Goal: Task Accomplishment & Management: Manage account settings

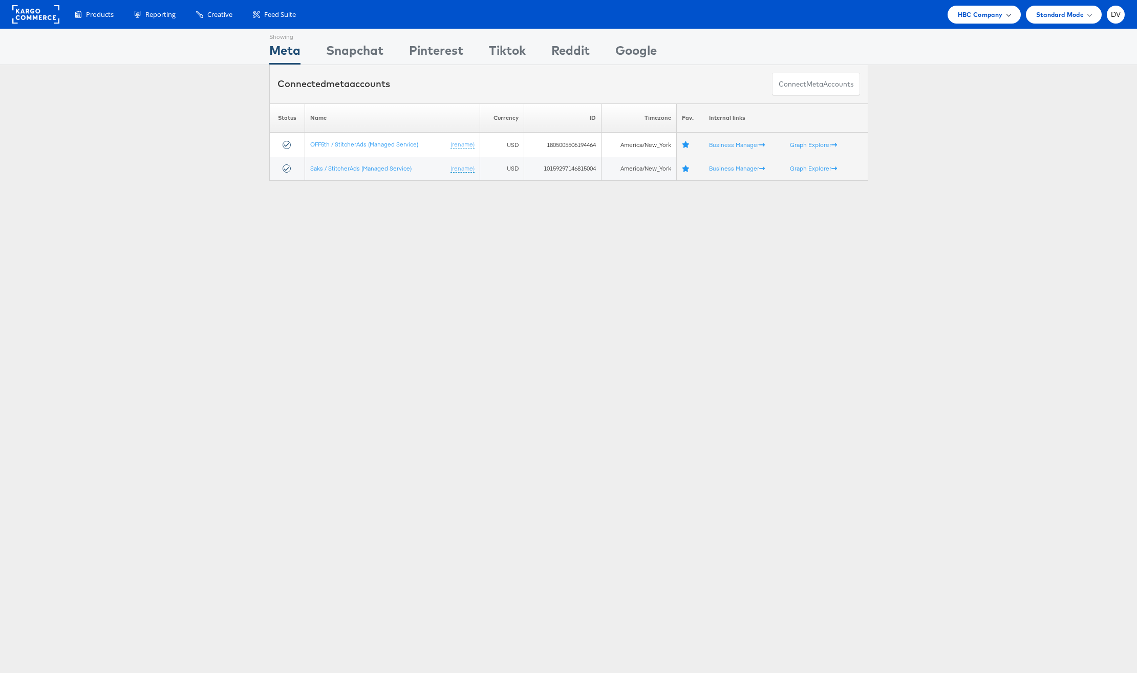
click at [950, 8] on div "HBC Company" at bounding box center [984, 15] width 73 height 18
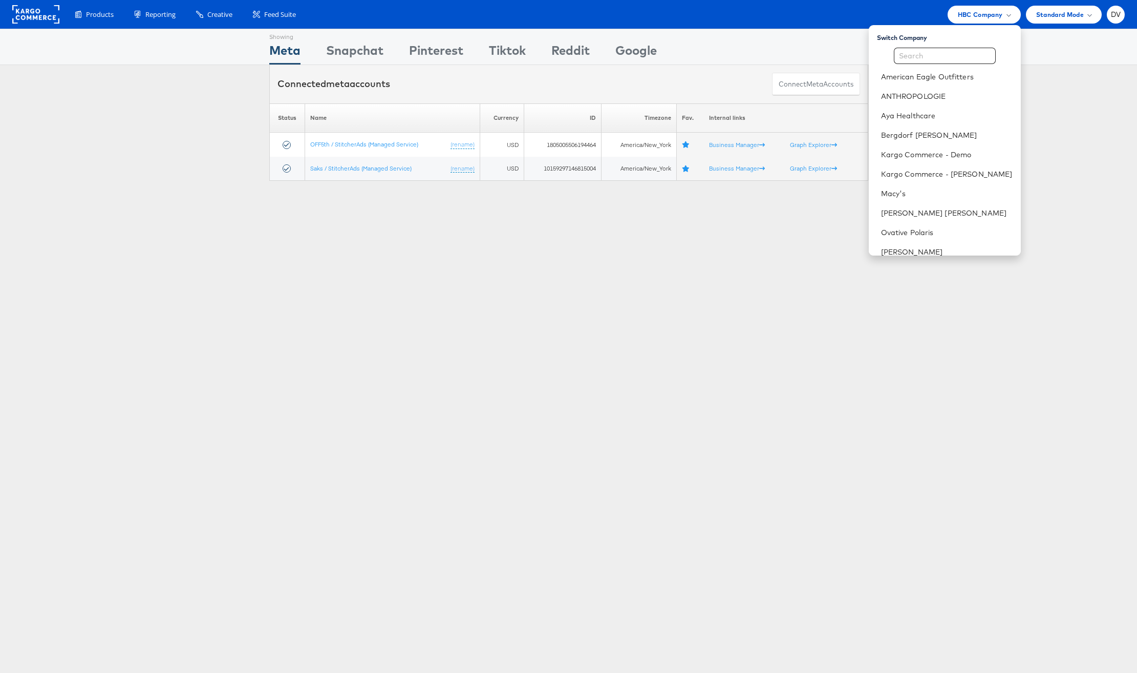
scroll to position [144, 0]
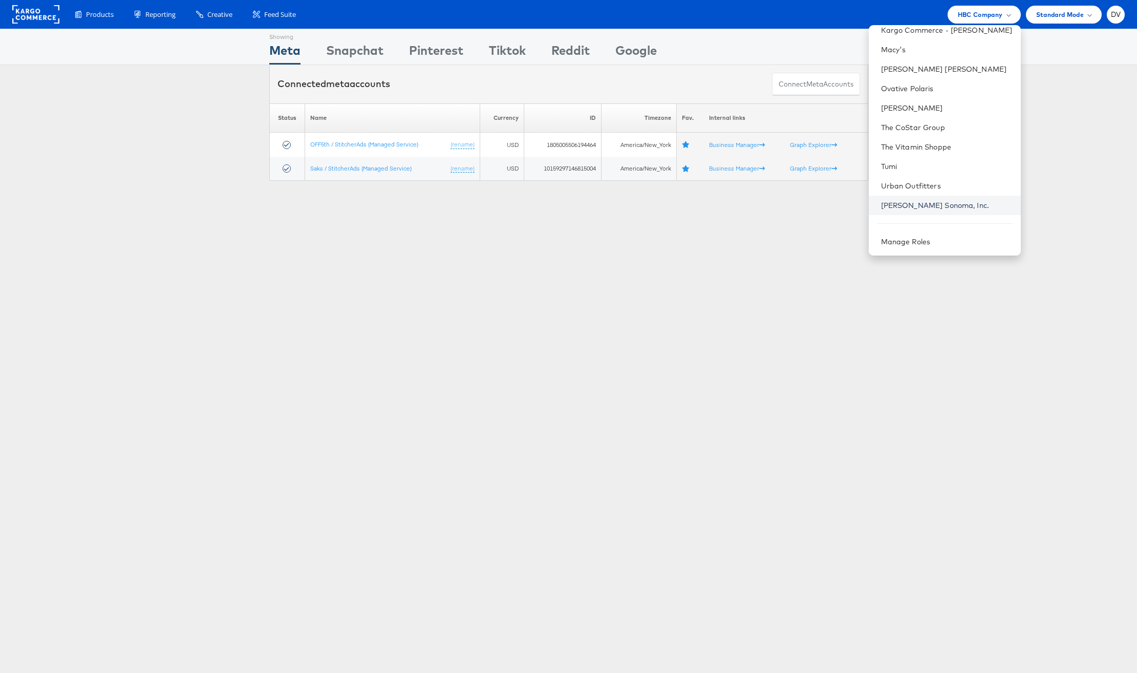
click at [919, 208] on link "[PERSON_NAME] Sonoma, Inc." at bounding box center [947, 205] width 132 height 10
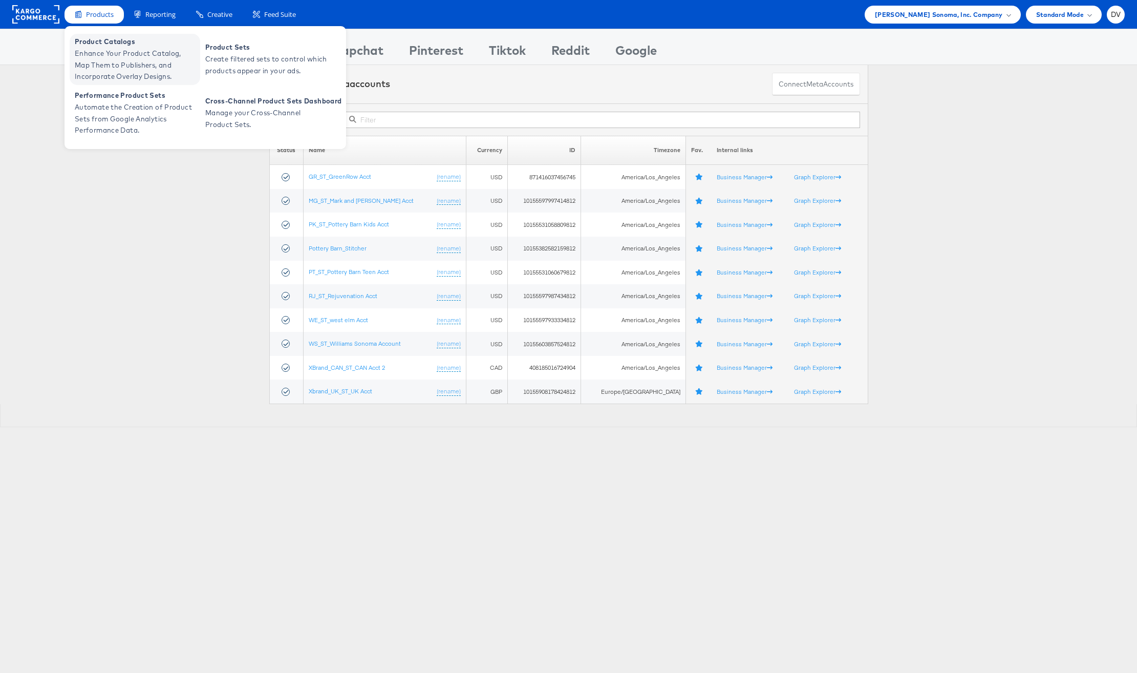
click at [116, 51] on span "Enhance Your Product Catalog, Map Them to Publishers, and Incorporate Overlay D…" at bounding box center [136, 65] width 123 height 35
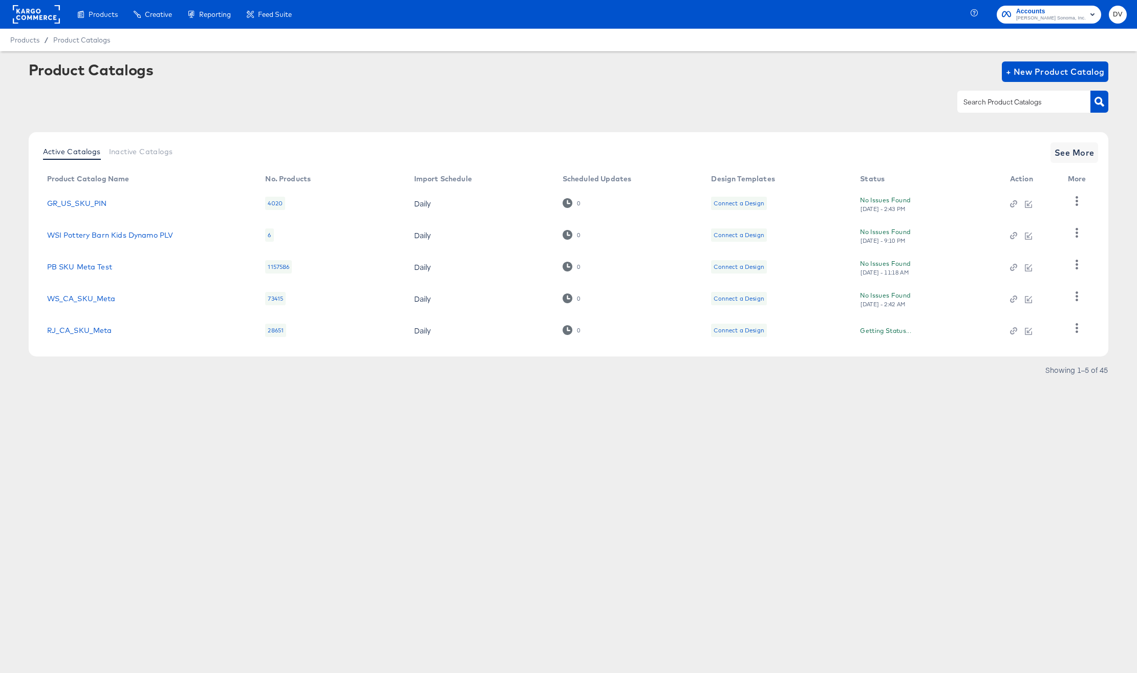
click at [970, 109] on div at bounding box center [1023, 102] width 133 height 22
type input "PK"
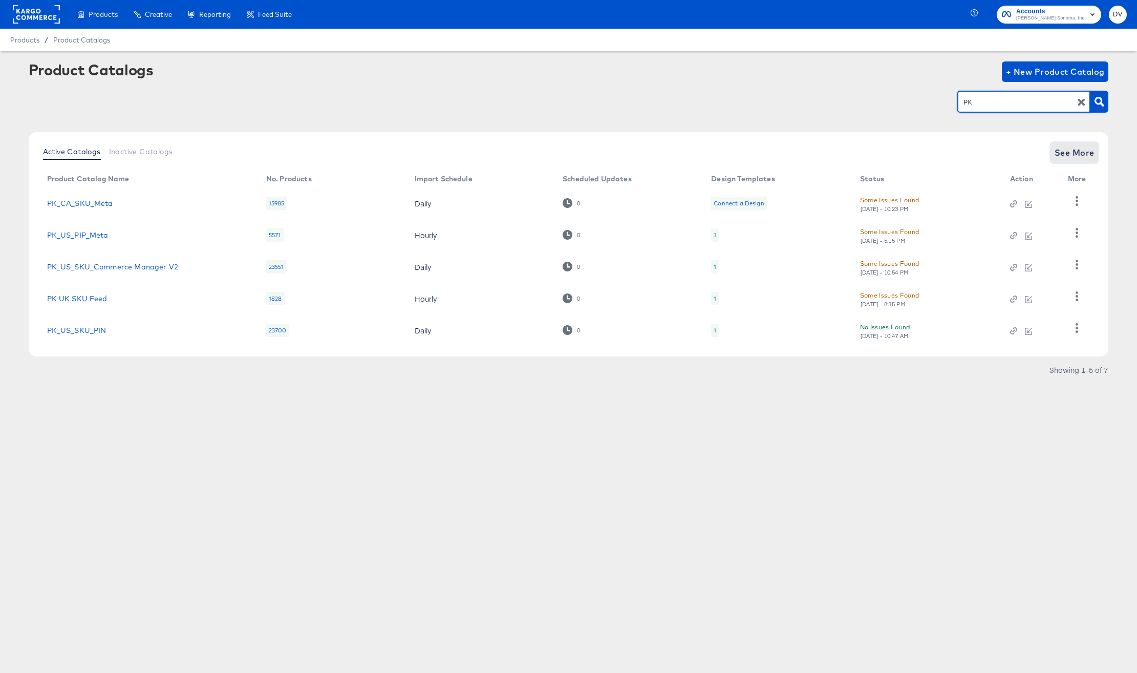
click at [1069, 152] on span "See More" at bounding box center [1075, 152] width 40 height 14
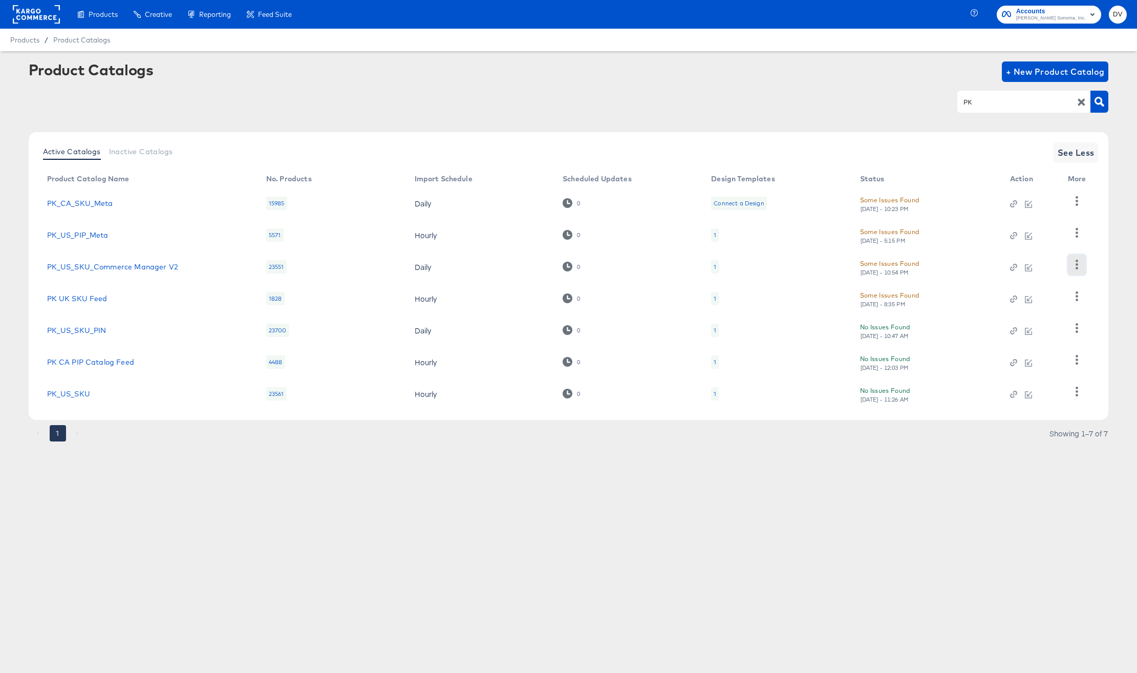
click at [1073, 265] on icon "button" at bounding box center [1077, 265] width 10 height 10
click at [1043, 250] on div "Business Manager" at bounding box center [1035, 250] width 102 height 16
copy link "PK_US_SKU_Commerce Manager V2"
click at [672, 557] on div "Products Creative Reporting Feed Suite Accounts Williams Sonoma, Inc. DV Produc…" at bounding box center [568, 336] width 1137 height 673
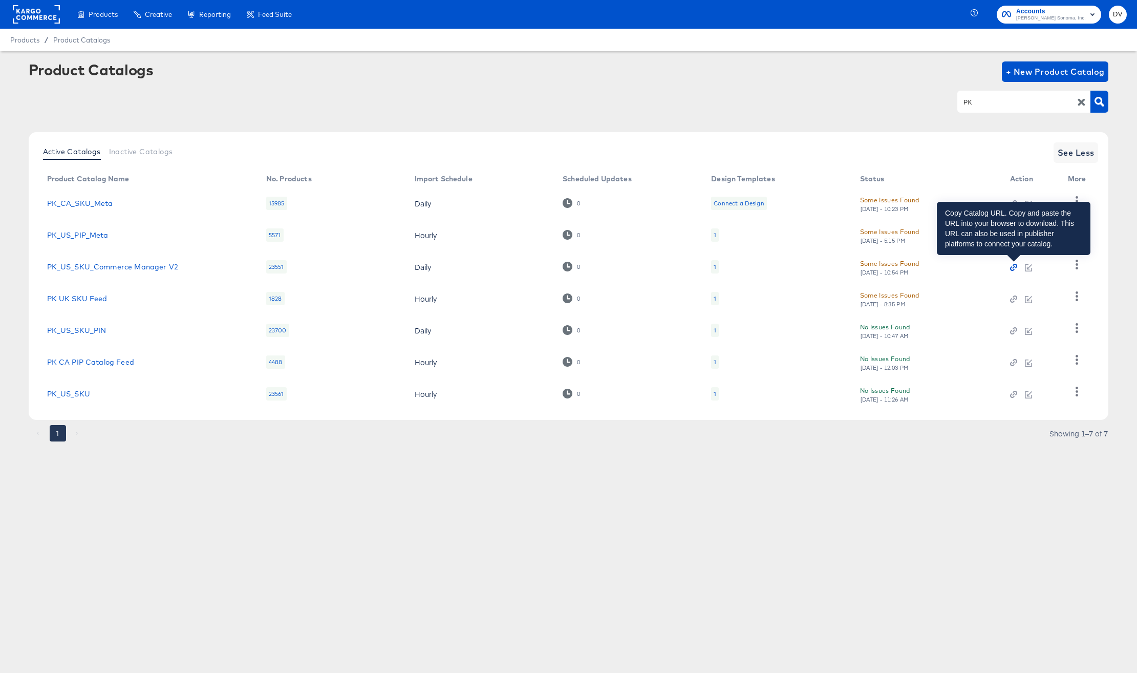
click at [1014, 269] on icon "button" at bounding box center [1012, 269] width 5 height 5
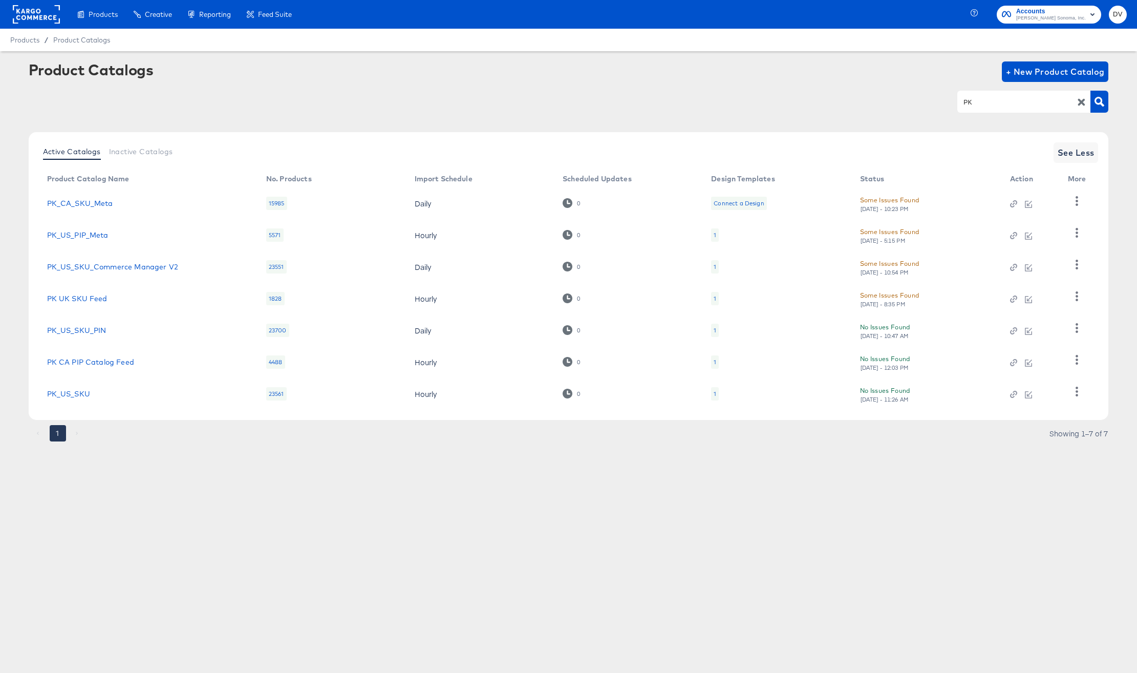
click at [30, 6] on rect at bounding box center [36, 14] width 47 height 18
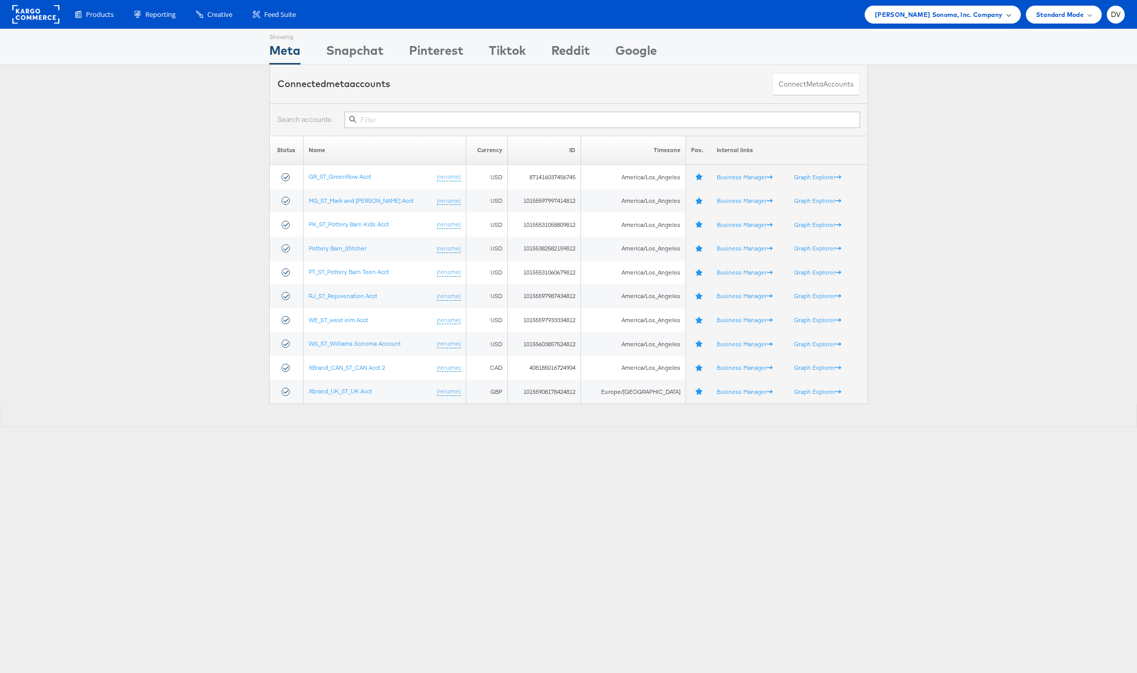
click at [947, 18] on span "Williams Sonoma, Inc. Company" at bounding box center [939, 14] width 128 height 11
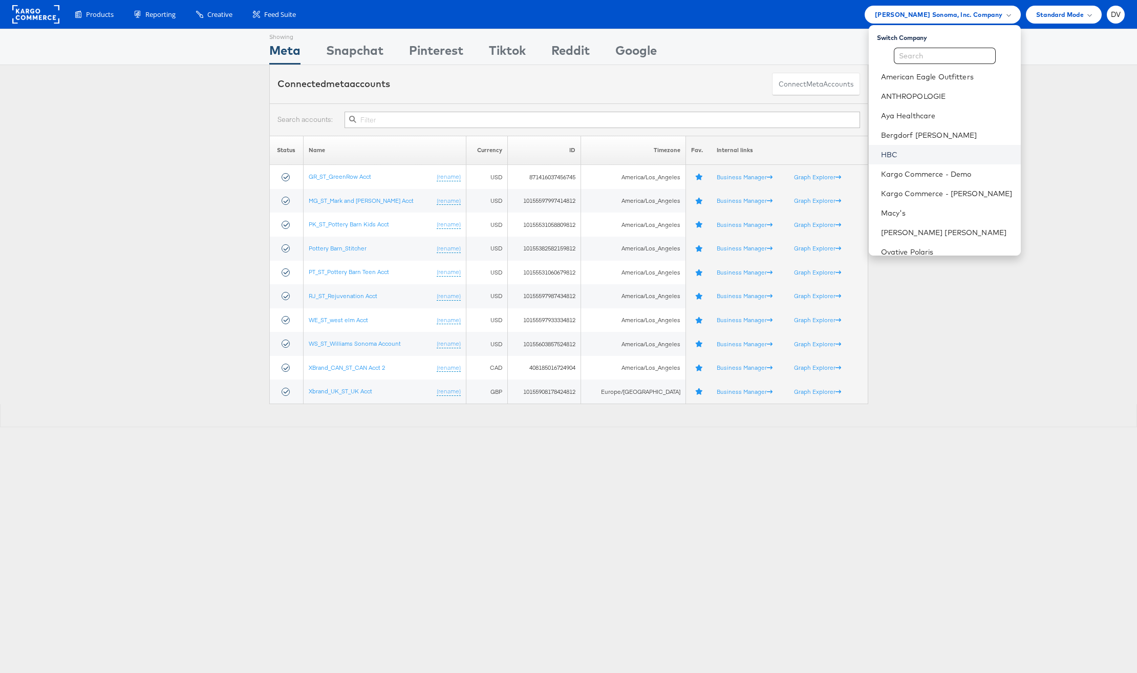
click at [934, 150] on link "HBC" at bounding box center [947, 155] width 132 height 10
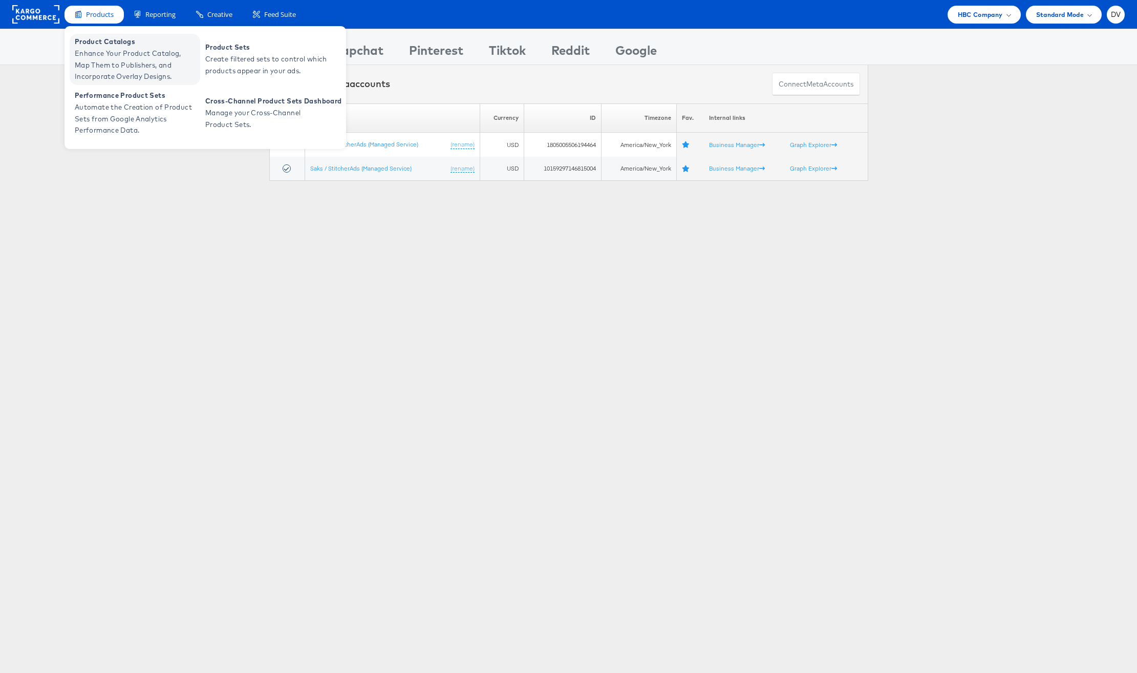
click at [93, 42] on span "Product Catalogs" at bounding box center [136, 42] width 123 height 12
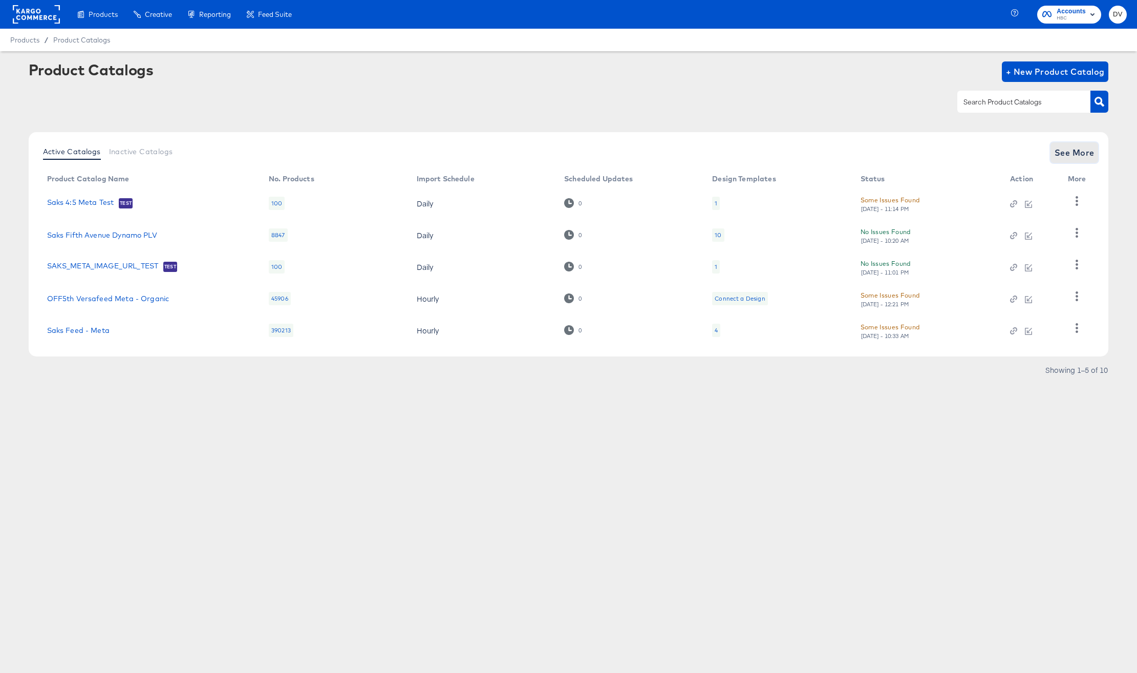
click at [1069, 157] on span "See More" at bounding box center [1075, 152] width 40 height 14
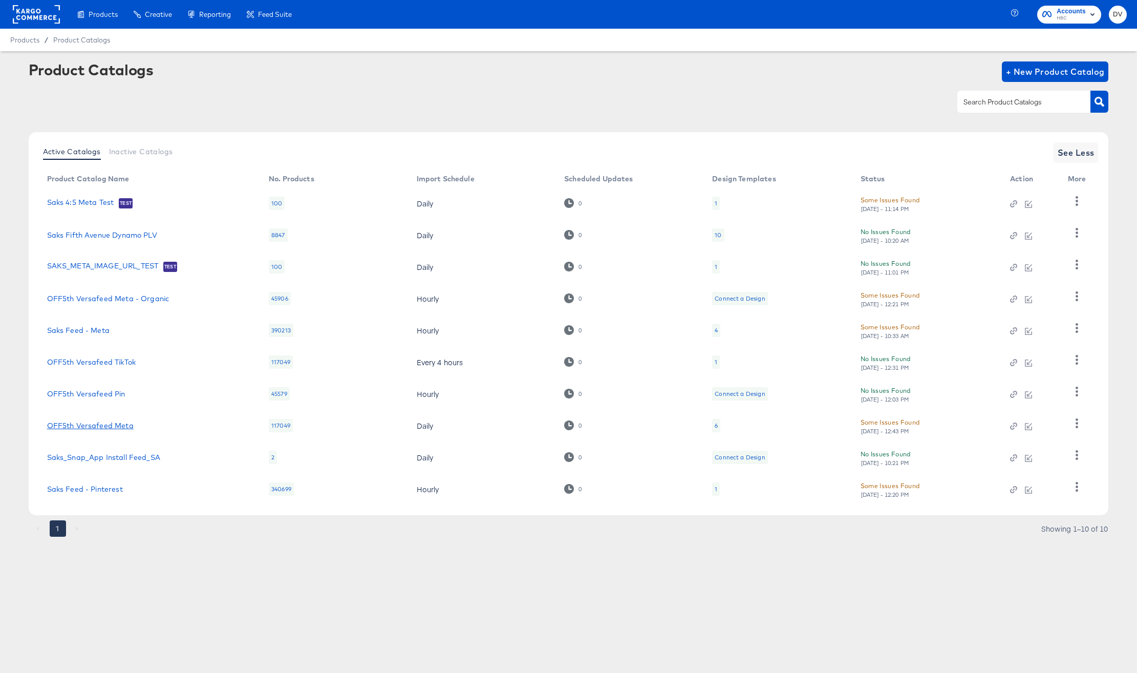
click at [112, 424] on link "OFF5th Versafeed Meta" at bounding box center [90, 425] width 87 height 8
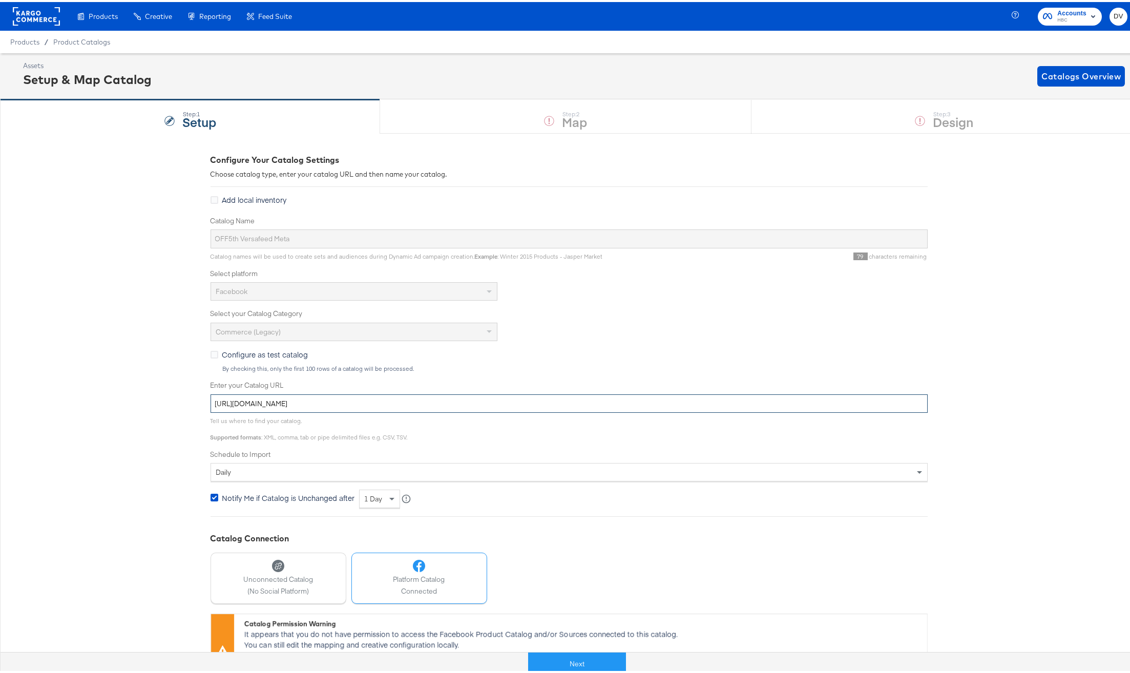
click at [418, 405] on input "https://ace.stitcherads.com/exports/141/universal/none/export.tsv.gz" at bounding box center [568, 401] width 717 height 19
click at [289, 113] on div "Step: 1 Setup" at bounding box center [190, 115] width 380 height 34
click at [32, 10] on rect at bounding box center [36, 14] width 47 height 18
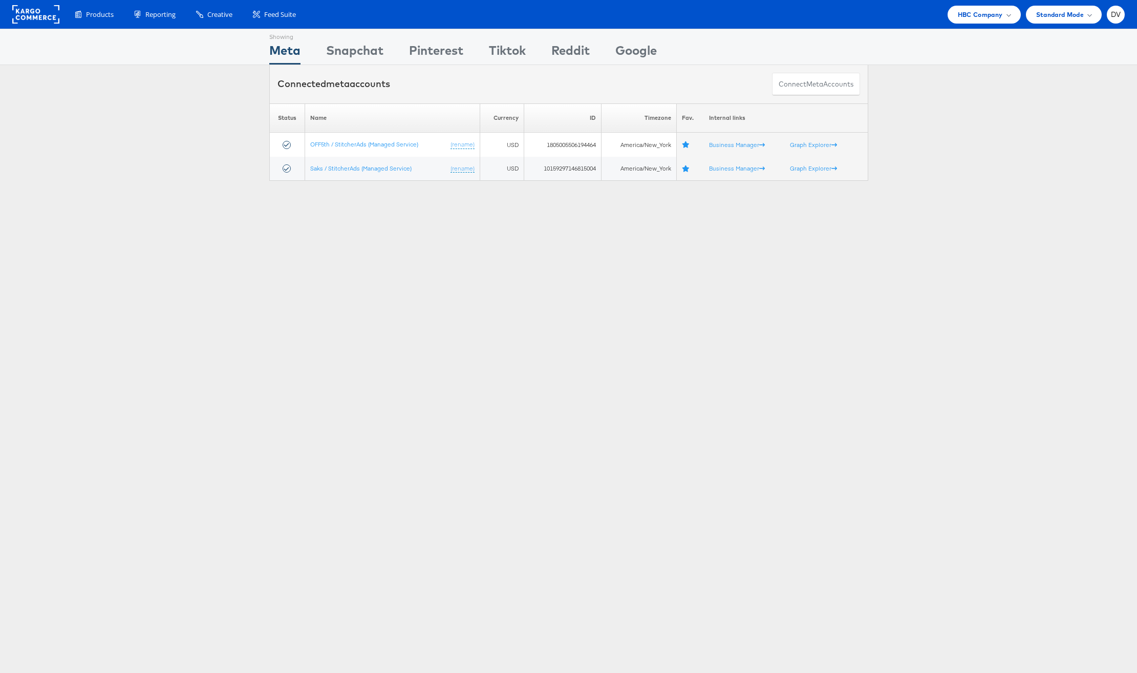
click at [42, 7] on rect at bounding box center [35, 14] width 47 height 18
click at [980, 16] on span "HBC Company" at bounding box center [980, 14] width 45 height 11
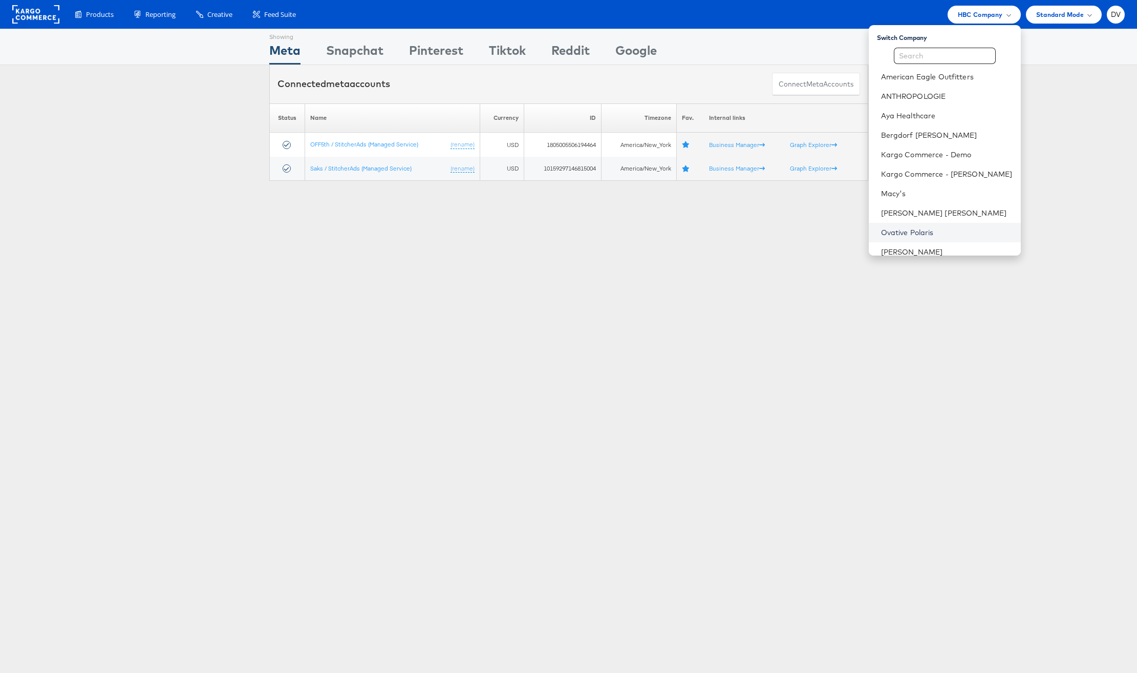
click at [942, 229] on link "Ovative Polaris" at bounding box center [947, 232] width 132 height 10
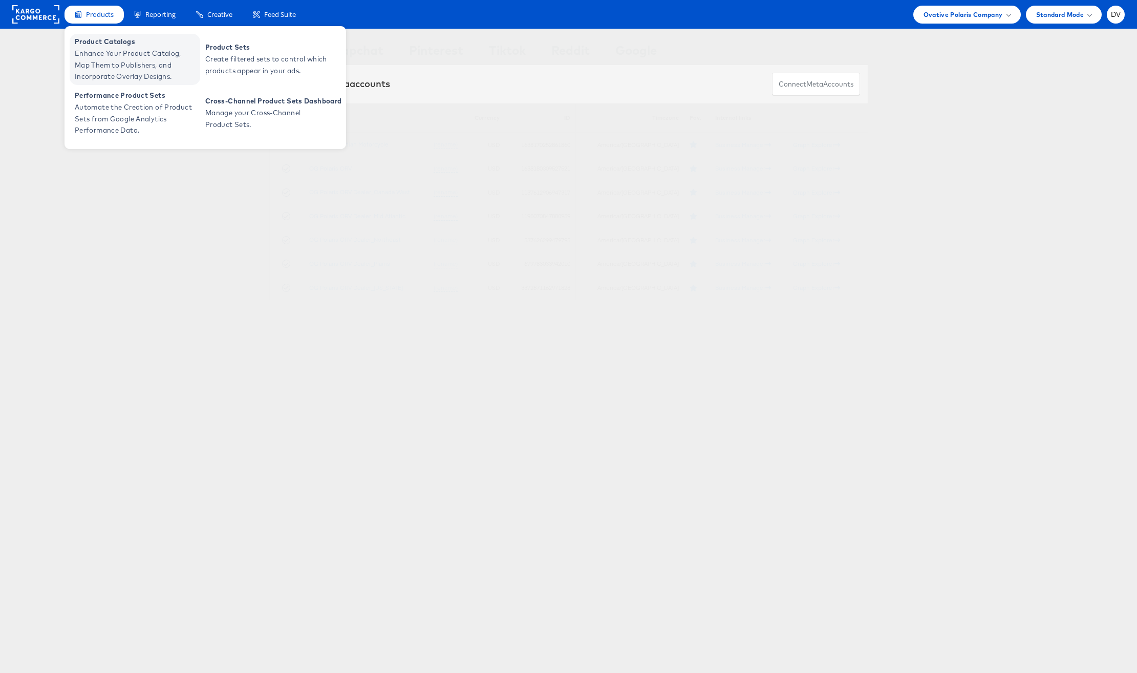
click at [105, 43] on span "Product Catalogs" at bounding box center [136, 42] width 123 height 12
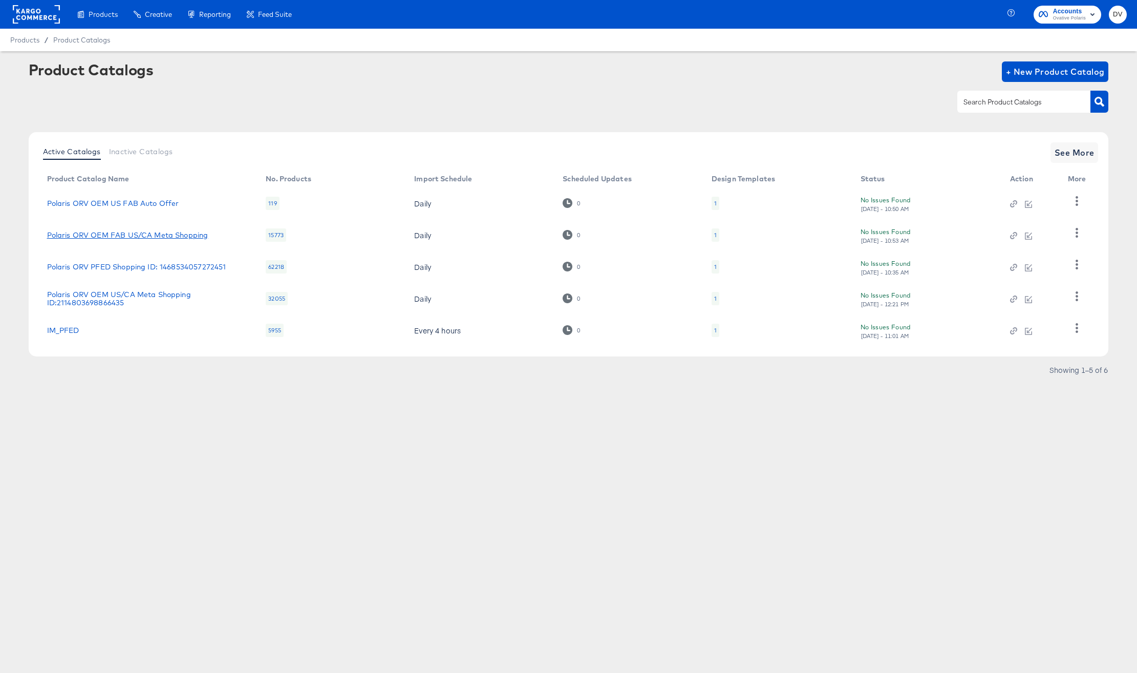
click at [148, 231] on link "Polaris ORV OEM FAB US/CA Meta Shopping" at bounding box center [127, 235] width 161 height 8
click at [119, 206] on link "Polaris ORV OEM US FAB Auto Offer" at bounding box center [113, 203] width 132 height 8
click at [601, 503] on div "Products Products Product Catalogs Enhance Your Product Catalog, Map Them to Pu…" at bounding box center [568, 336] width 1137 height 673
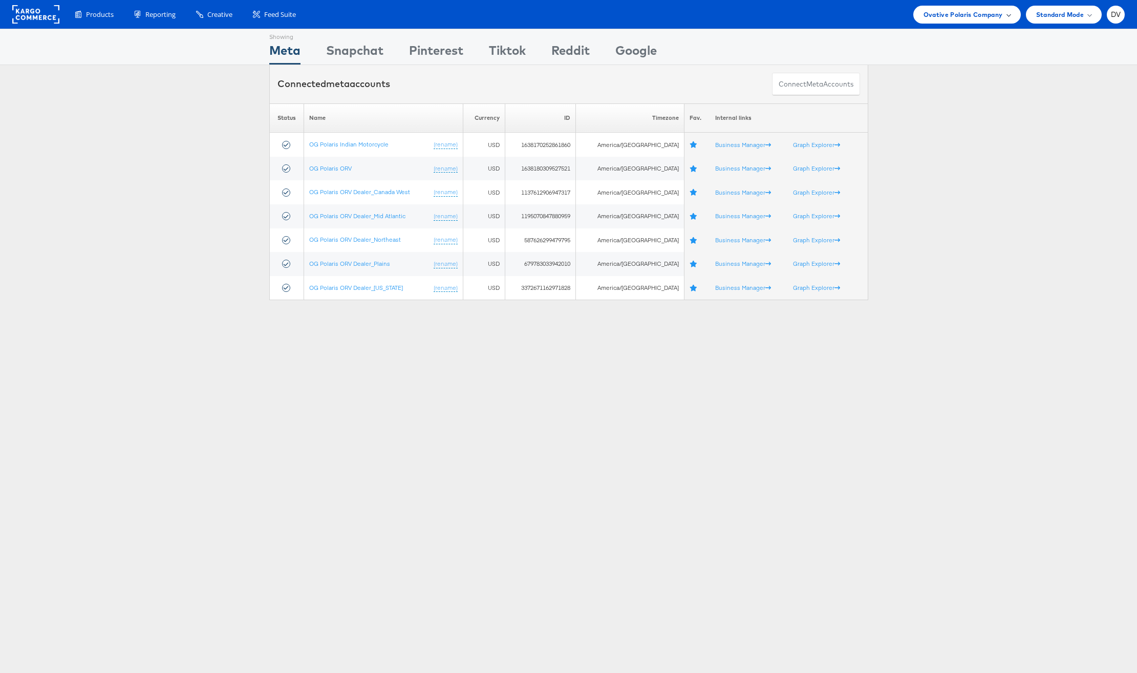
click at [974, 8] on div "Ovative Polaris Company" at bounding box center [967, 15] width 108 height 18
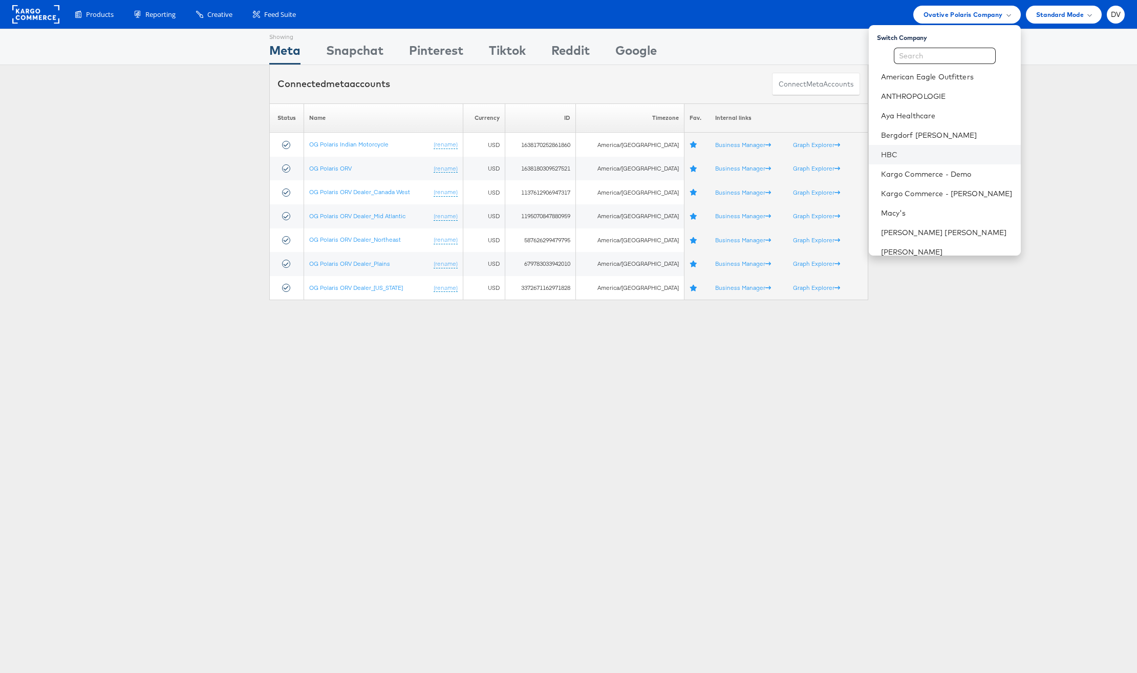
scroll to position [144, 0]
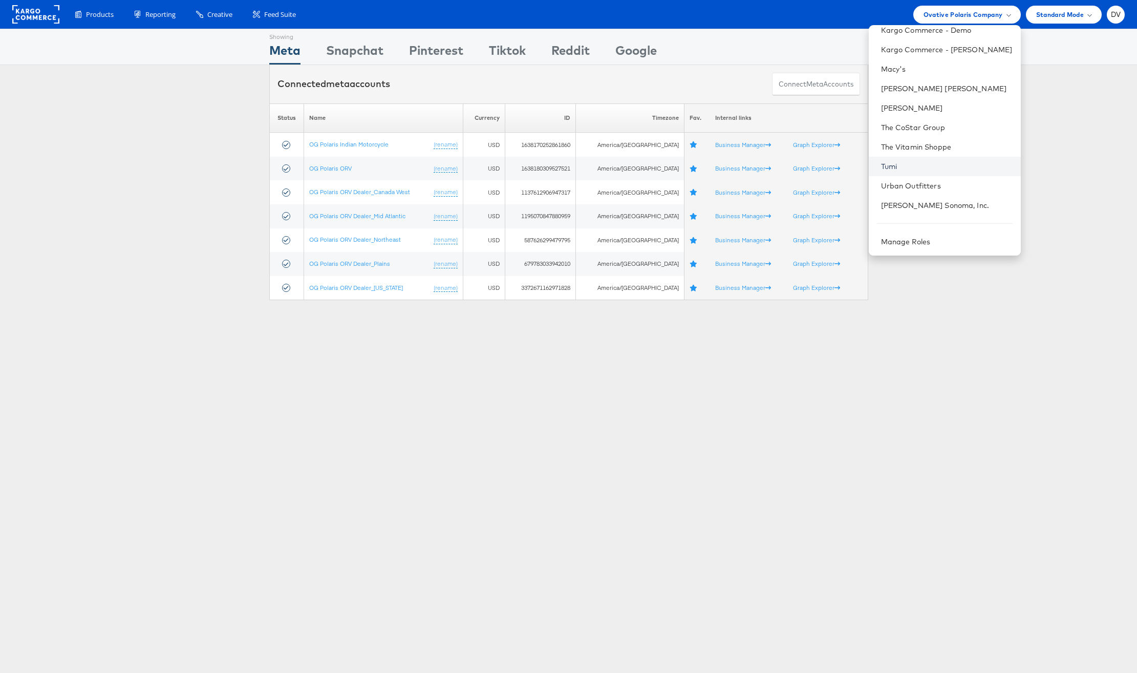
click at [935, 169] on link "Tumi" at bounding box center [947, 166] width 132 height 10
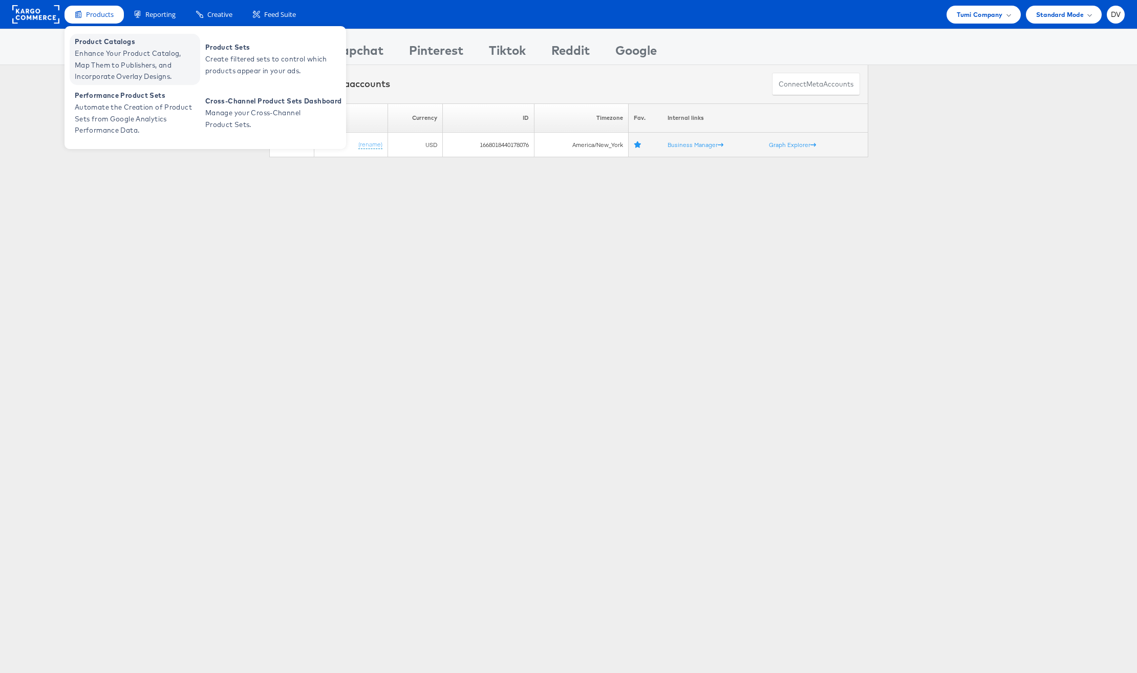
click at [103, 45] on span "Product Catalogs" at bounding box center [136, 42] width 123 height 12
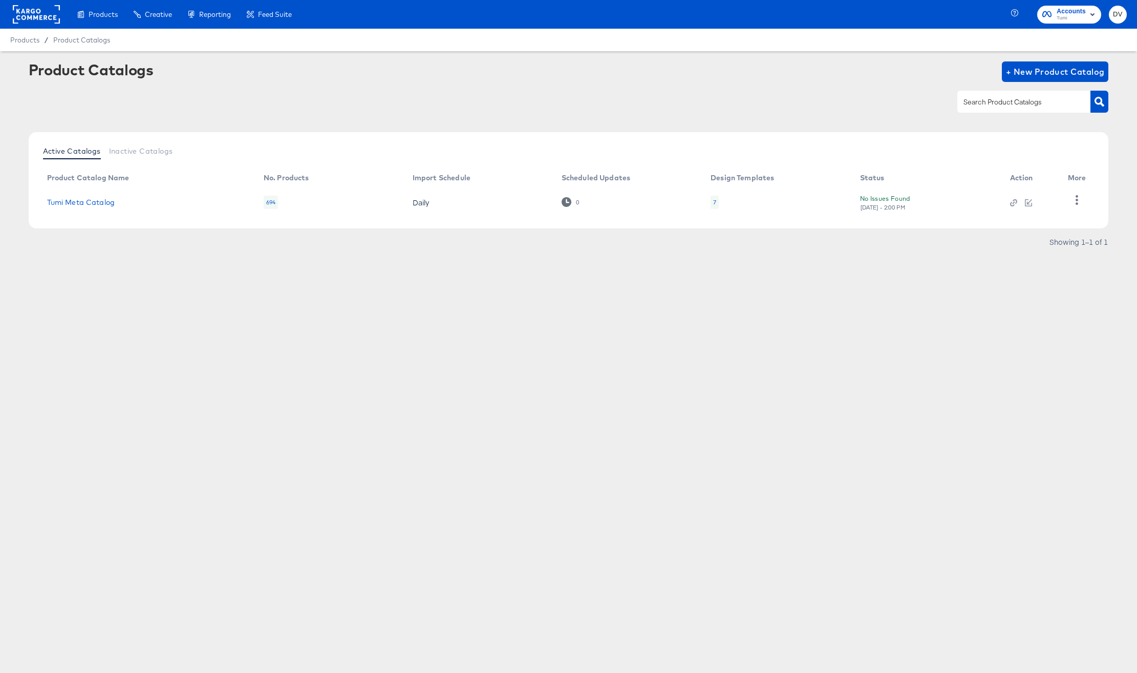
click at [189, 88] on div "Product Catalogs + New Product Catalog" at bounding box center [569, 92] width 1080 height 62
click at [89, 209] on td "Tumi Meta Catalog" at bounding box center [147, 202] width 217 height 32
click at [88, 202] on link "Tumi Meta Catalog" at bounding box center [81, 202] width 68 height 8
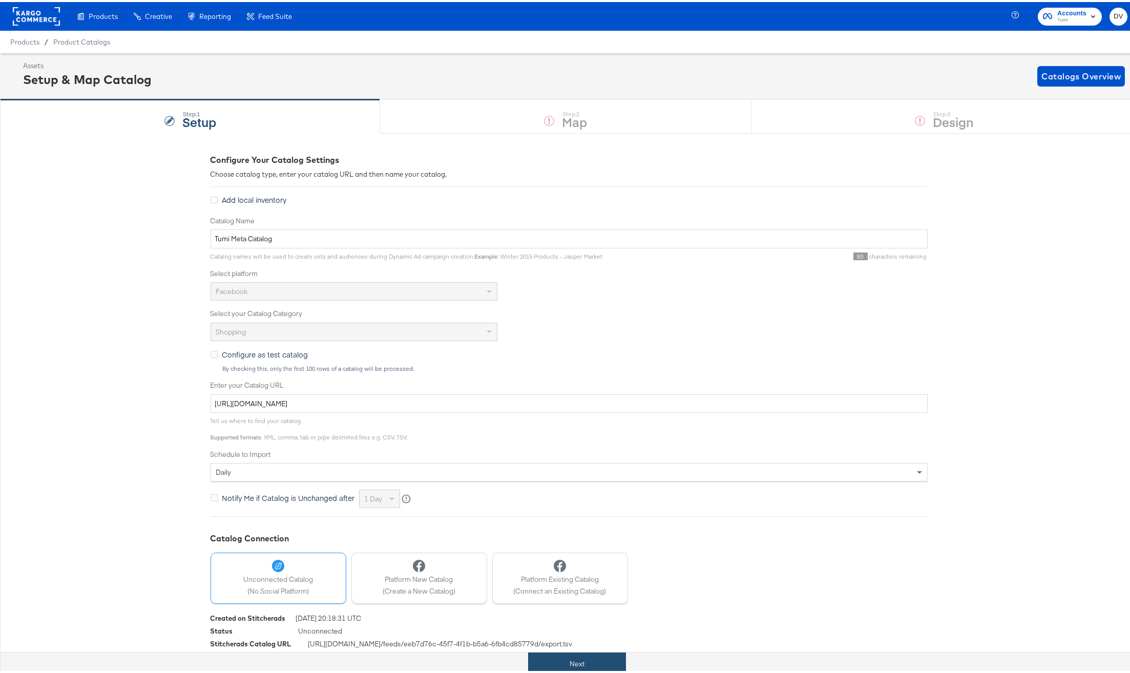
click at [570, 659] on button "Next" at bounding box center [577, 661] width 98 height 23
click at [824, 109] on div "Step: 1 Setup Step: 2 Map Step: 3 Design" at bounding box center [568, 114] width 1137 height 34
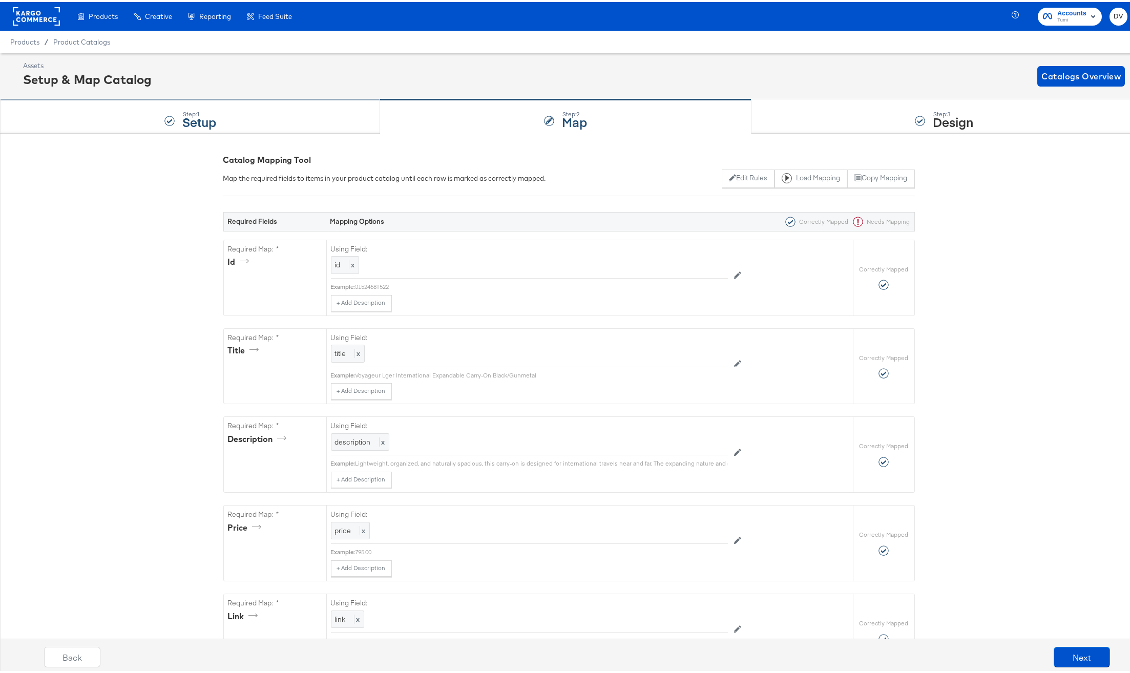
click at [346, 117] on div "Step: 1 Setup" at bounding box center [190, 115] width 380 height 34
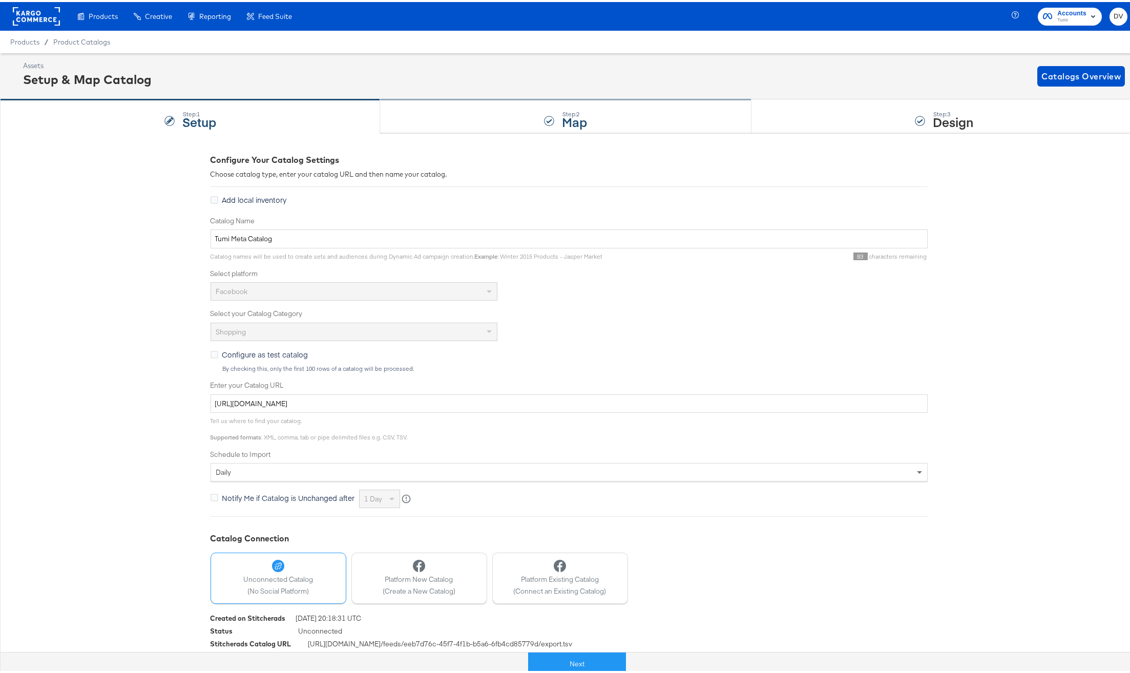
click at [480, 121] on div "Step: 2 Map" at bounding box center [565, 115] width 371 height 34
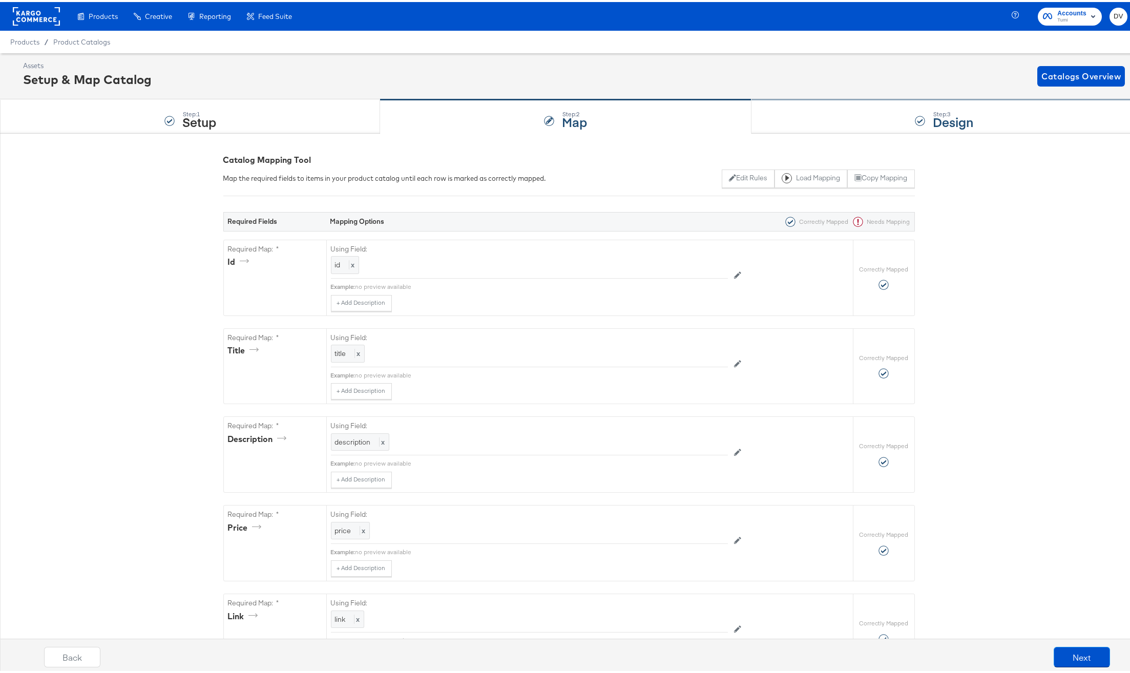
click at [805, 121] on div "Step: 3 Design" at bounding box center [944, 115] width 386 height 34
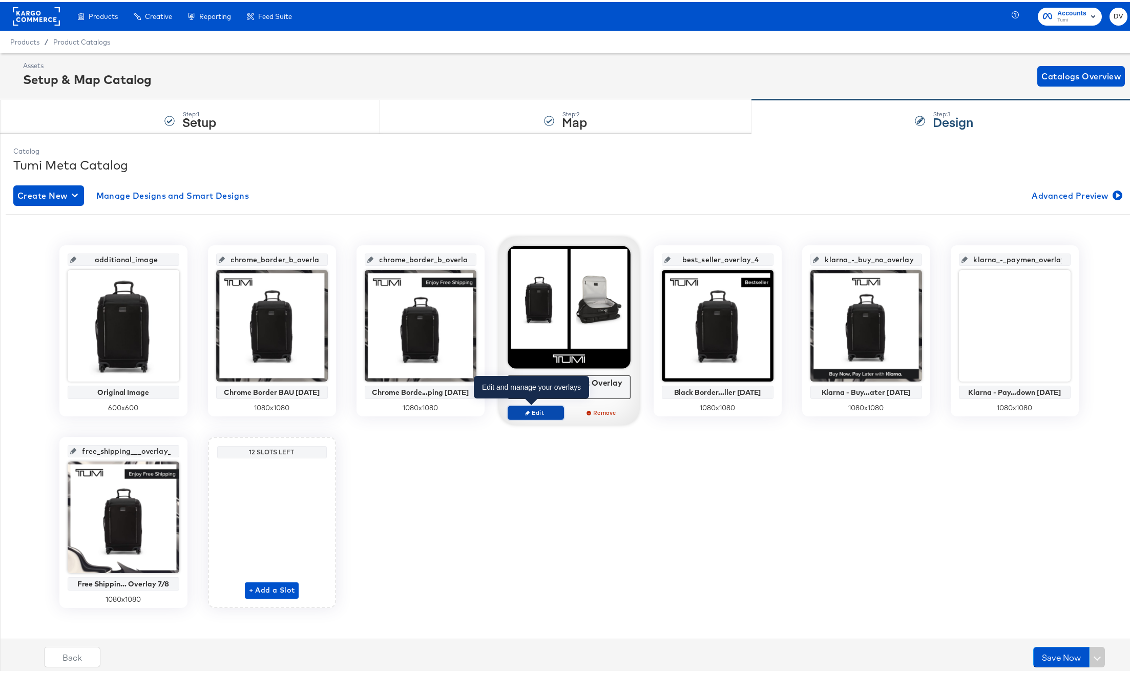
click at [540, 410] on span "Edit" at bounding box center [535, 411] width 47 height 8
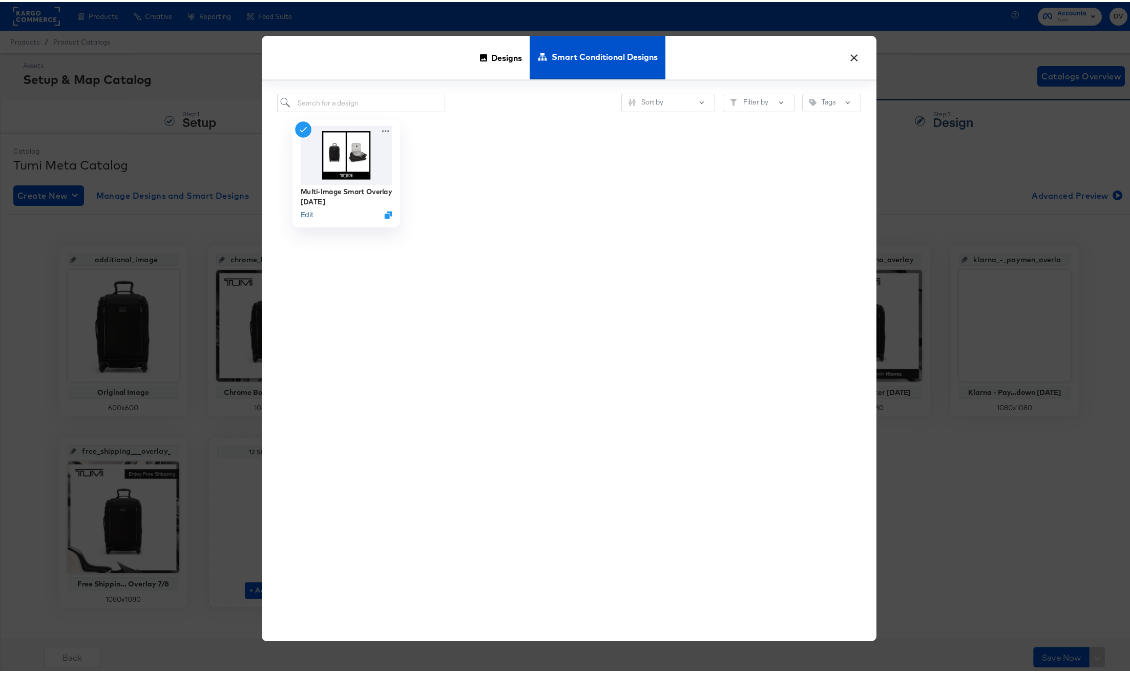
click at [305, 213] on button "Edit" at bounding box center [306, 213] width 12 height 10
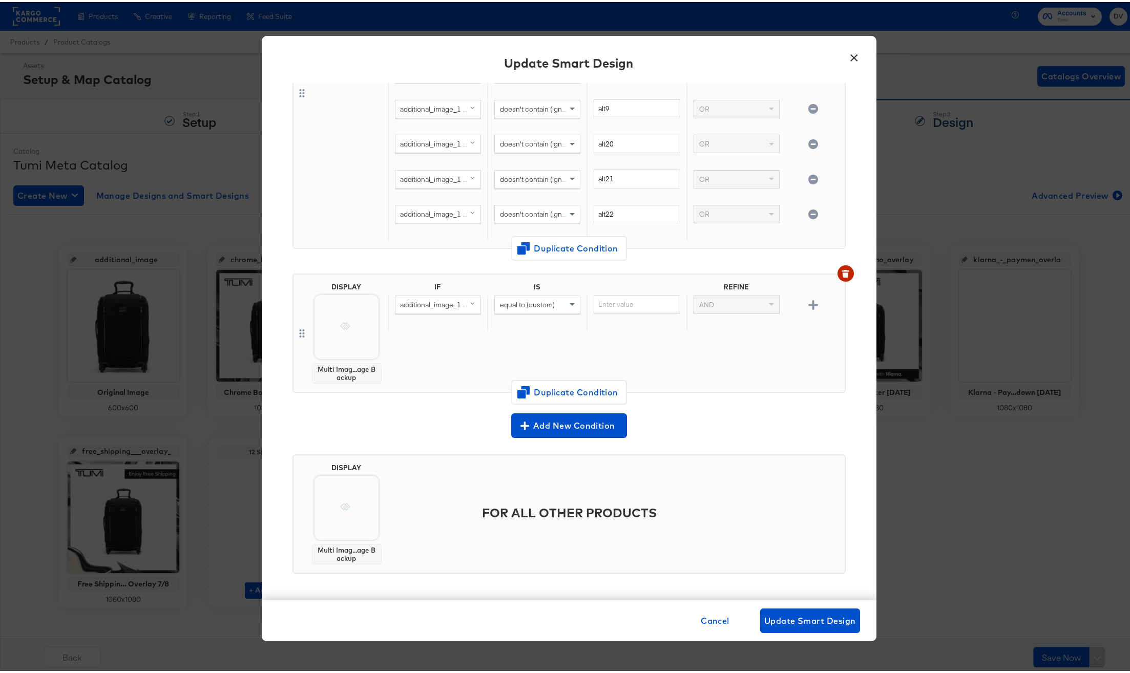
scroll to position [7, 0]
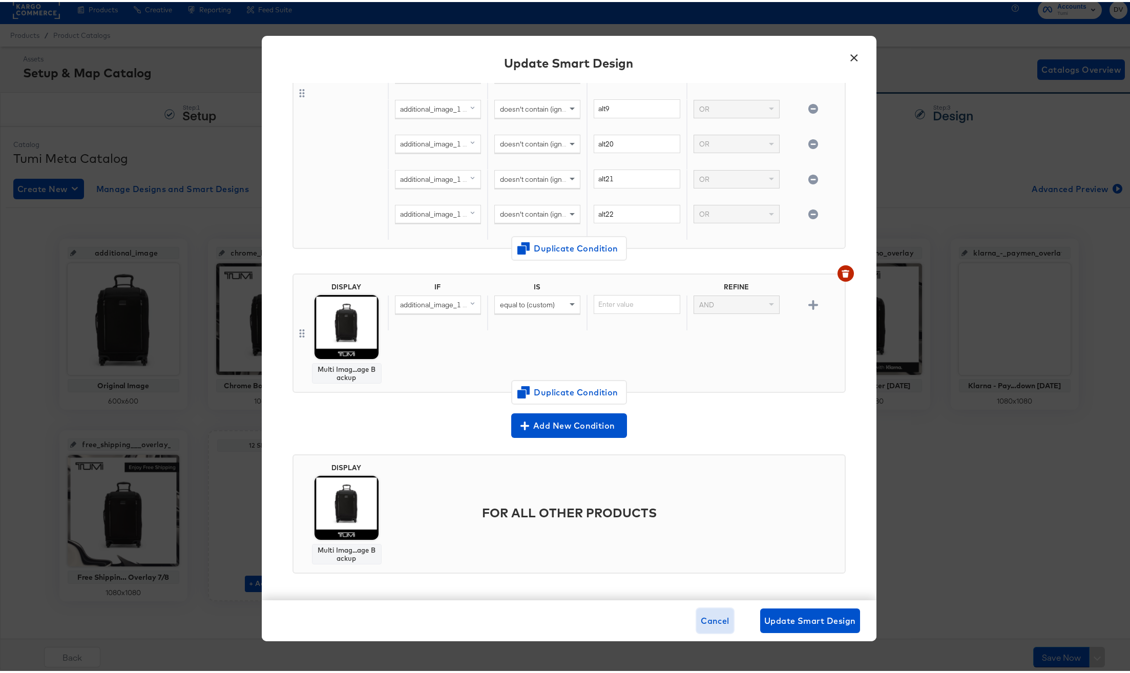
click at [715, 621] on span "Cancel" at bounding box center [714, 618] width 29 height 14
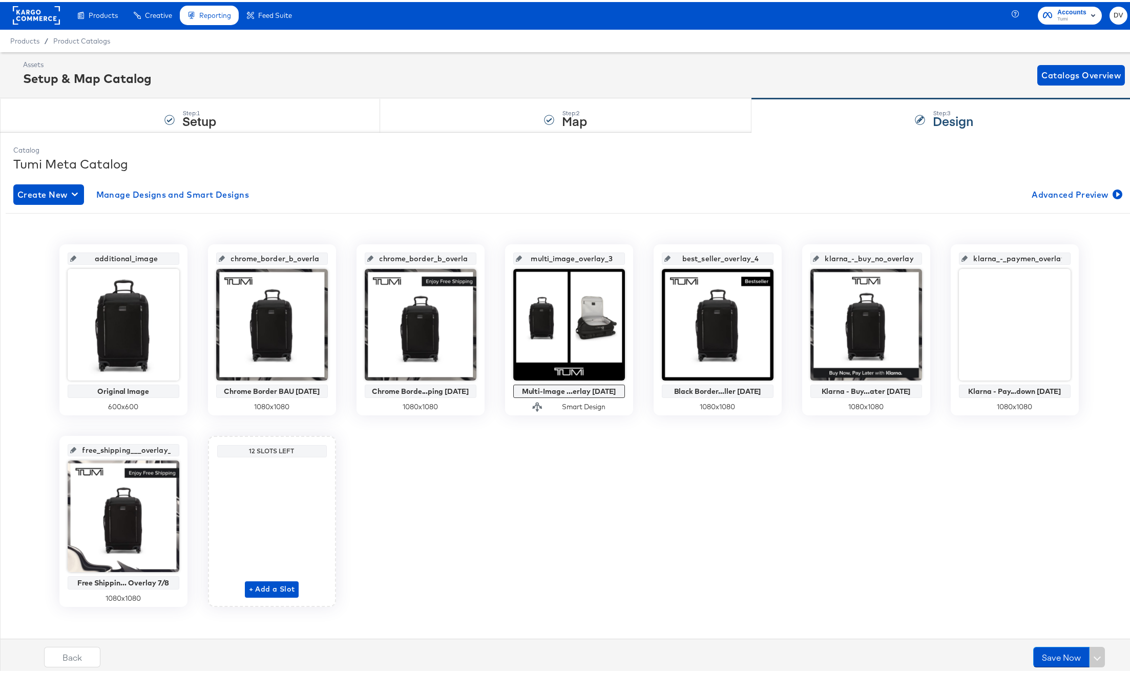
scroll to position [0, 0]
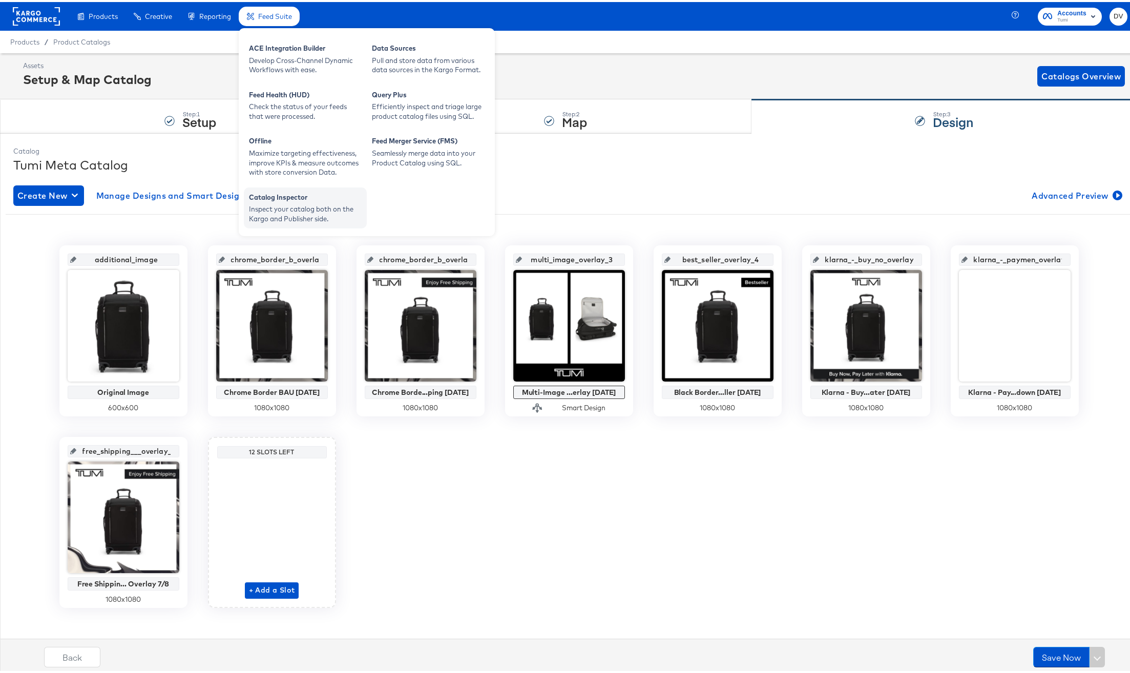
click at [292, 196] on div "Catalog Inspector" at bounding box center [305, 196] width 113 height 12
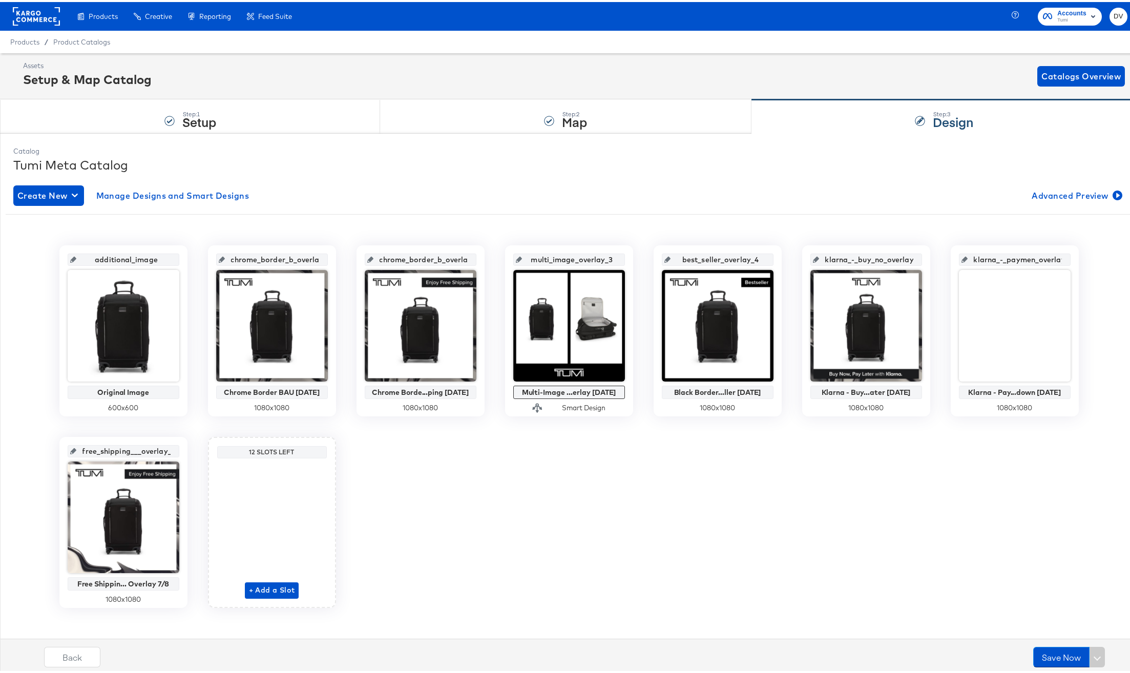
click at [601, 71] on div "Assets Setup & Map Catalog Catalogs Overview" at bounding box center [573, 74] width 1101 height 30
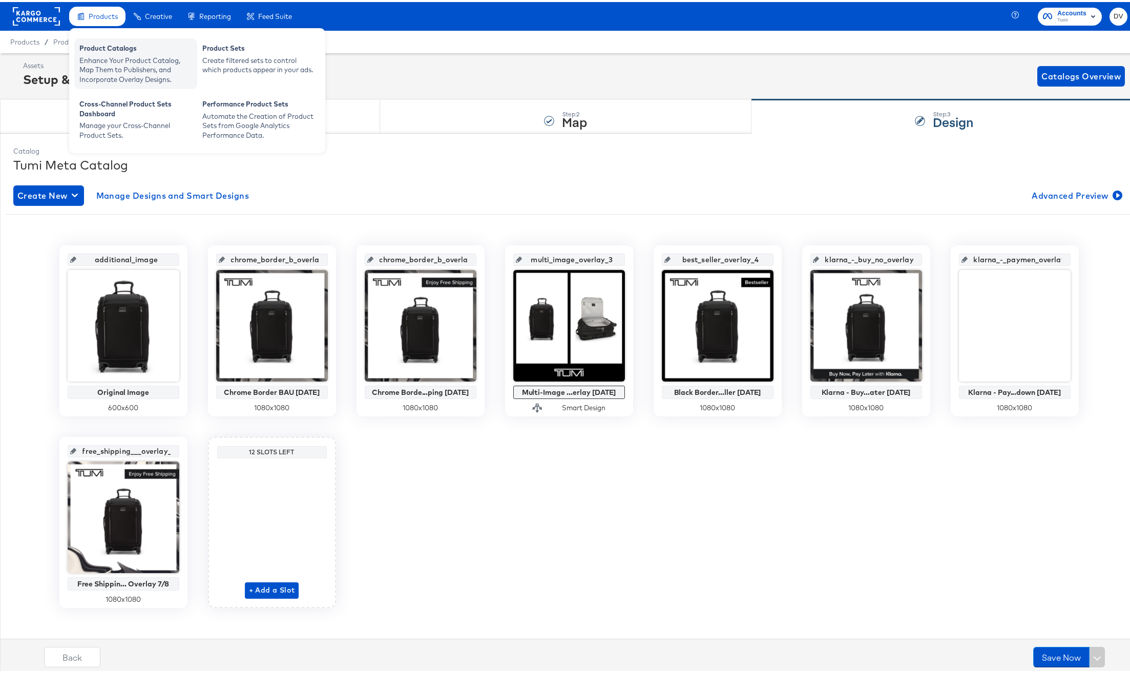
click at [110, 45] on div "Product Catalogs" at bounding box center [135, 47] width 113 height 12
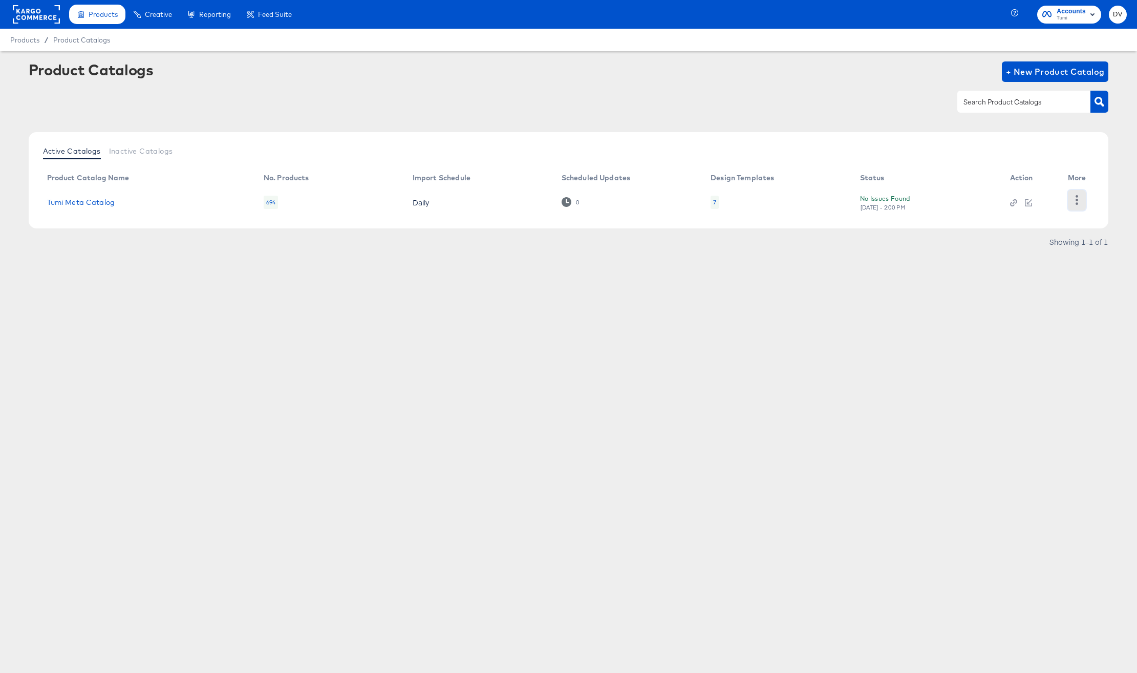
click at [1072, 202] on button "button" at bounding box center [1077, 200] width 18 height 20
click at [602, 386] on div "Products Creative Reporting Feed Suite Accounts Tumi DV Products / Product Cata…" at bounding box center [568, 336] width 1137 height 673
click at [1073, 202] on icon "button" at bounding box center [1077, 200] width 10 height 10
click at [588, 380] on div "Products Creative Reporting Feed Suite Accounts Tumi DV Products / Product Cata…" at bounding box center [568, 336] width 1137 height 673
click at [66, 202] on link "Tumi Meta Catalog" at bounding box center [81, 202] width 68 height 8
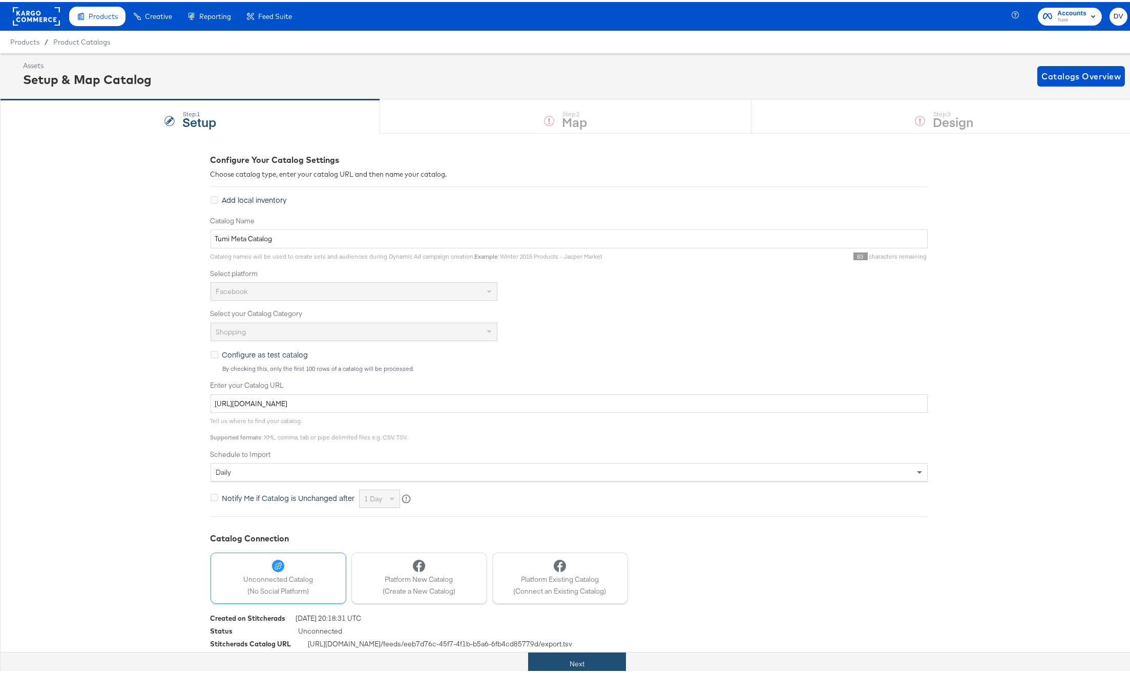
click at [602, 663] on button "Next" at bounding box center [577, 661] width 98 height 23
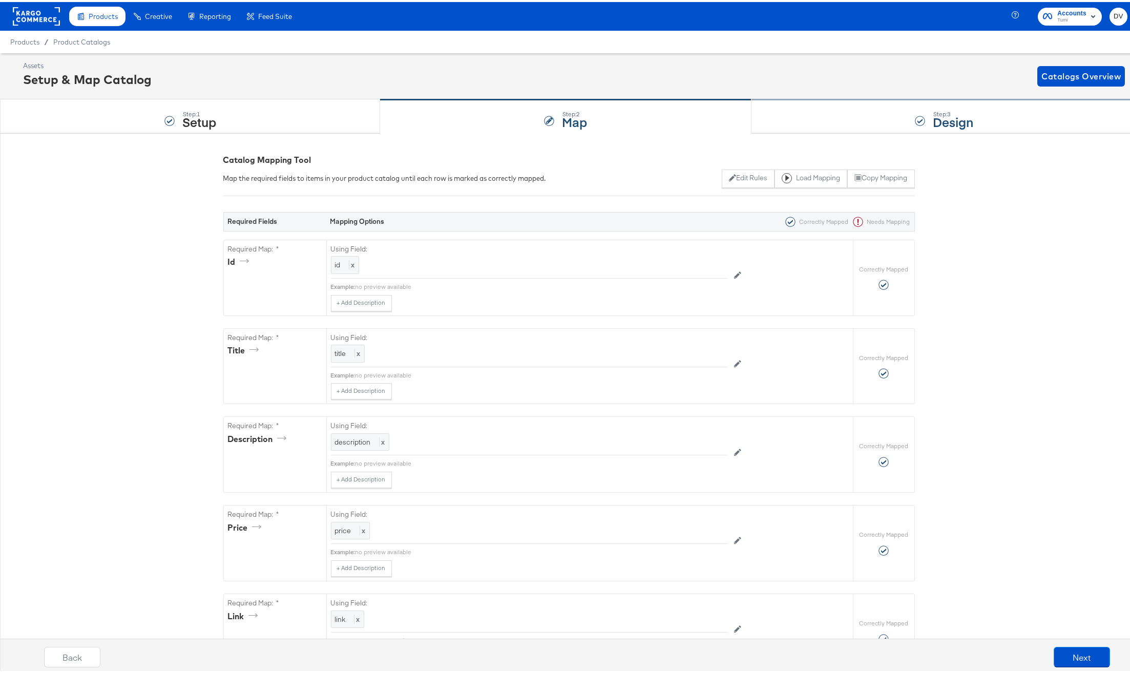
click at [829, 100] on div "Step: 3 Design" at bounding box center [944, 115] width 386 height 34
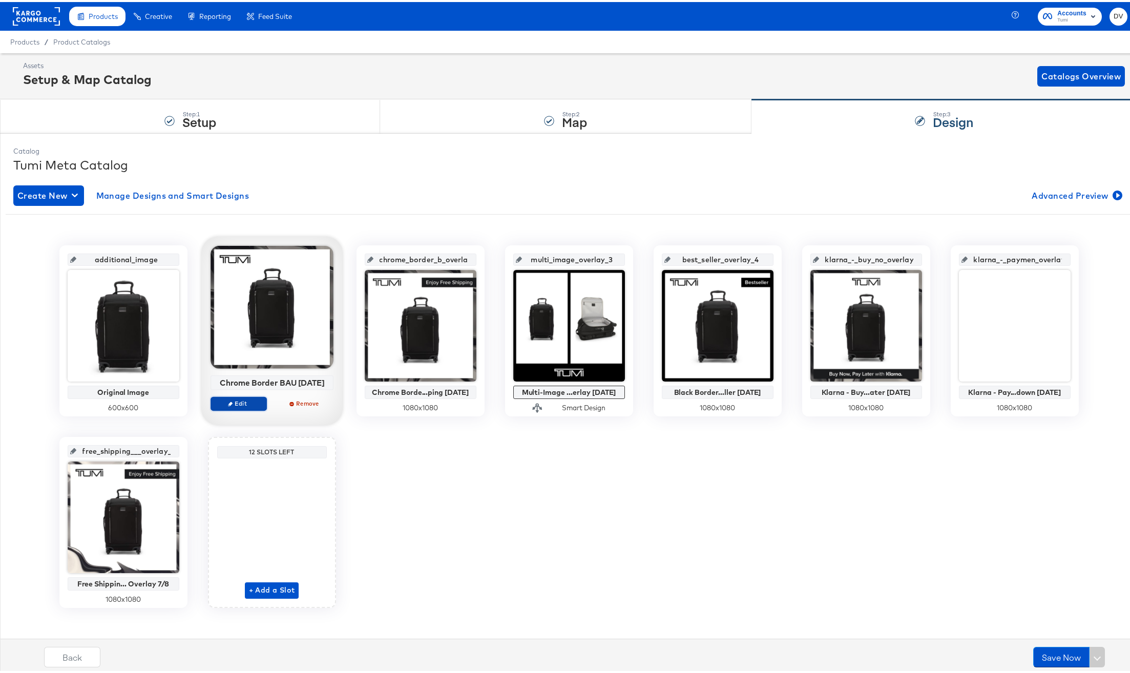
click at [223, 404] on span "Edit" at bounding box center [238, 401] width 47 height 8
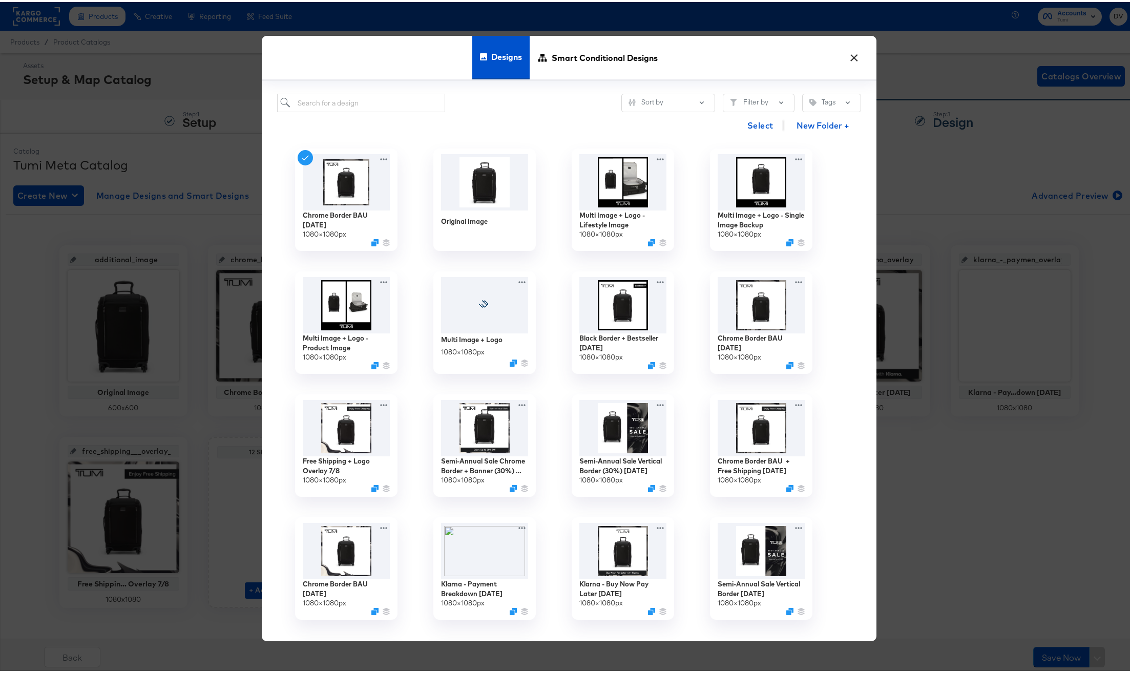
click at [854, 57] on button "×" at bounding box center [854, 53] width 18 height 18
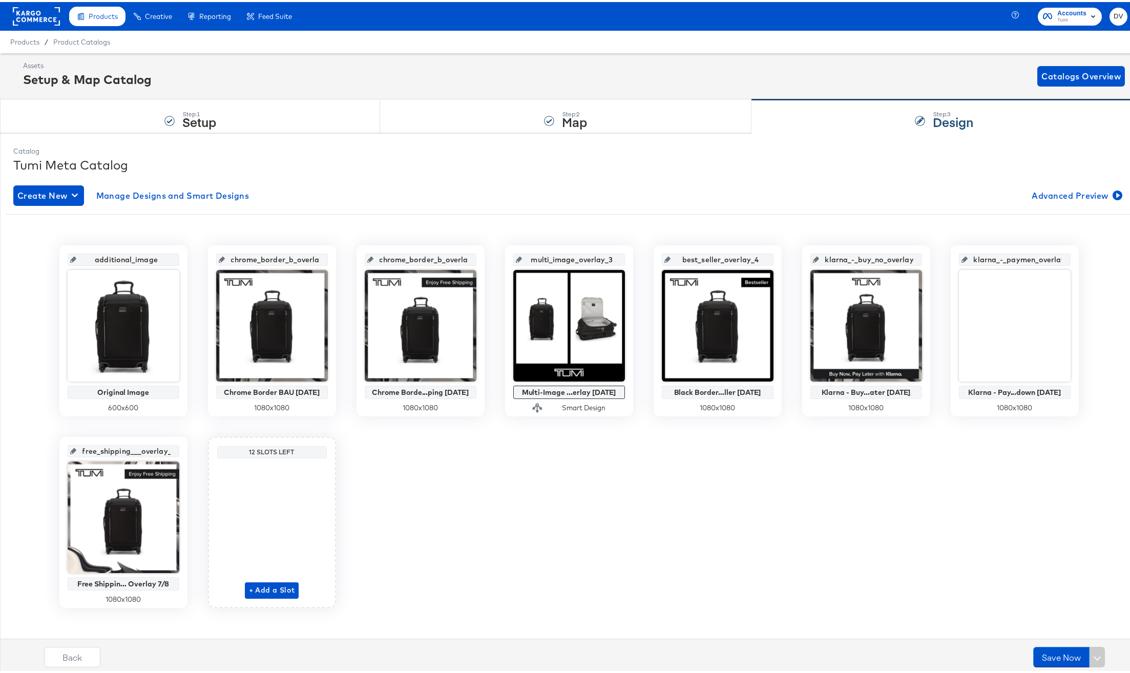
click at [637, 506] on div "additional_image Original Image 600 x 600 chrome_border_b_overlay_1 Chrome Bord…" at bounding box center [569, 424] width 1126 height 363
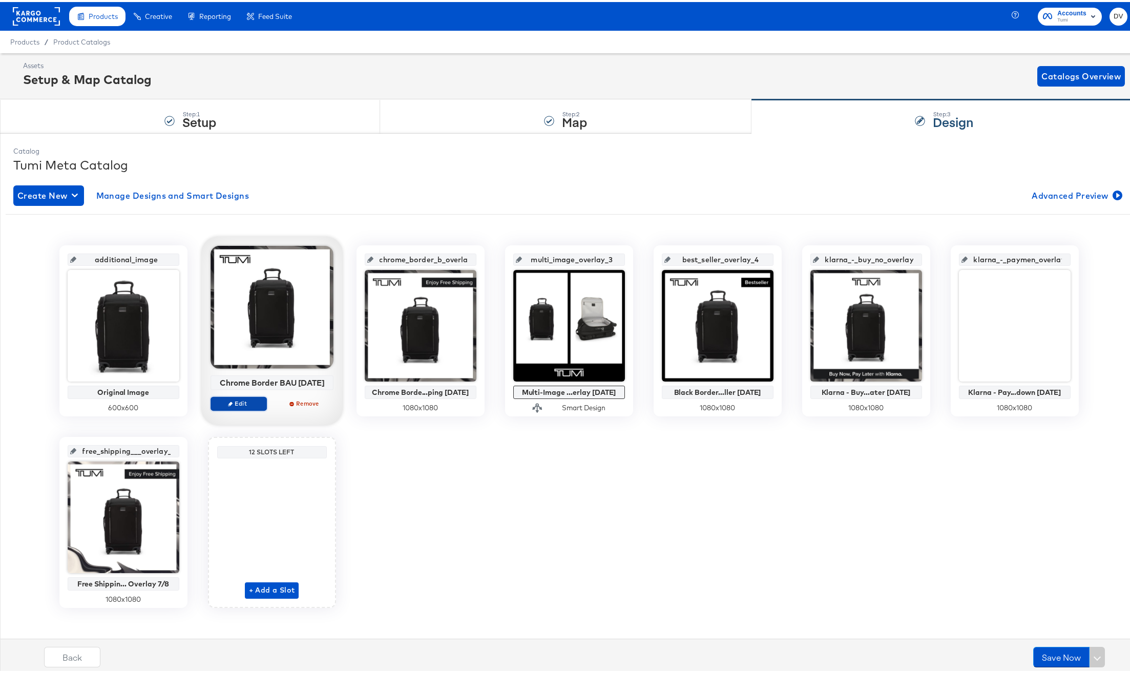
click at [229, 405] on span "Edit" at bounding box center [238, 401] width 47 height 8
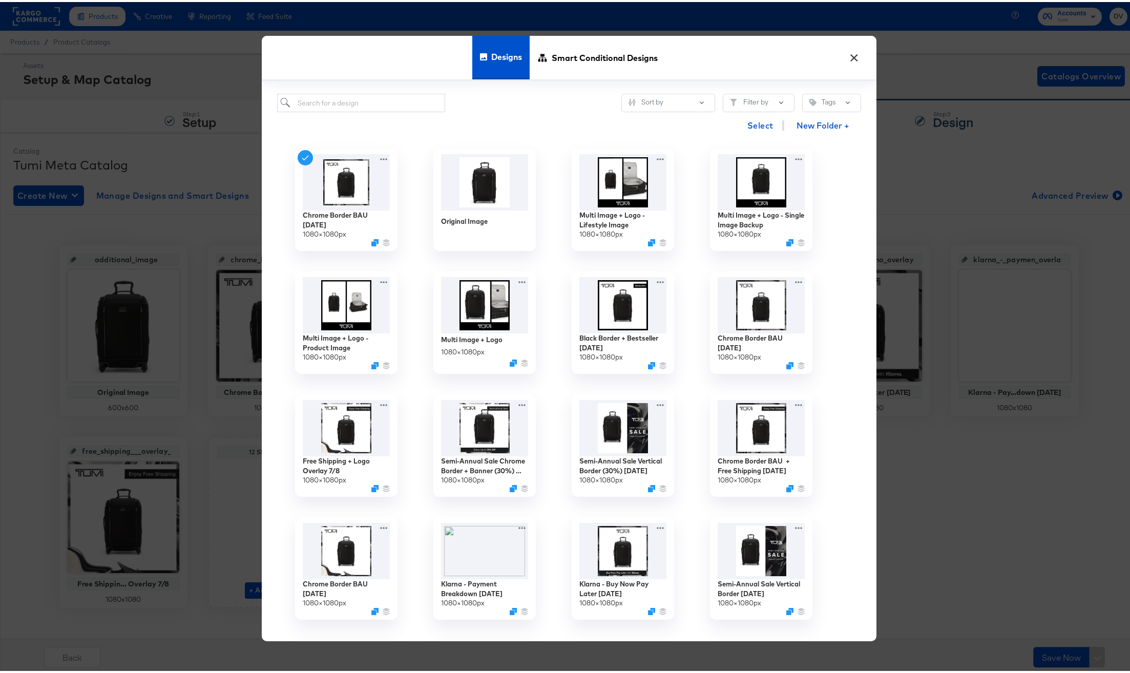
click at [846, 57] on button "×" at bounding box center [854, 53] width 18 height 18
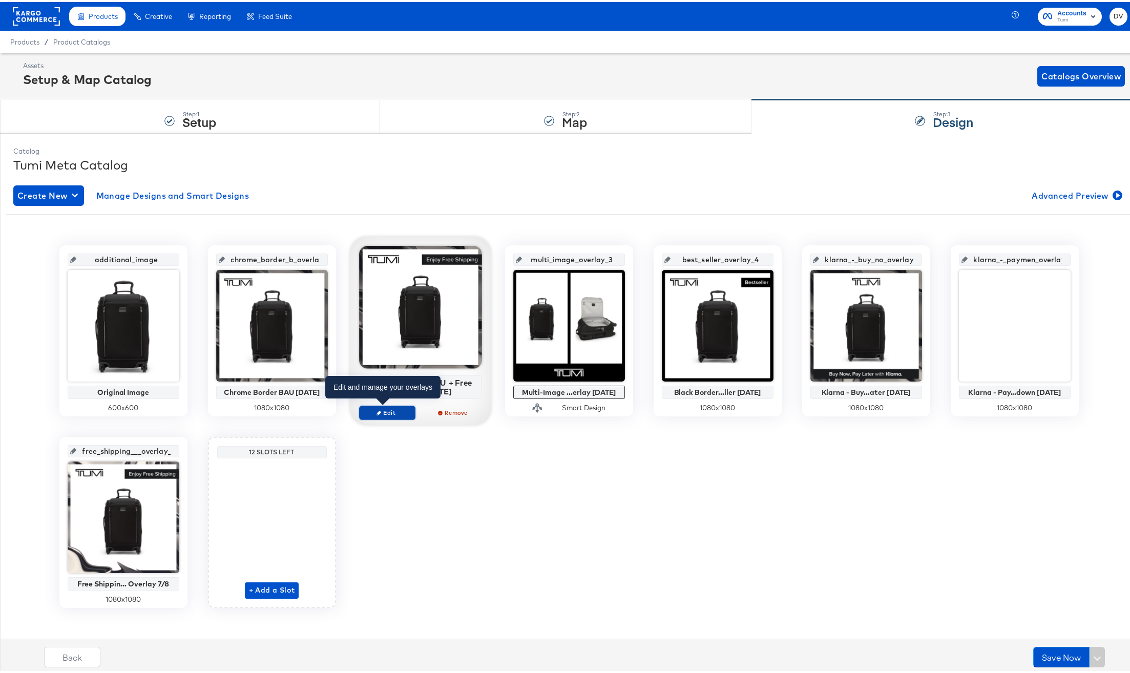
click at [392, 408] on span "Edit" at bounding box center [386, 411] width 47 height 8
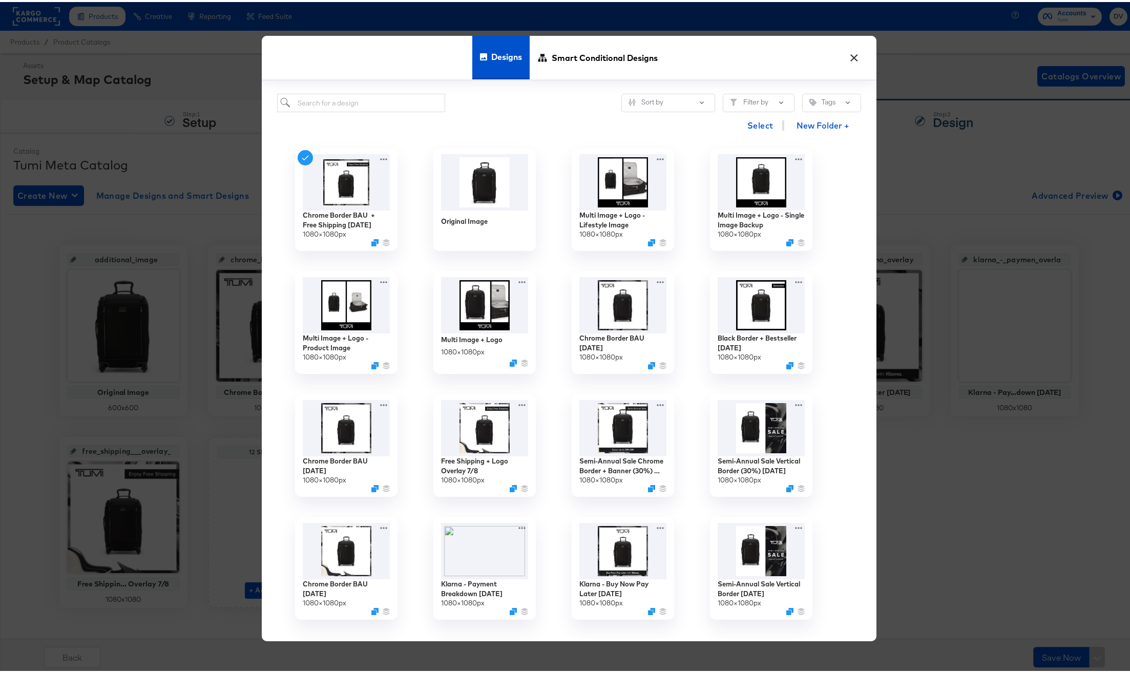
click at [851, 57] on button "×" at bounding box center [854, 53] width 18 height 18
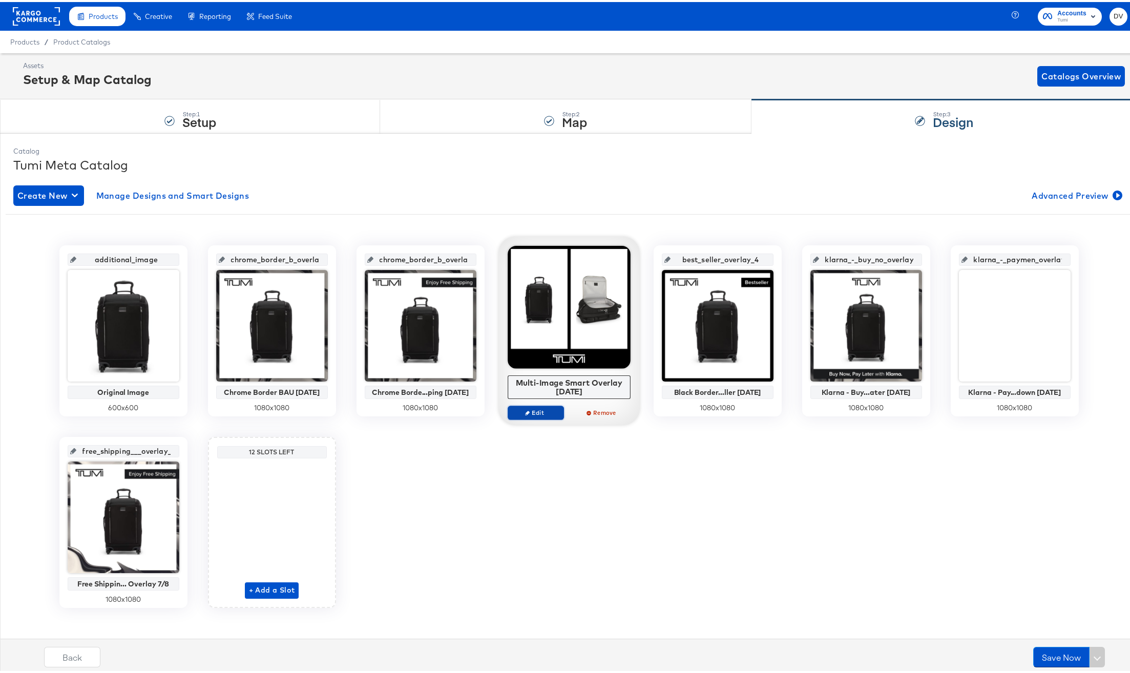
click at [520, 414] on button "Edit" at bounding box center [535, 410] width 56 height 14
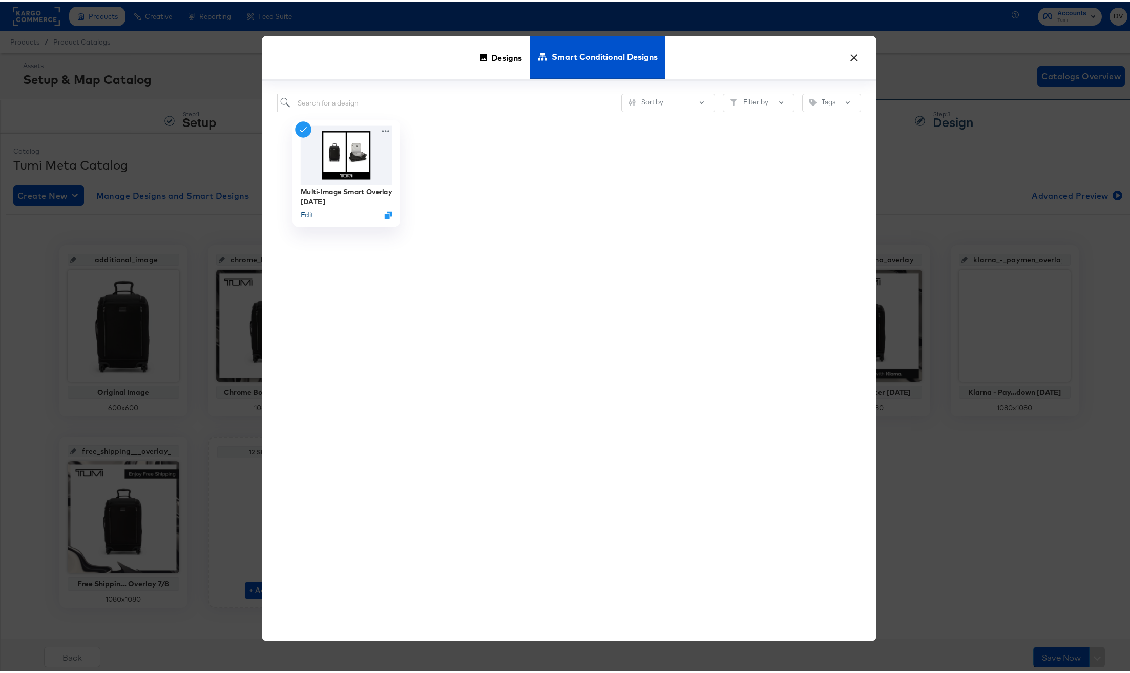
click at [303, 214] on button "Edit" at bounding box center [306, 213] width 12 height 10
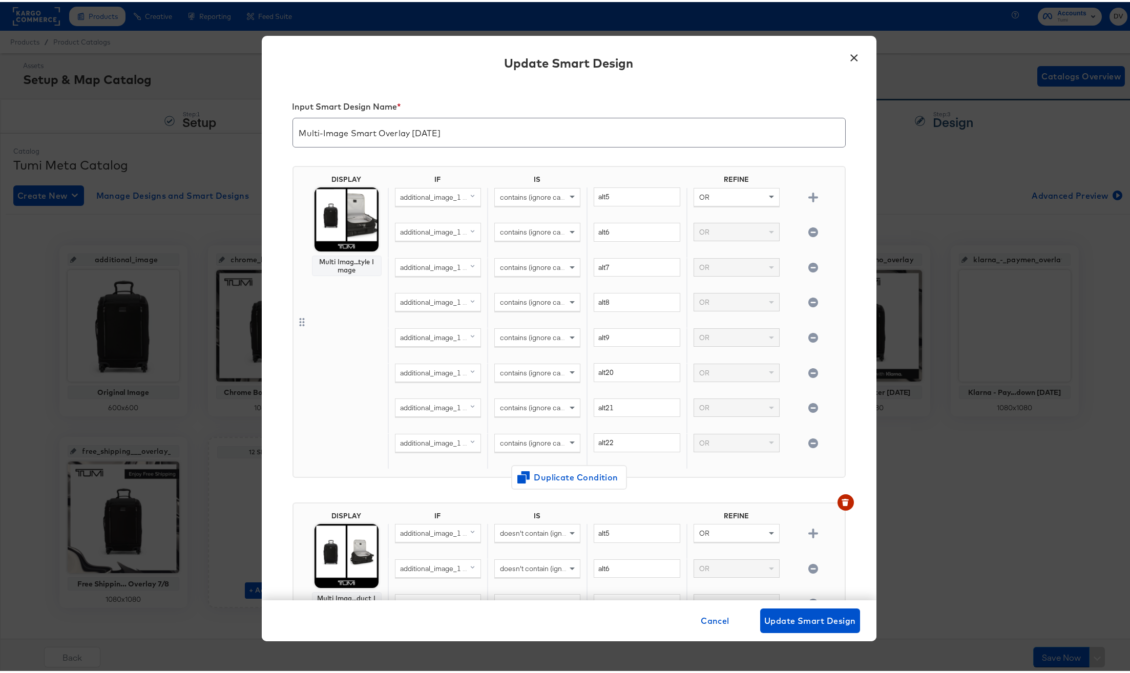
click at [852, 57] on button "×" at bounding box center [854, 53] width 18 height 18
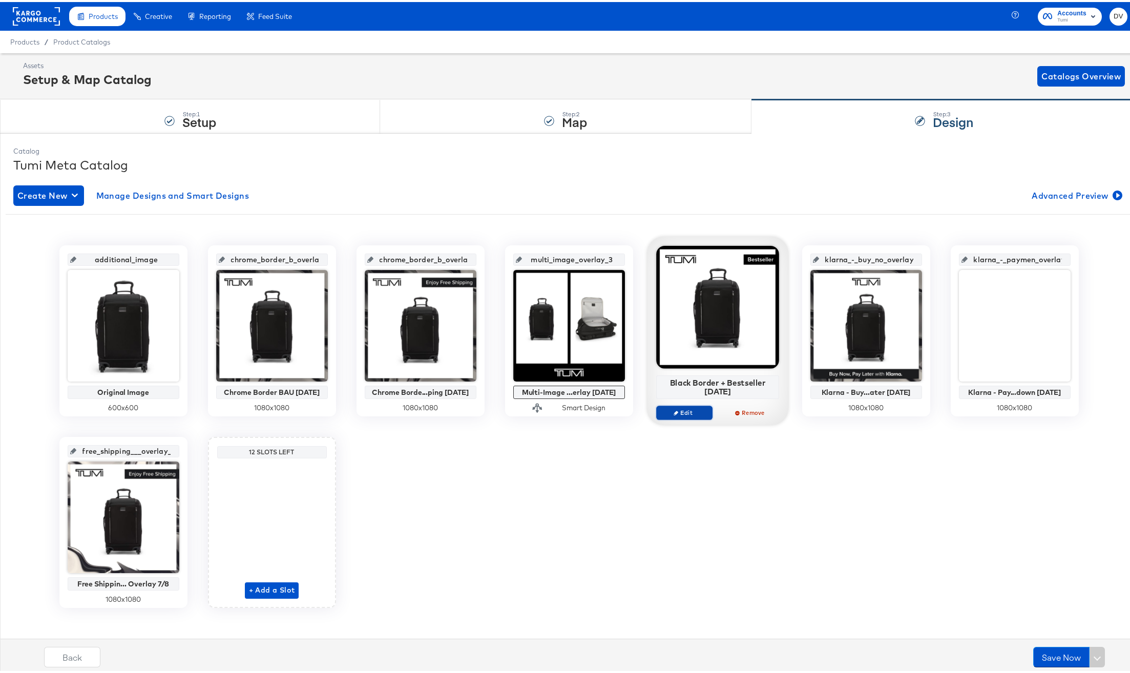
click at [693, 407] on span "Edit" at bounding box center [683, 411] width 47 height 8
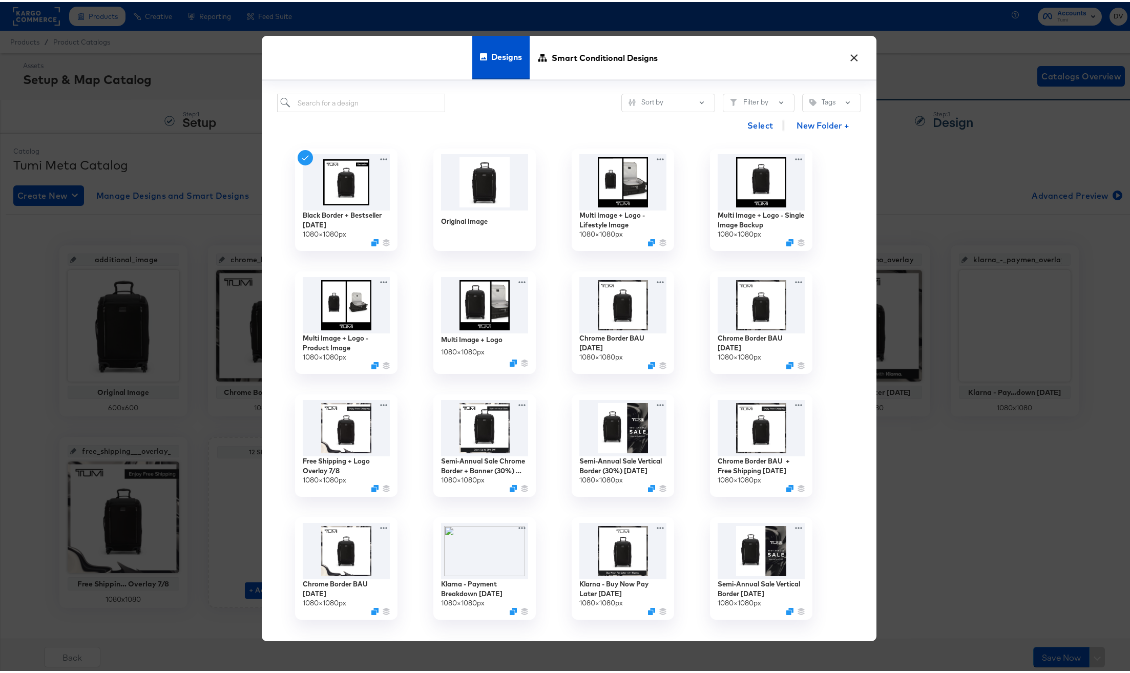
click at [849, 52] on button "×" at bounding box center [854, 53] width 18 height 18
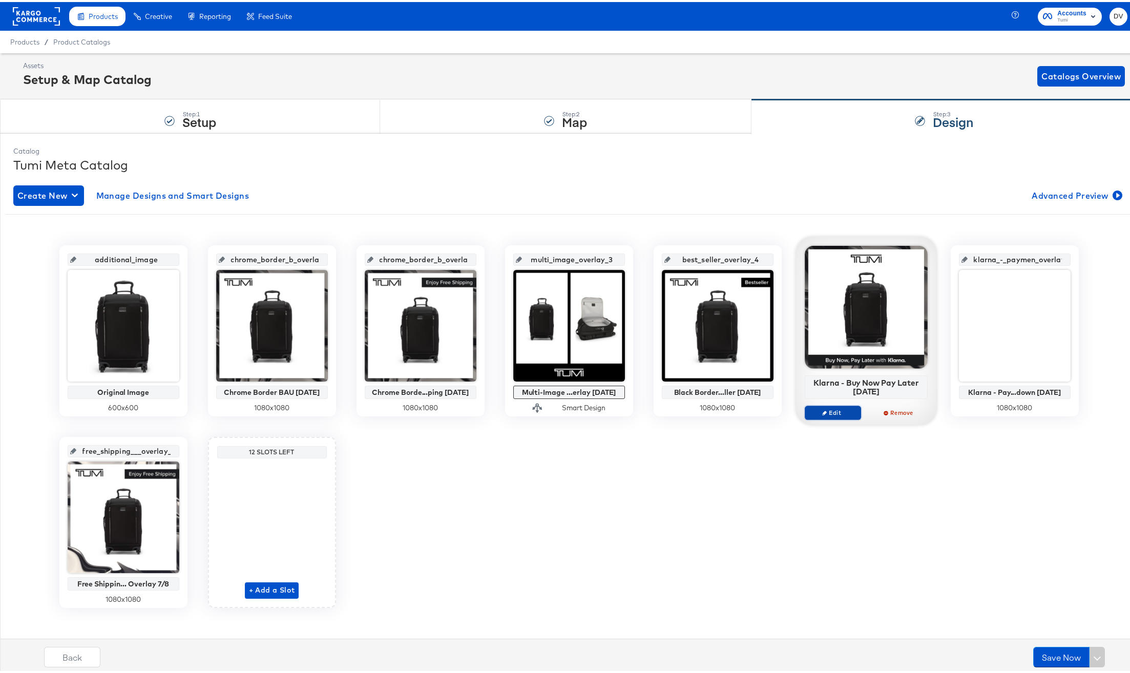
click at [827, 413] on span "Edit" at bounding box center [831, 411] width 47 height 8
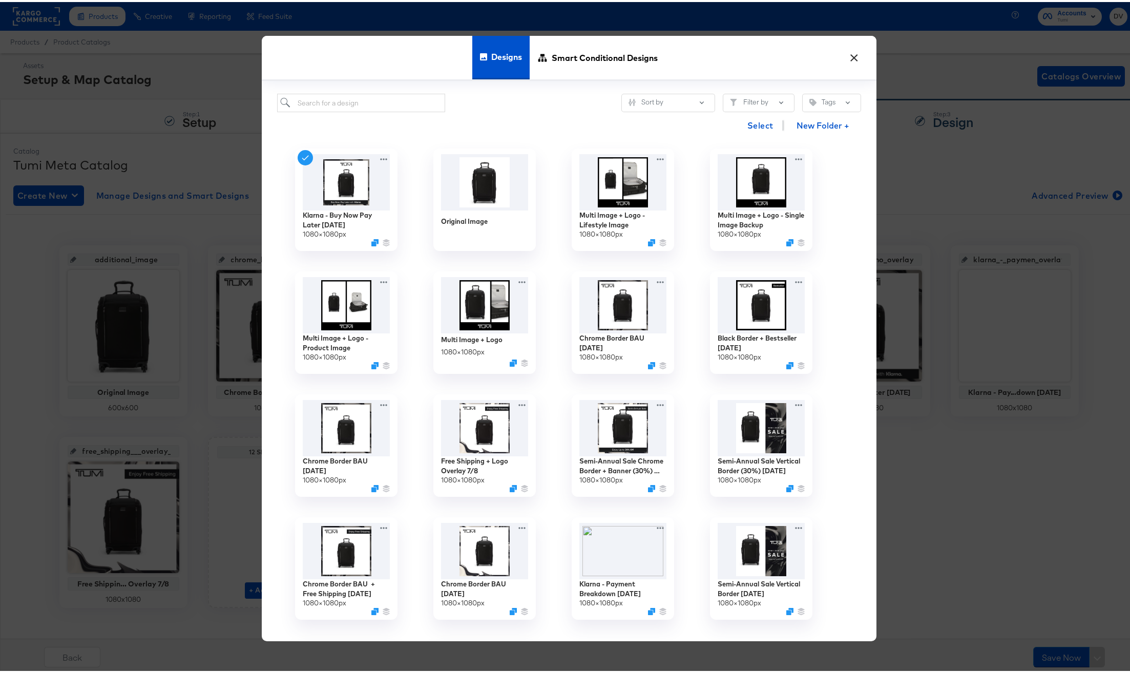
click at [848, 52] on button "×" at bounding box center [854, 53] width 18 height 18
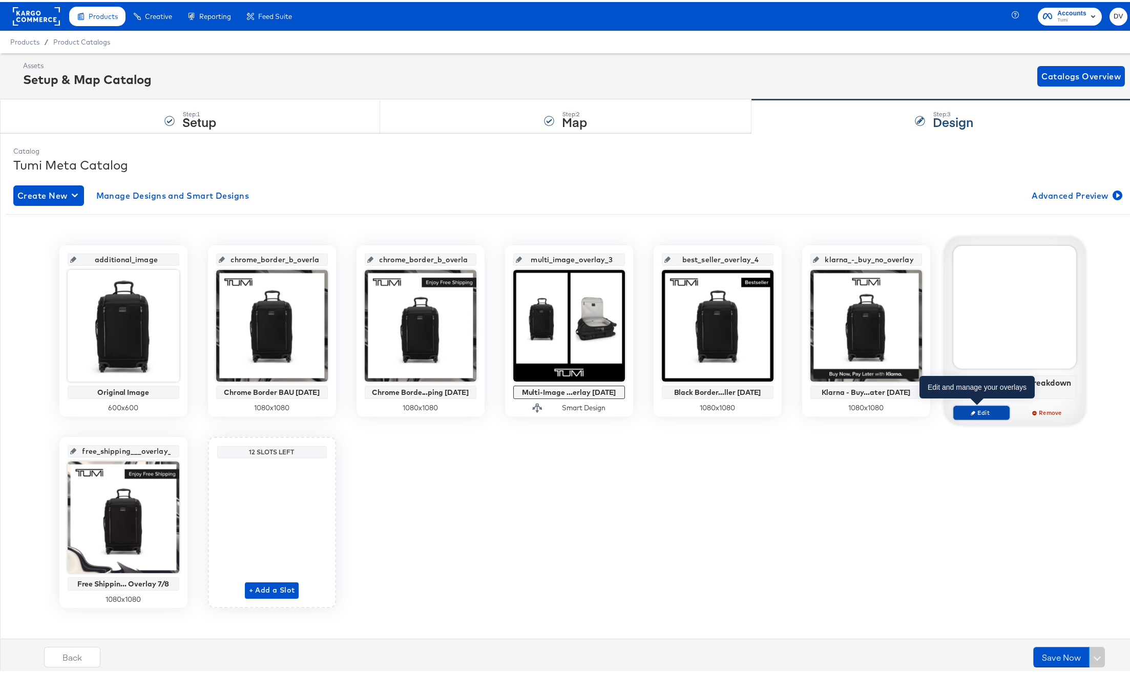
click at [997, 409] on span "Edit" at bounding box center [980, 411] width 47 height 8
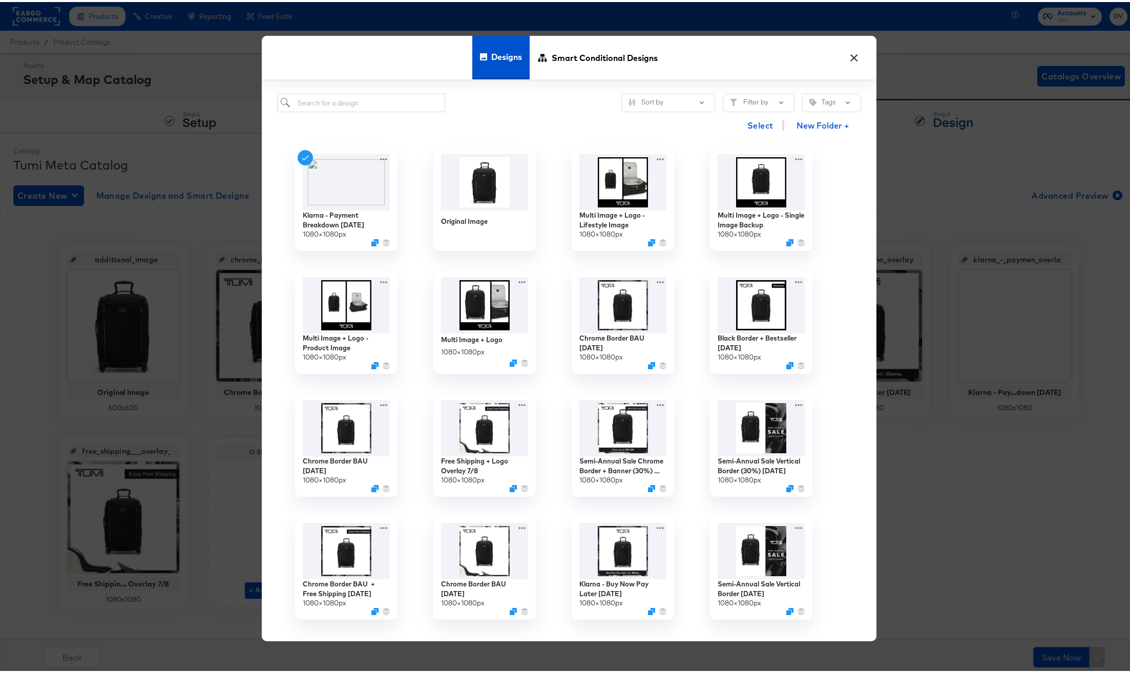
click at [846, 58] on button "×" at bounding box center [854, 53] width 18 height 18
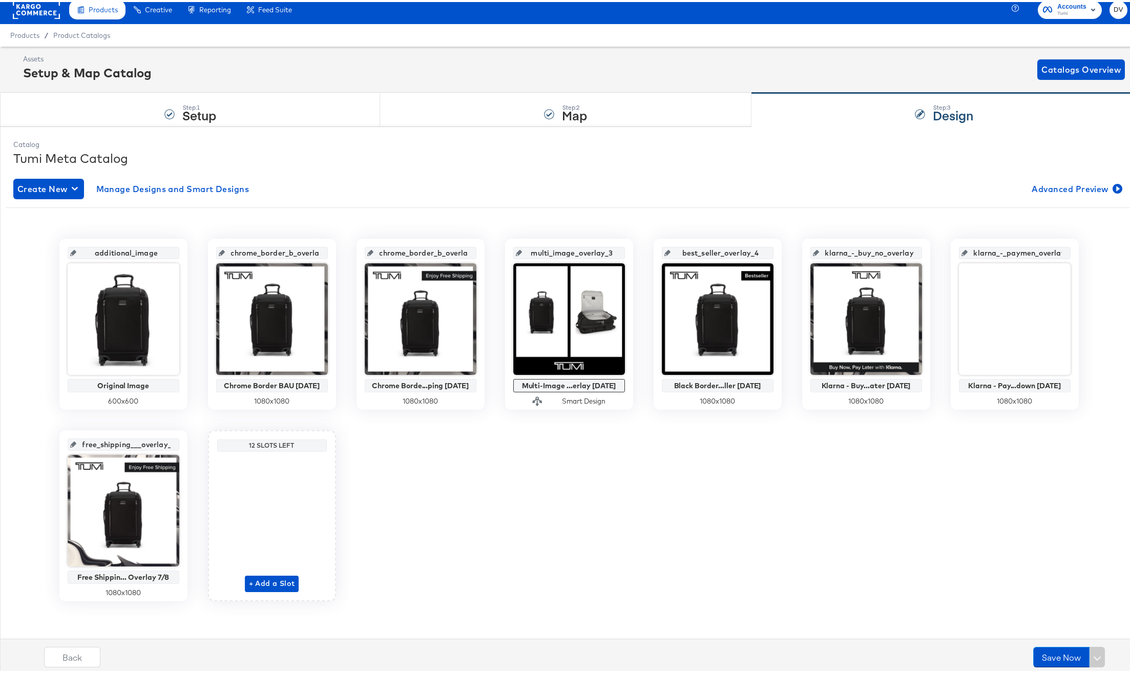
scroll to position [7, 0]
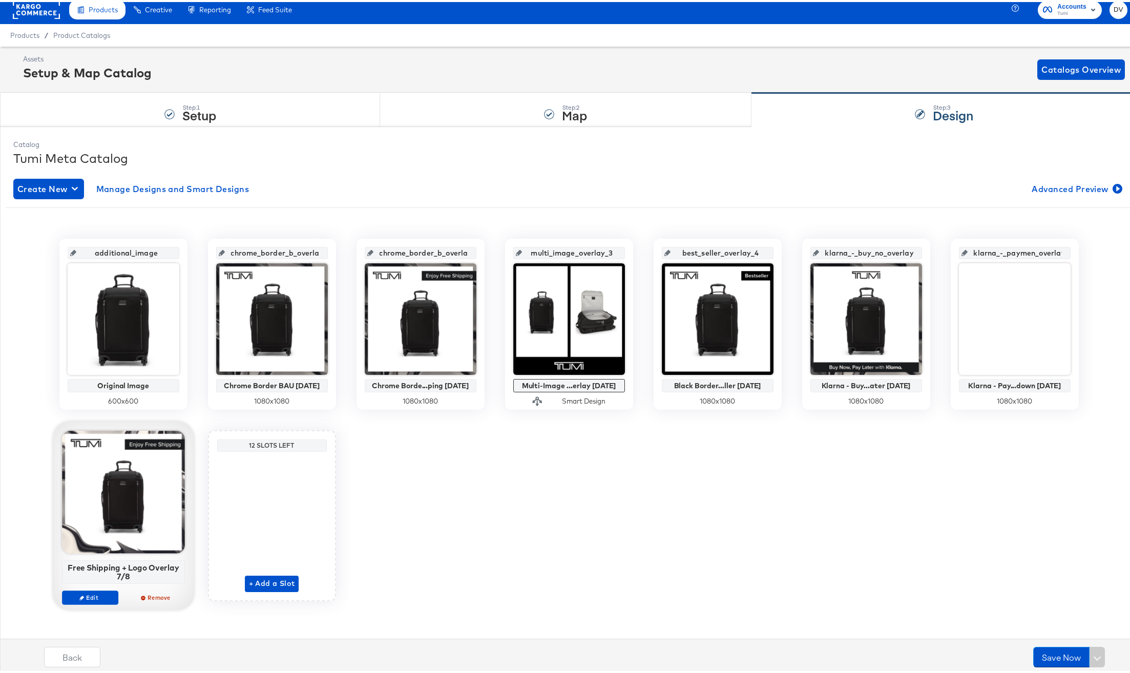
click at [102, 602] on div "Edit Remove" at bounding box center [123, 599] width 123 height 23
click at [99, 597] on span "Edit" at bounding box center [89, 595] width 47 height 8
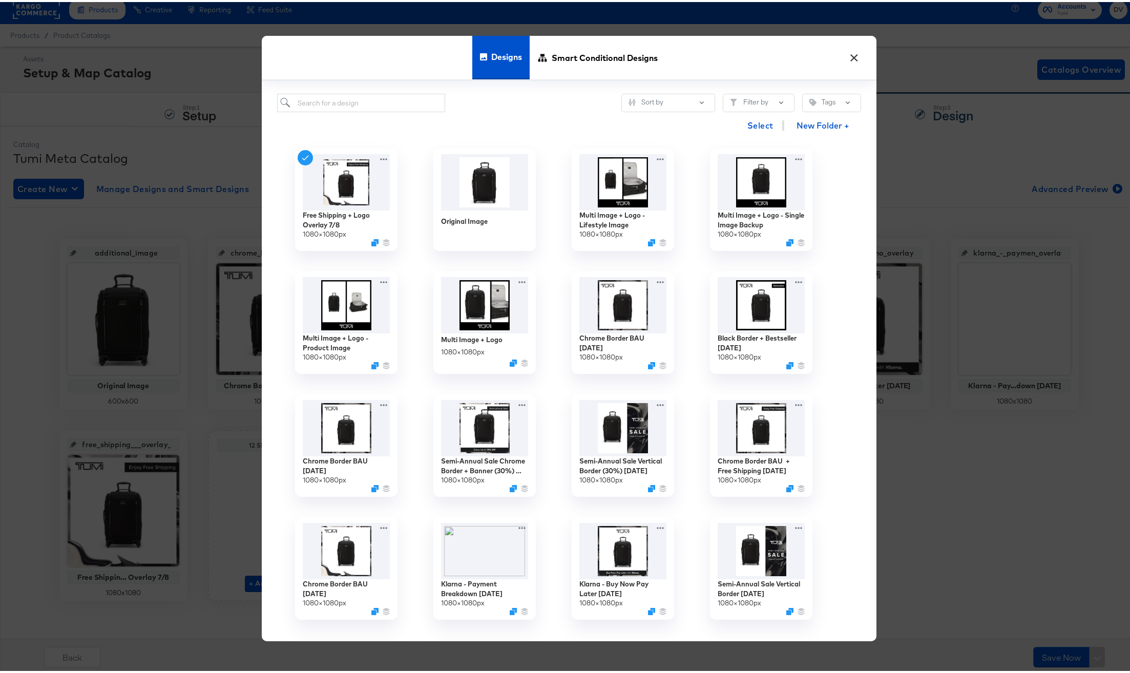
click at [849, 55] on button "×" at bounding box center [854, 53] width 18 height 18
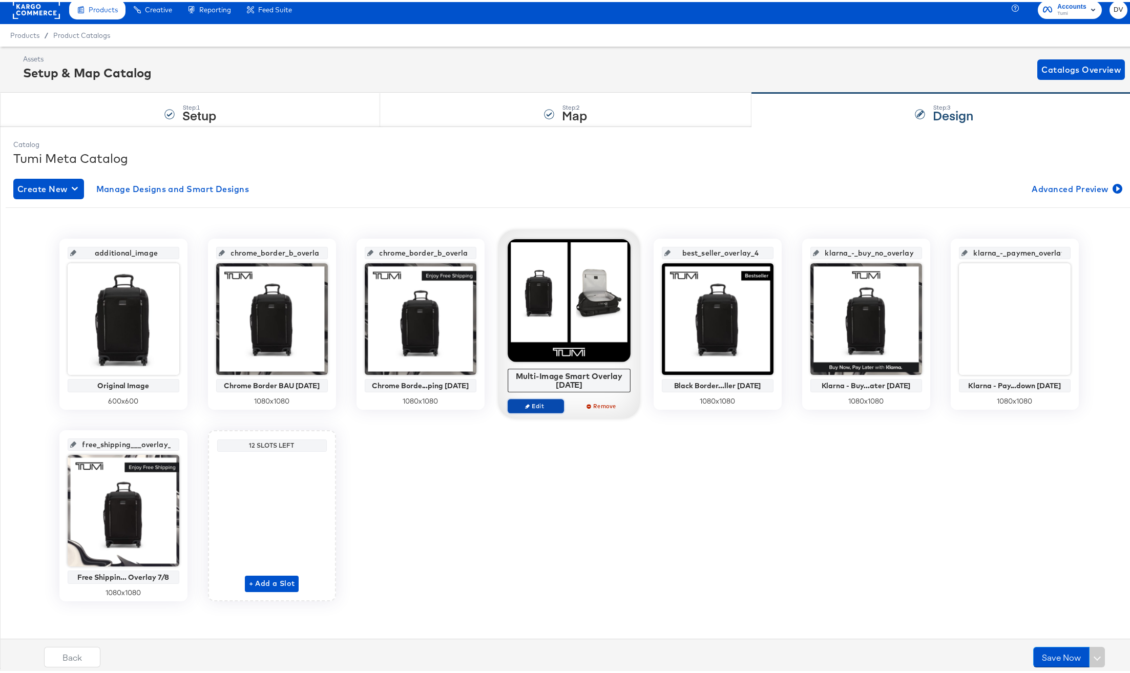
click at [534, 400] on span "Edit" at bounding box center [535, 404] width 47 height 8
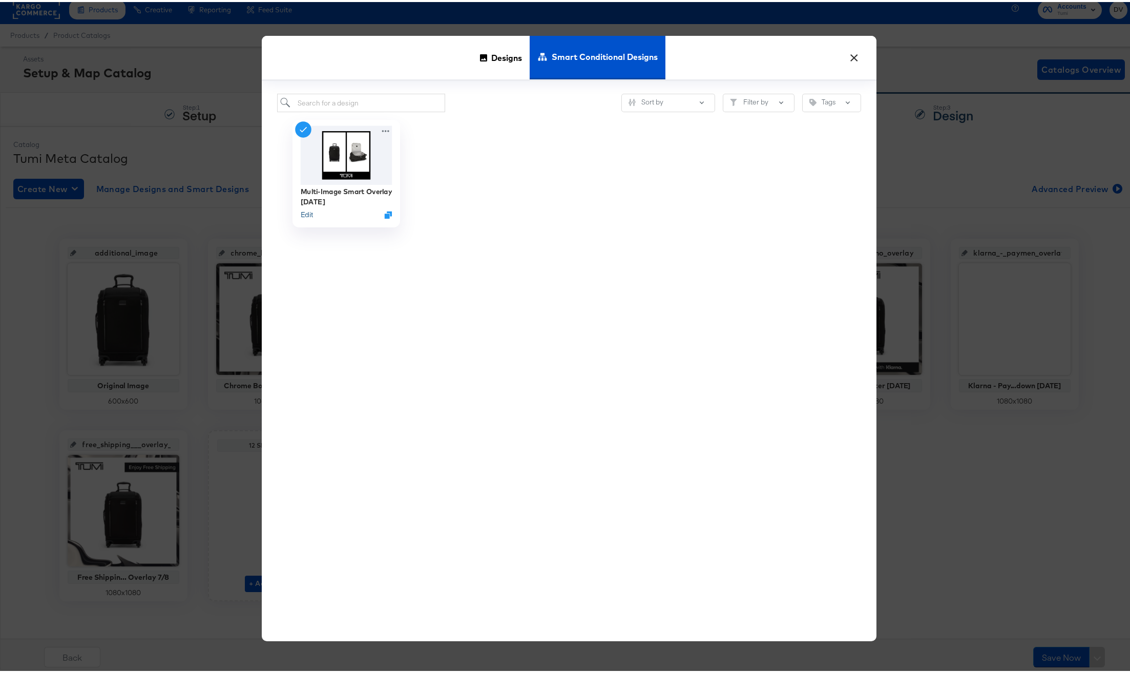
click at [302, 210] on button "Edit" at bounding box center [306, 213] width 12 height 10
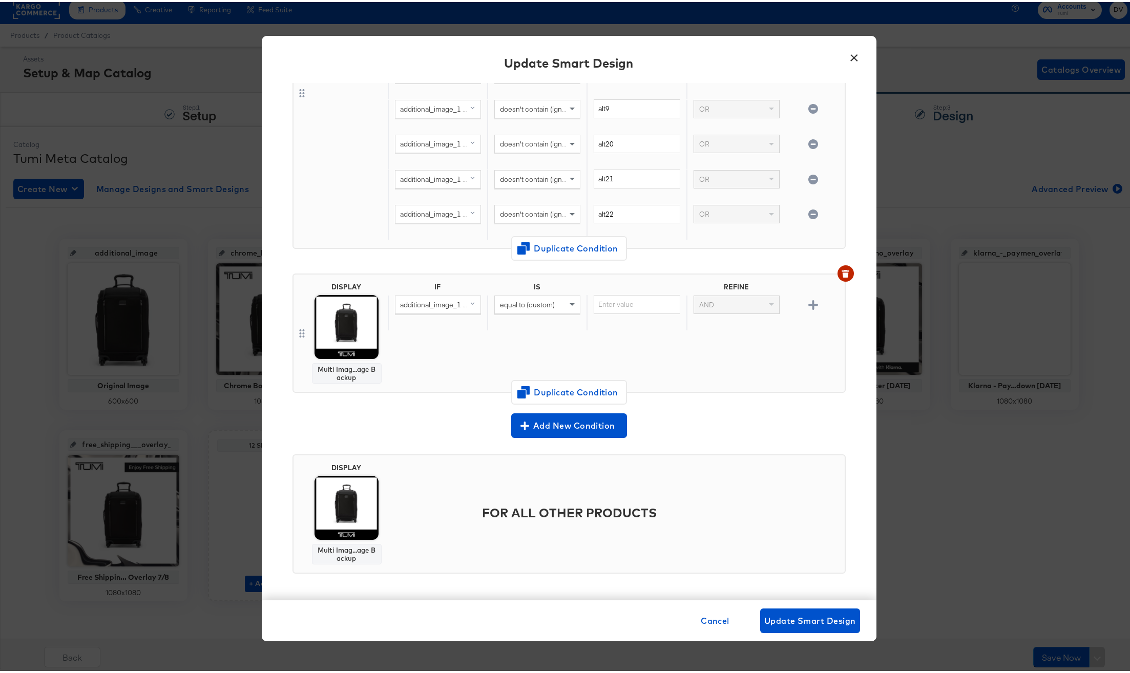
scroll to position [0, 0]
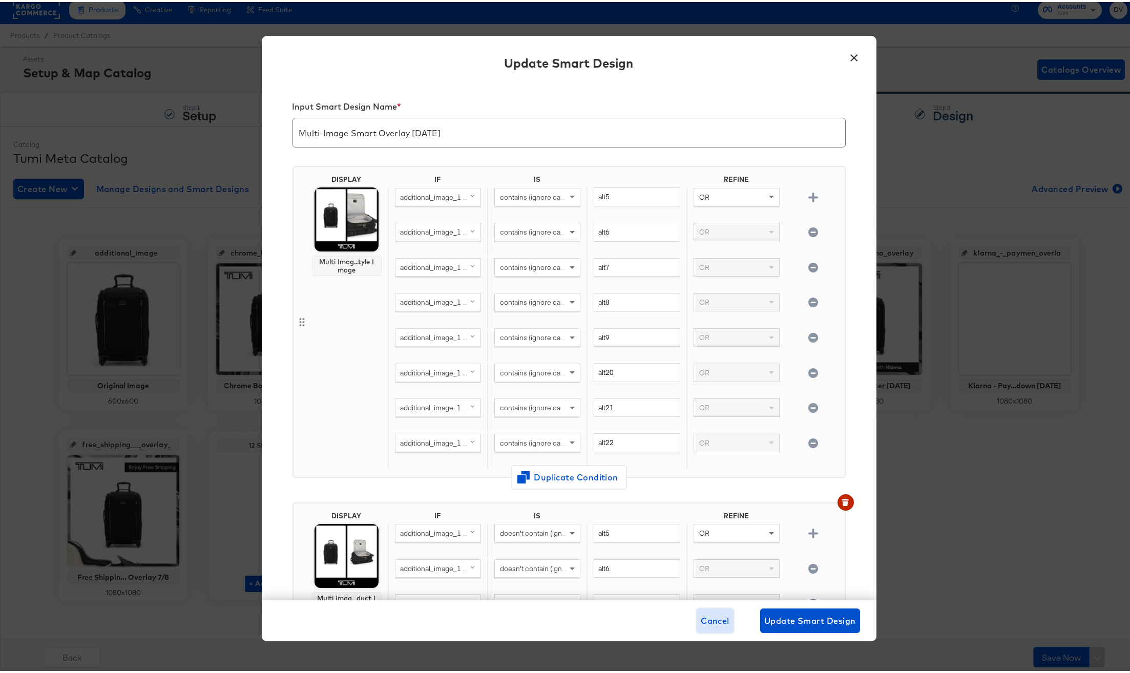
click at [706, 627] on button "Cancel" at bounding box center [714, 618] width 37 height 25
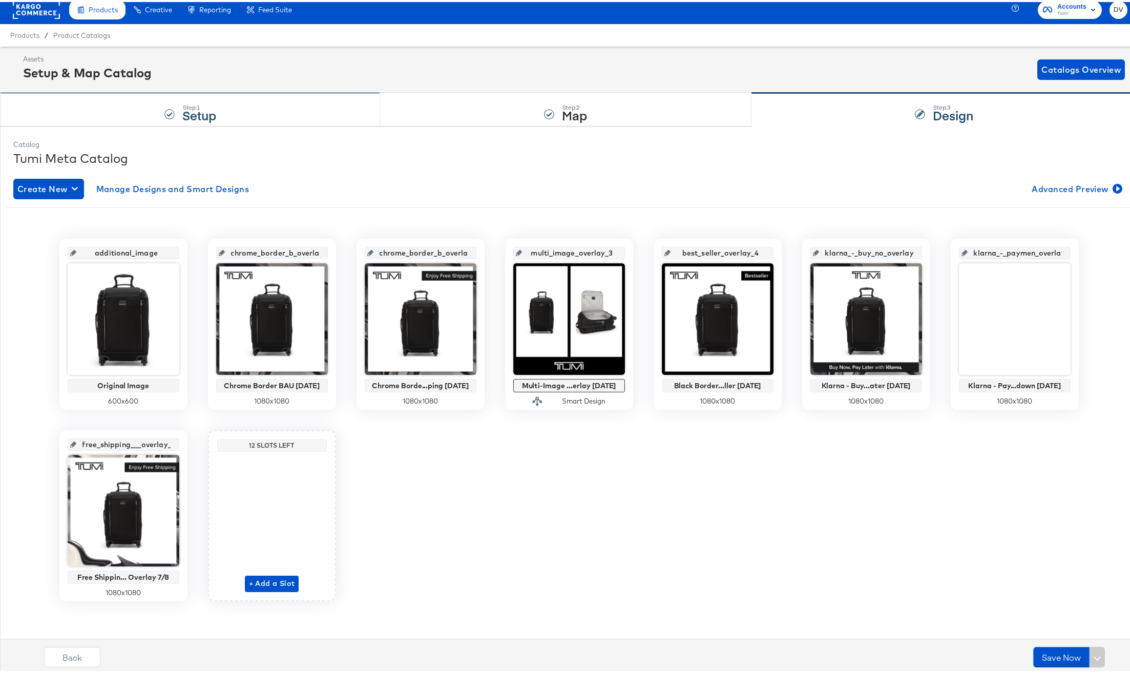
click at [252, 118] on div "Step: 1 Setup" at bounding box center [190, 108] width 380 height 34
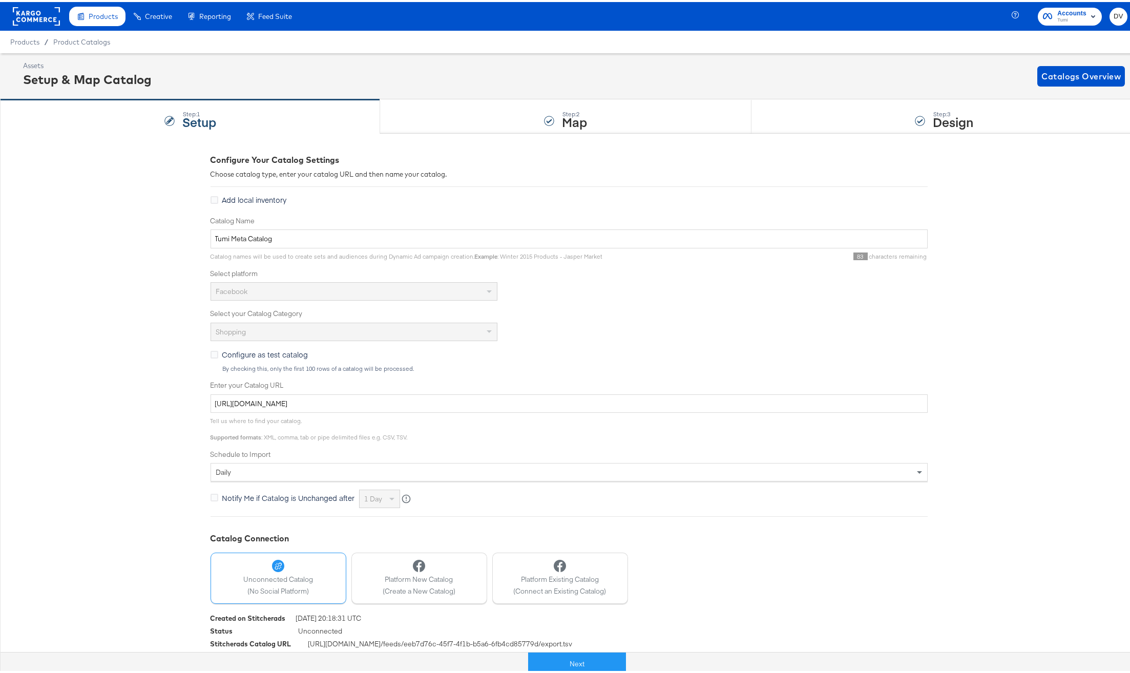
click at [604, 132] on div "Configure Your Catalog Settings Choose catalog type, enter your catalog URL and…" at bounding box center [568, 406] width 717 height 548
click at [607, 127] on div "Step: 2 Map" at bounding box center [565, 115] width 371 height 34
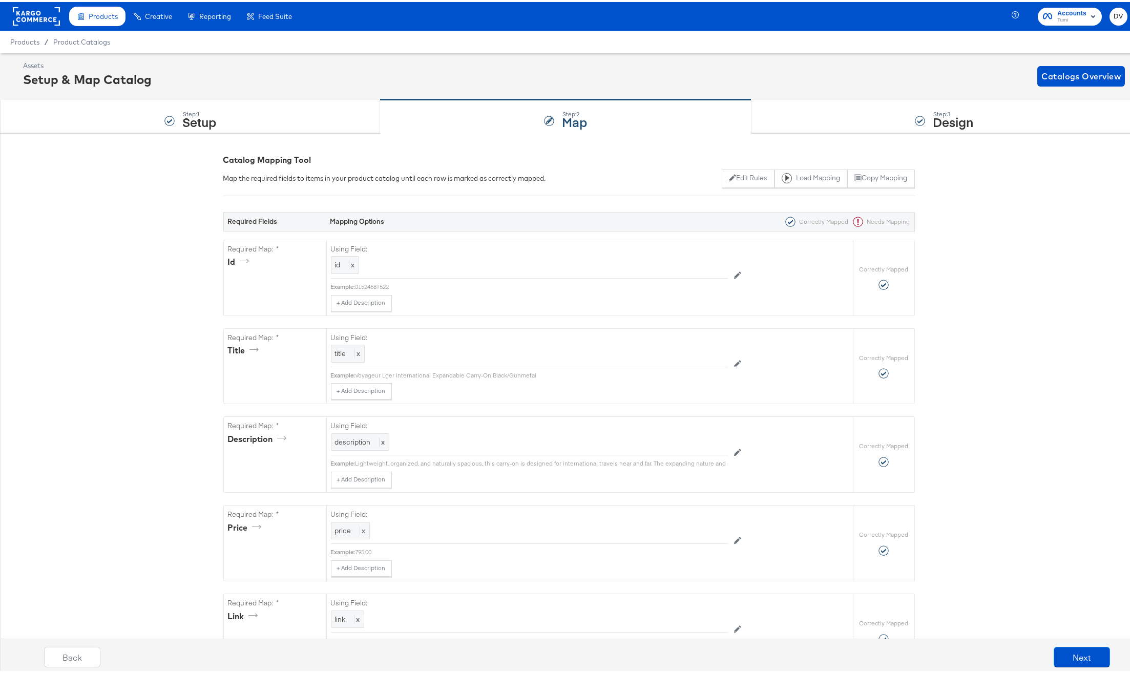
click at [23, 19] on rect at bounding box center [36, 14] width 47 height 18
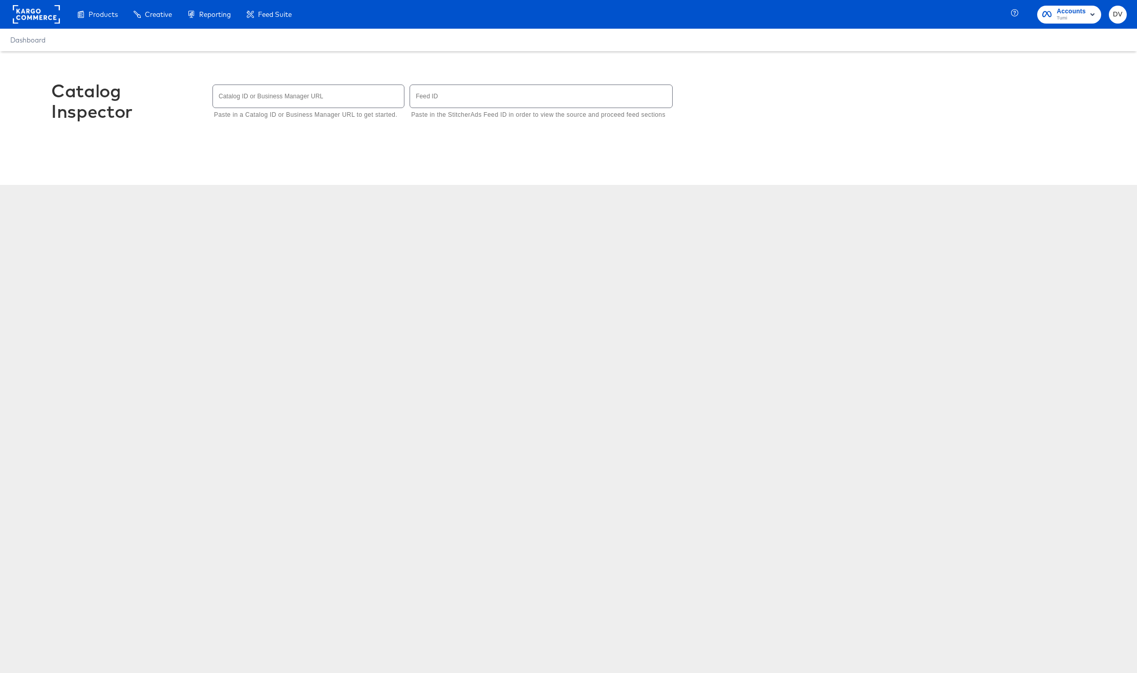
click at [344, 98] on input "text" at bounding box center [308, 96] width 191 height 22
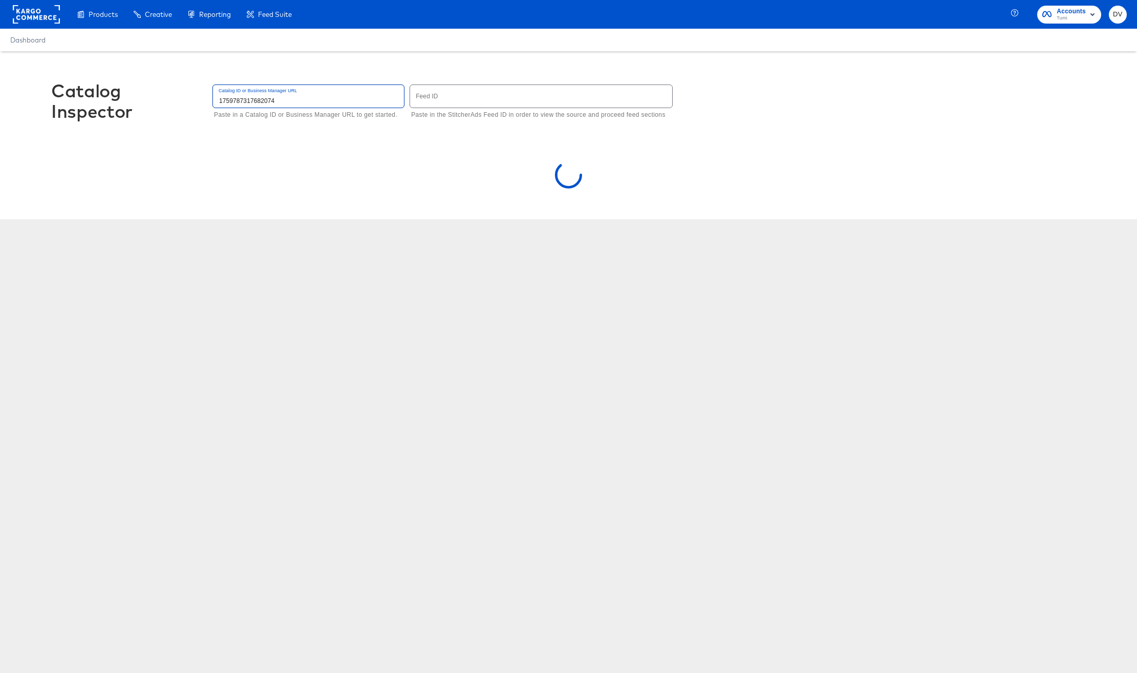
type input "1759787317682074"
click at [398, 143] on div "Catalog Inspector Catalog ID or Business Manager URL 1759787317682074 Paste in …" at bounding box center [568, 106] width 1035 height 110
click at [442, 99] on input "text" at bounding box center [541, 96] width 262 height 22
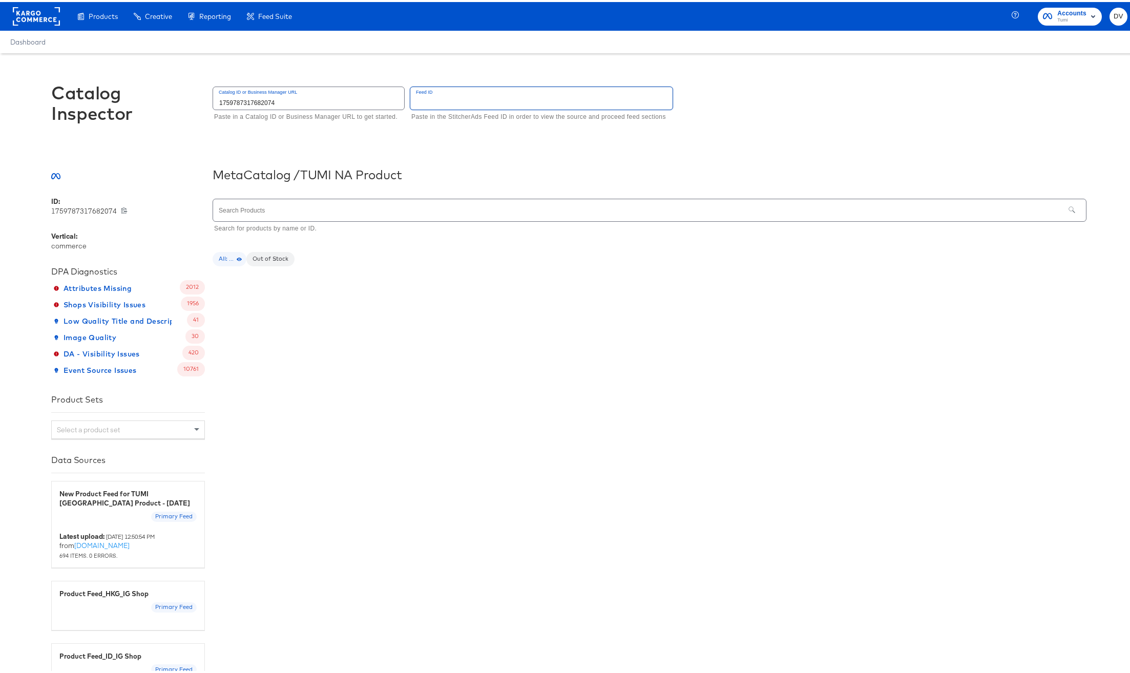
click at [333, 207] on input "text" at bounding box center [638, 208] width 851 height 22
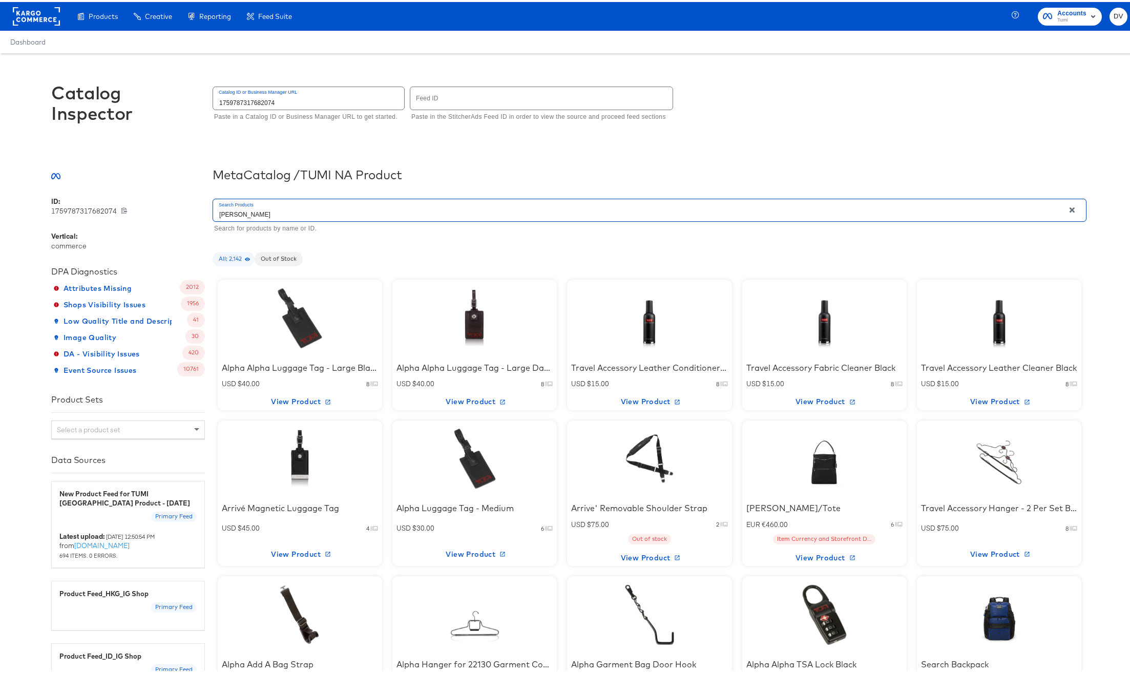
type input "Belden"
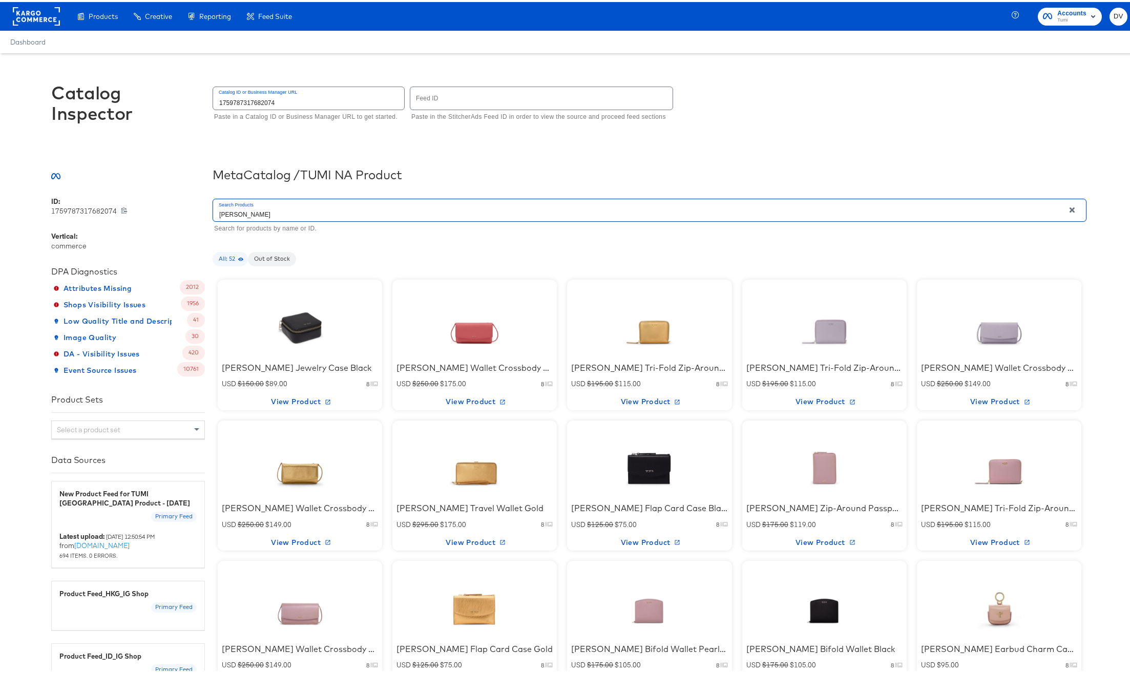
click at [810, 455] on div at bounding box center [823, 456] width 87 height 64
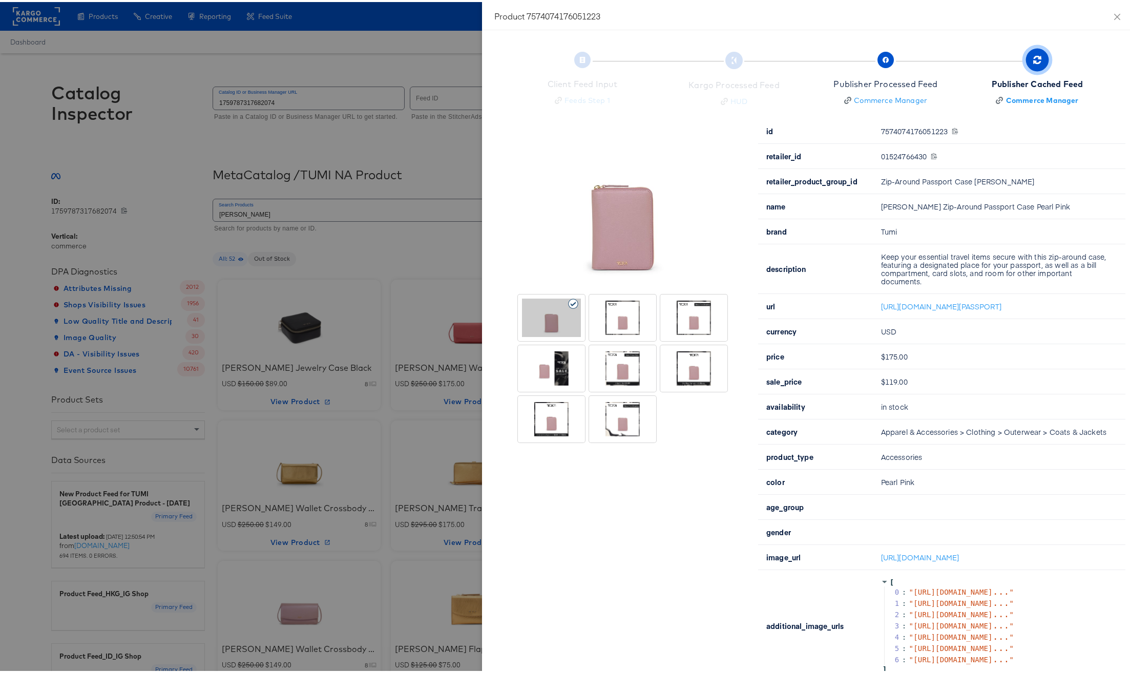
click at [558, 377] on div at bounding box center [551, 366] width 59 height 38
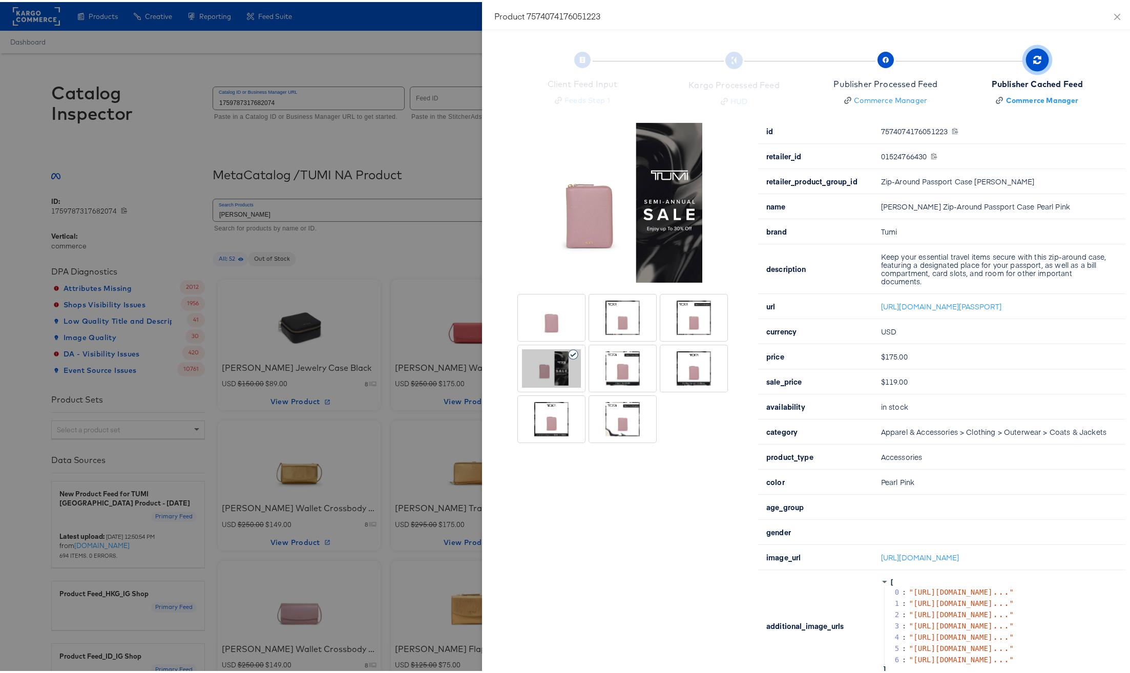
click at [598, 369] on div at bounding box center [622, 366] width 59 height 38
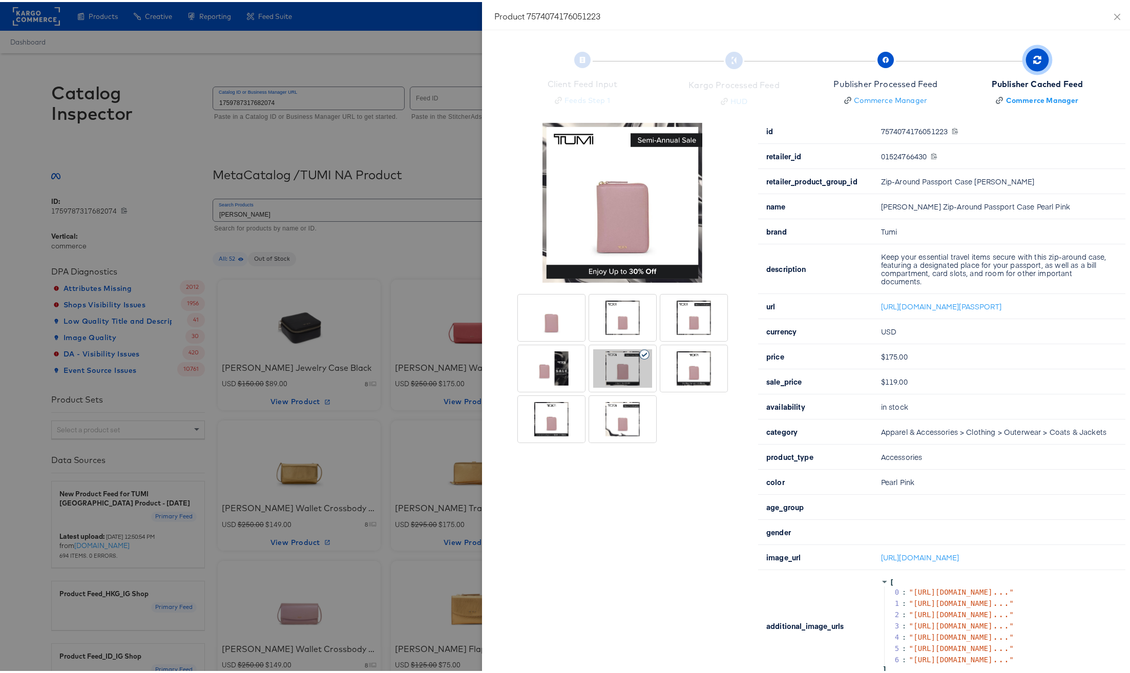
click at [544, 373] on div at bounding box center [551, 366] width 59 height 38
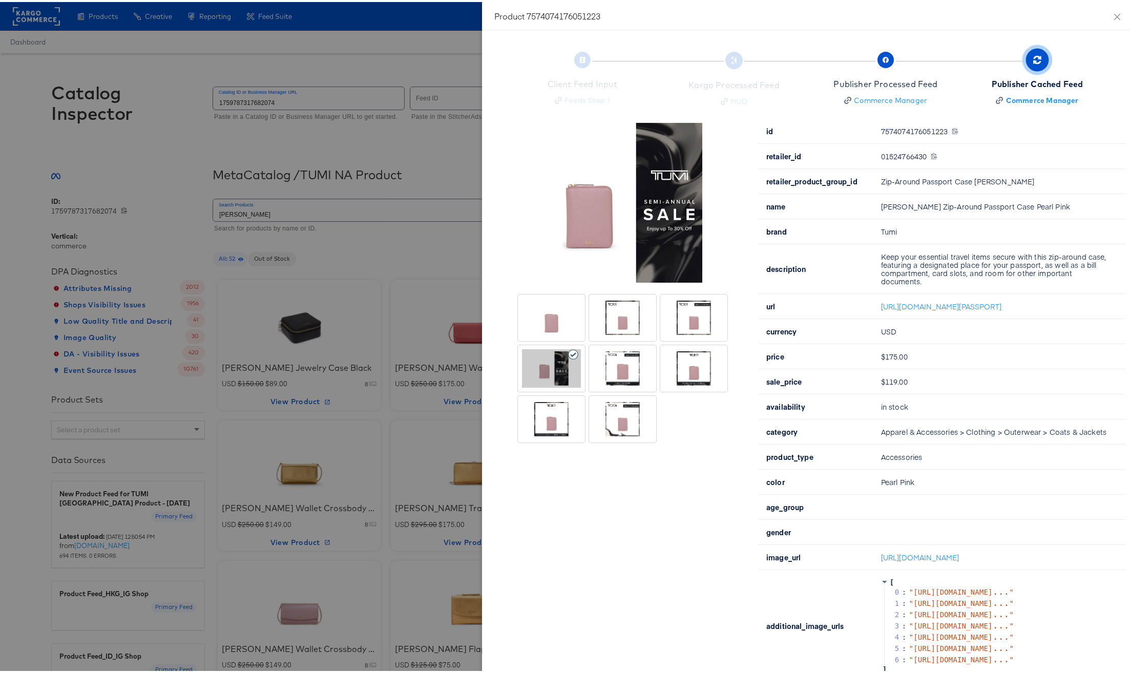
click at [551, 305] on div at bounding box center [551, 315] width 59 height 38
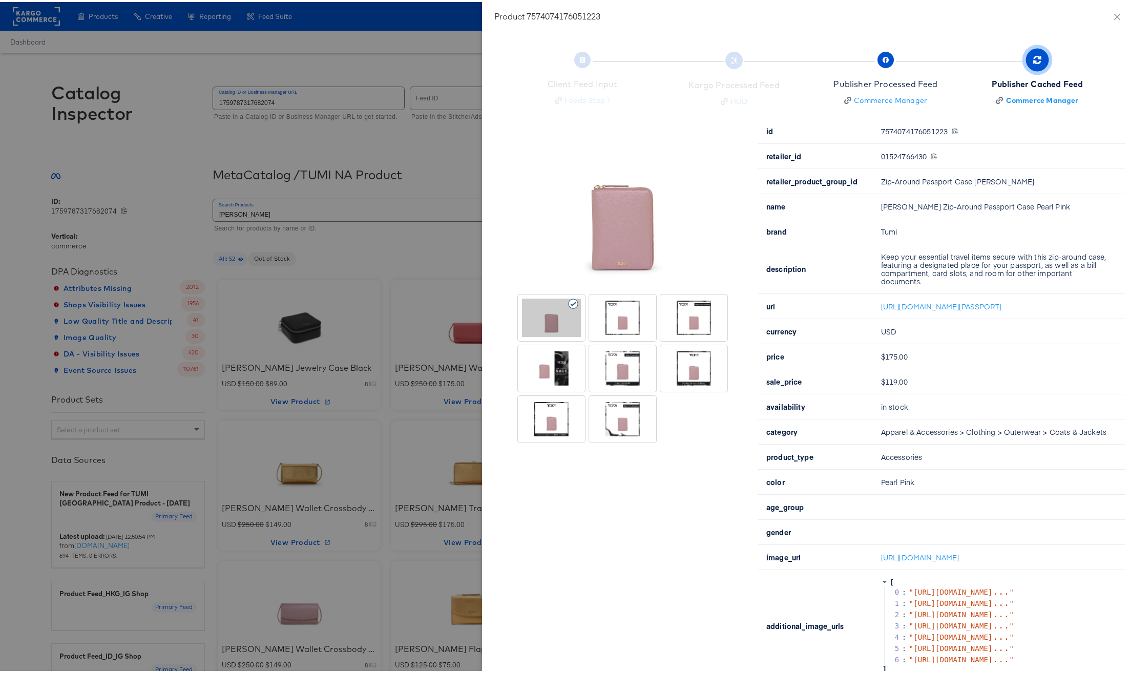
click at [547, 367] on div at bounding box center [551, 366] width 59 height 38
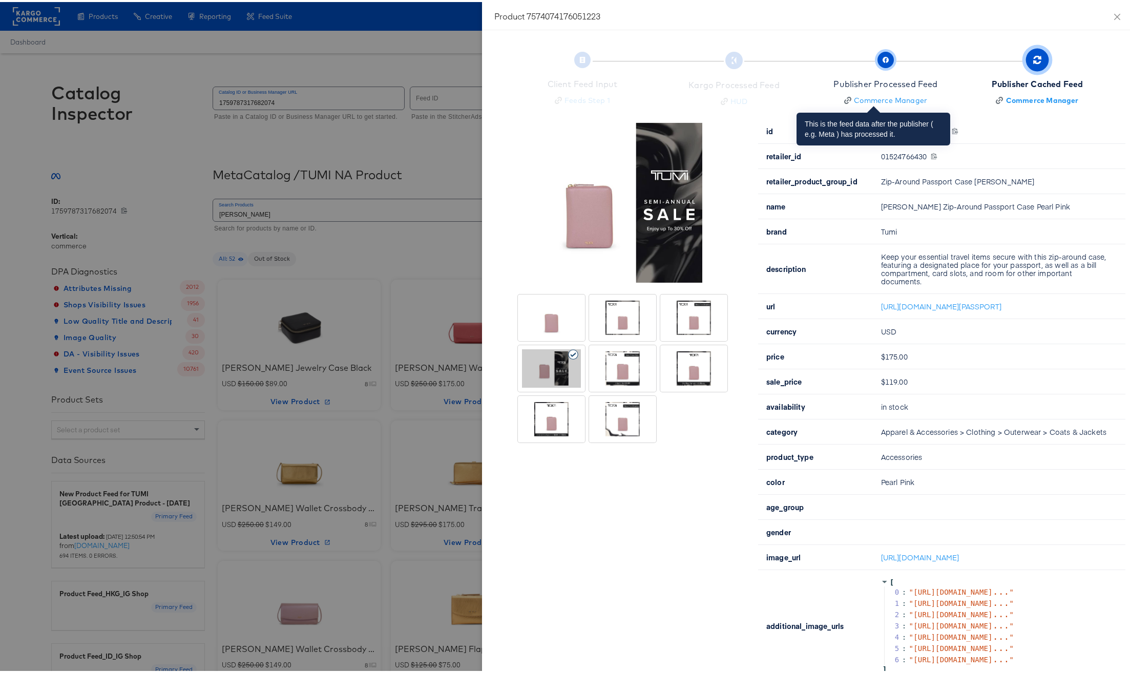
click at [897, 78] on div "Publisher Processed Feed" at bounding box center [885, 82] width 104 height 12
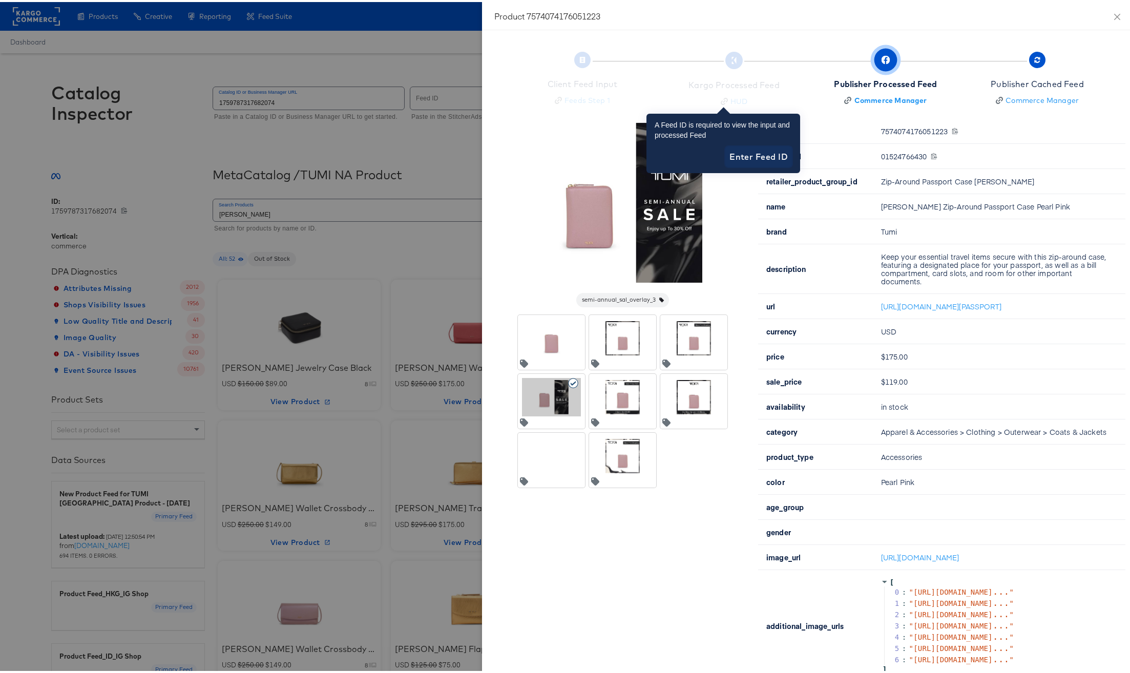
click at [746, 154] on span "Enter Feed ID" at bounding box center [758, 154] width 58 height 14
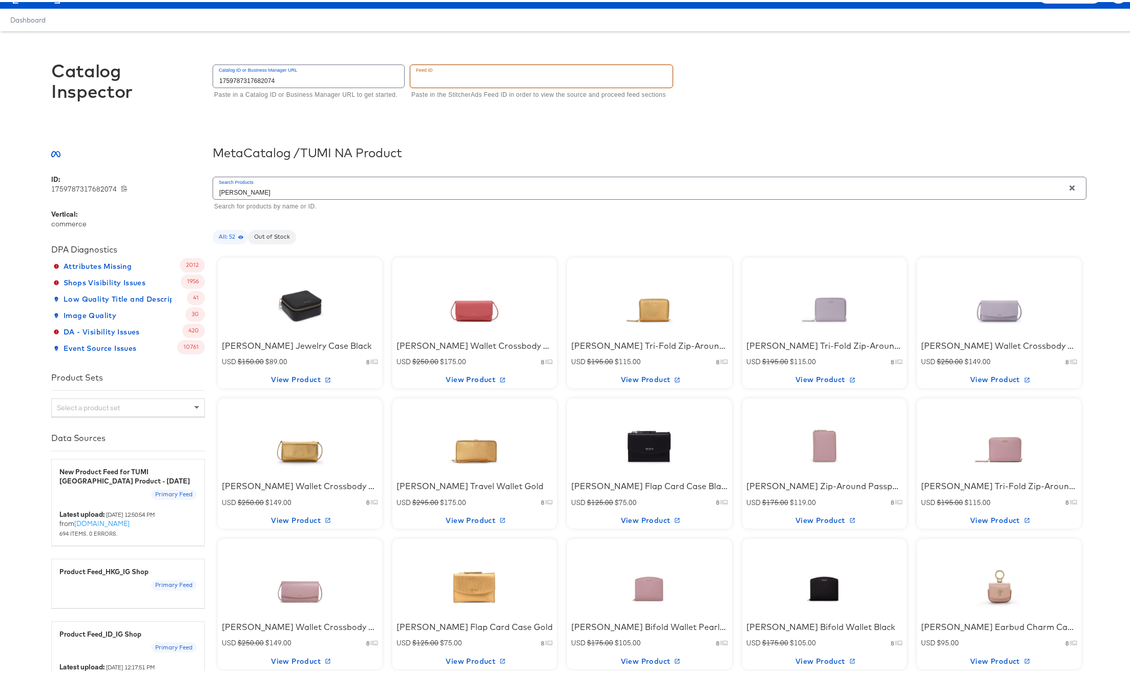
scroll to position [26, 0]
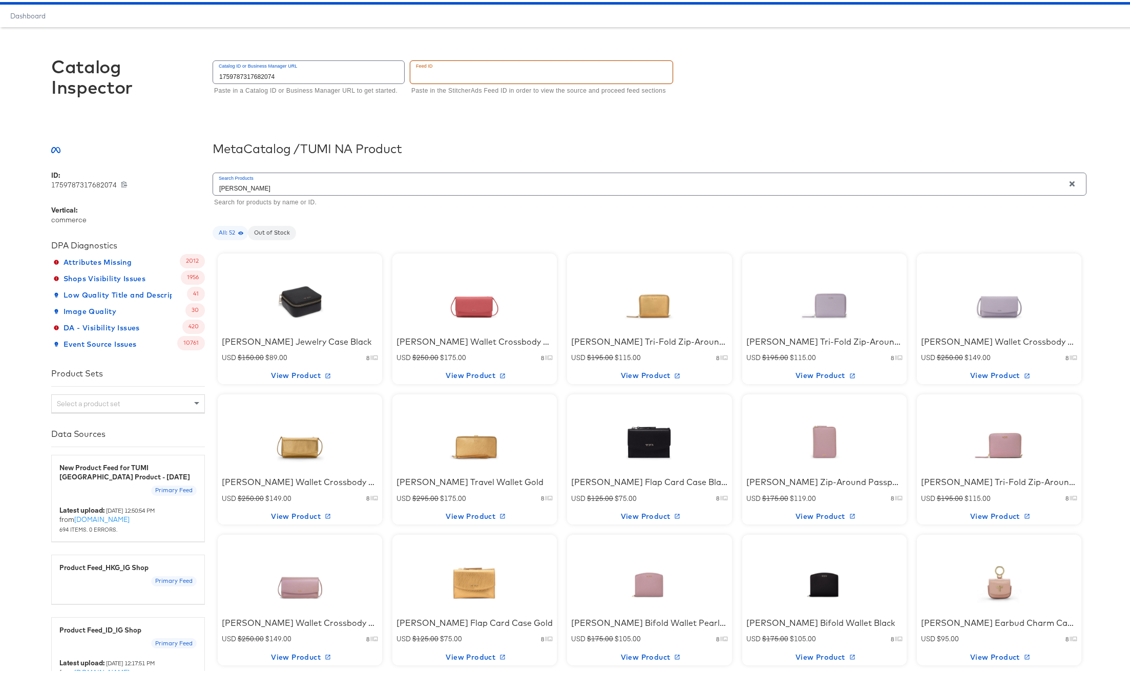
click at [796, 455] on div at bounding box center [823, 430] width 87 height 64
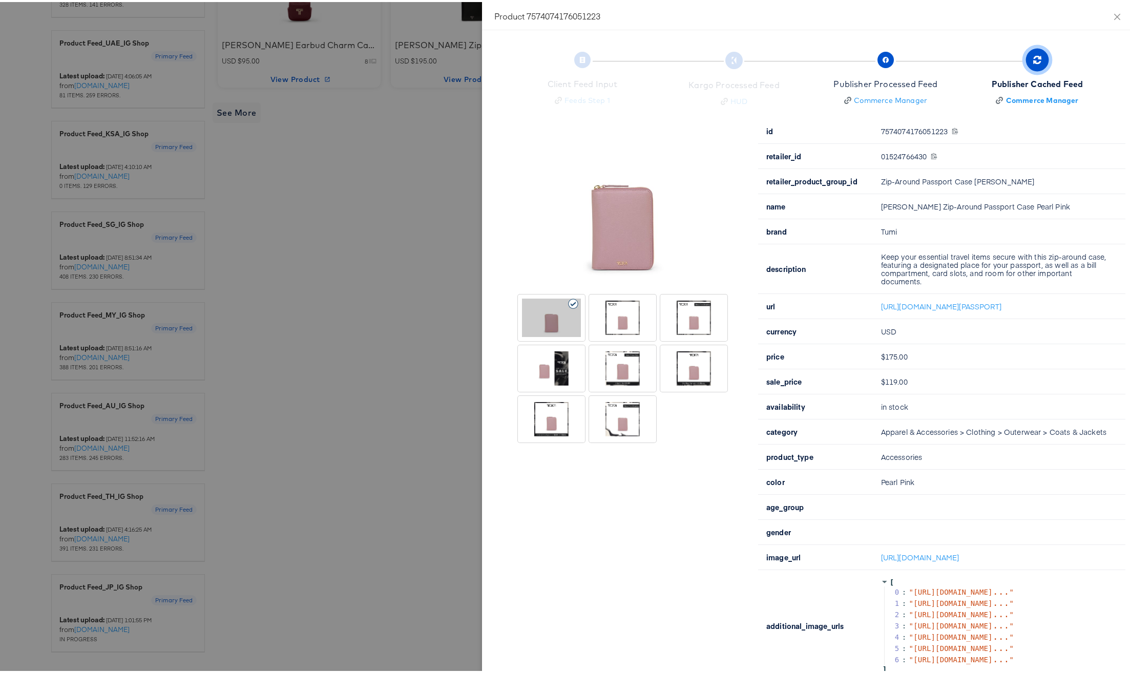
scroll to position [697, 0]
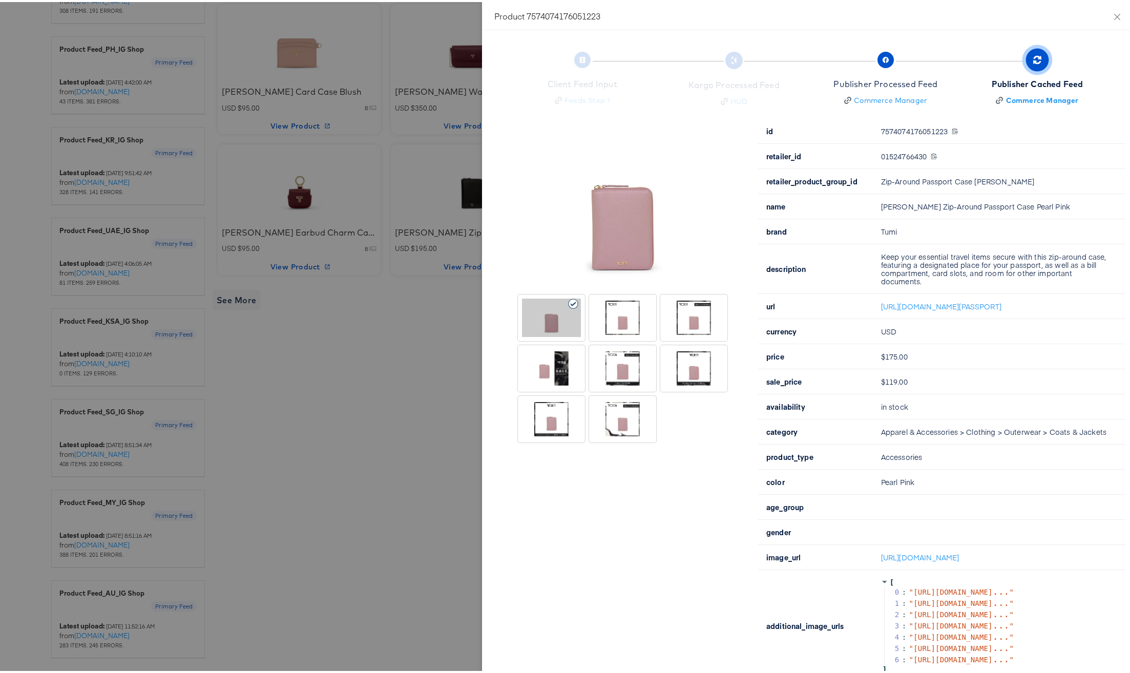
click at [553, 376] on div at bounding box center [551, 366] width 59 height 38
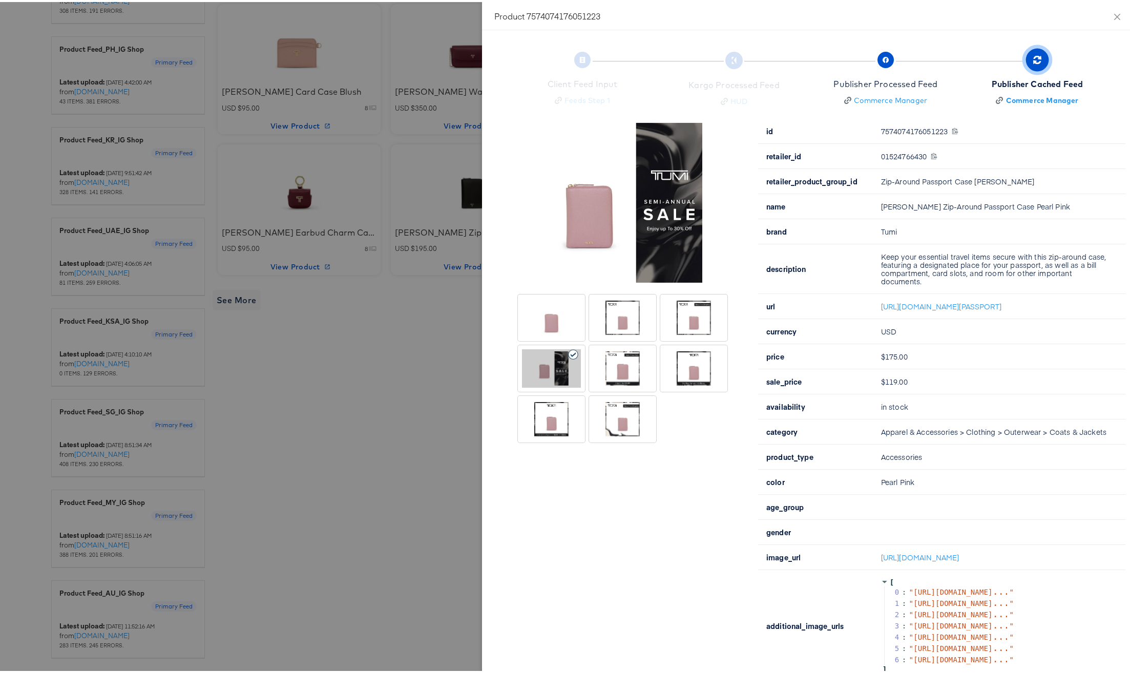
click at [544, 315] on div at bounding box center [551, 315] width 59 height 38
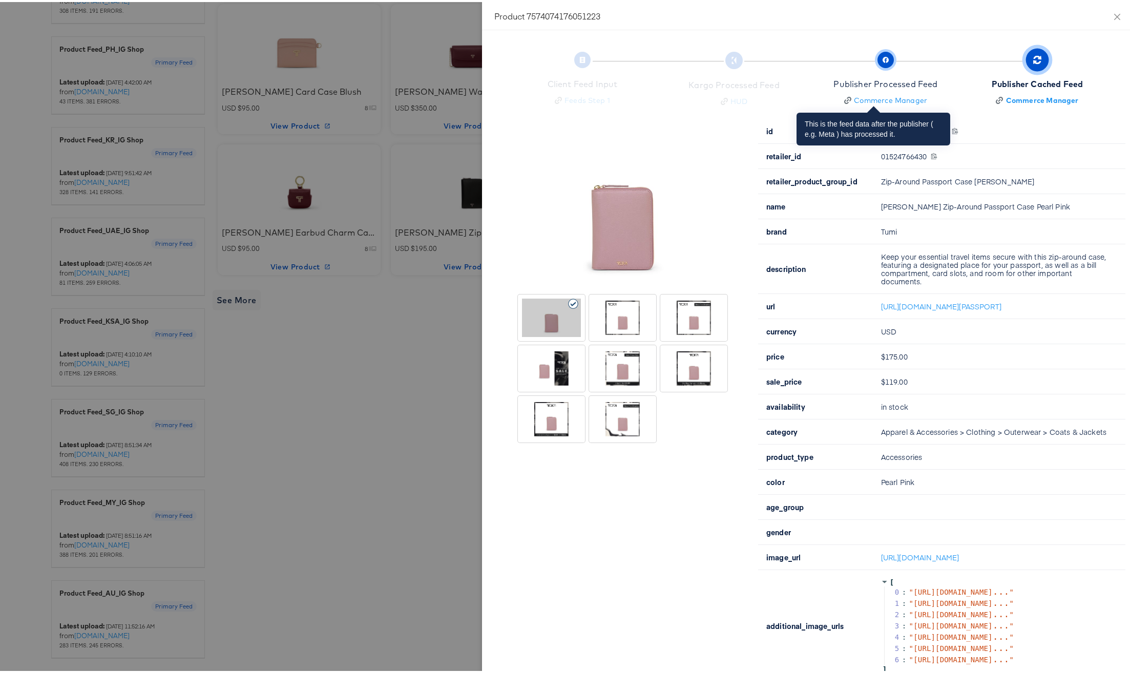
click at [849, 81] on div "Publisher Processed Feed" at bounding box center [885, 82] width 104 height 12
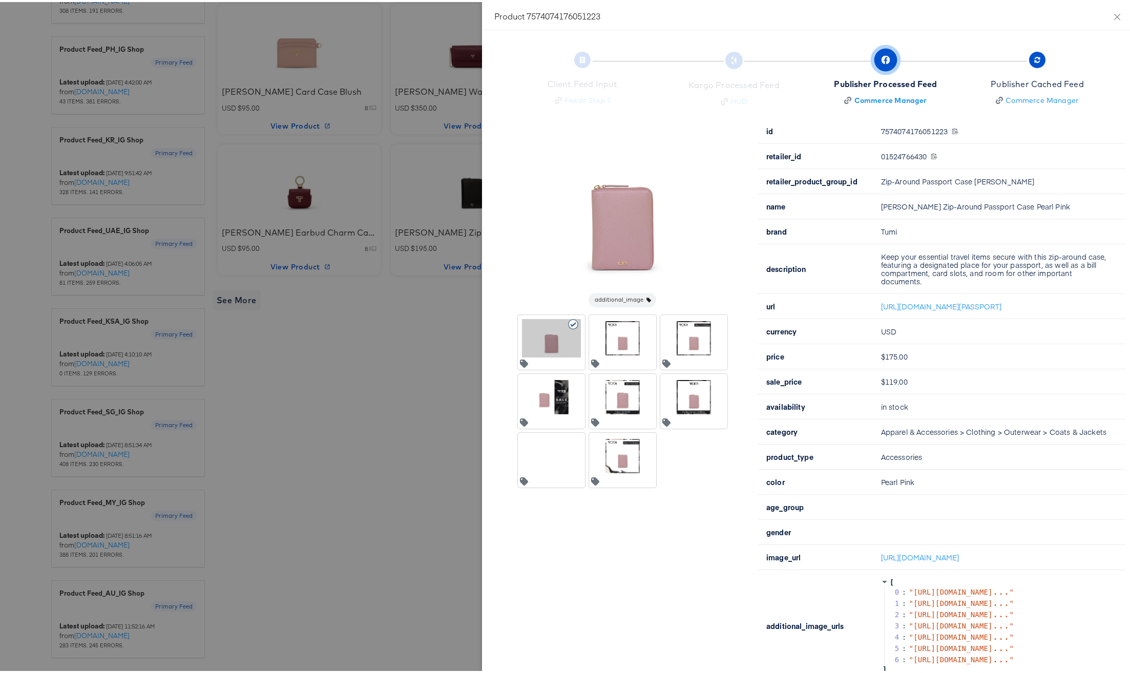
click at [559, 391] on div at bounding box center [551, 395] width 59 height 38
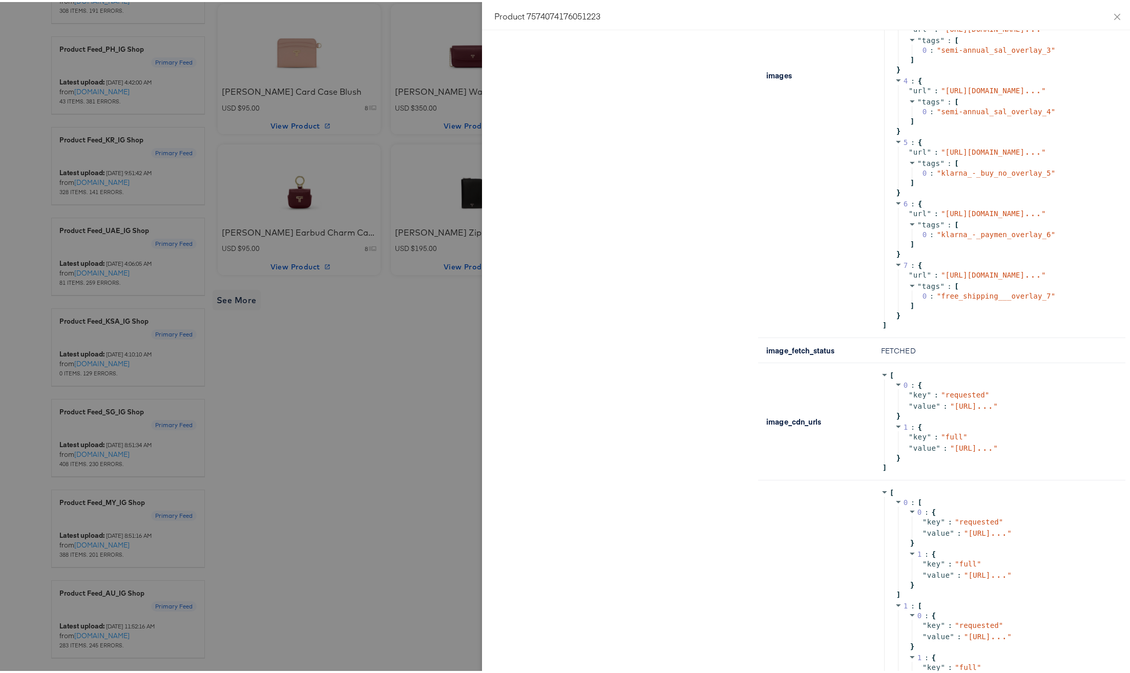
scroll to position [0, 0]
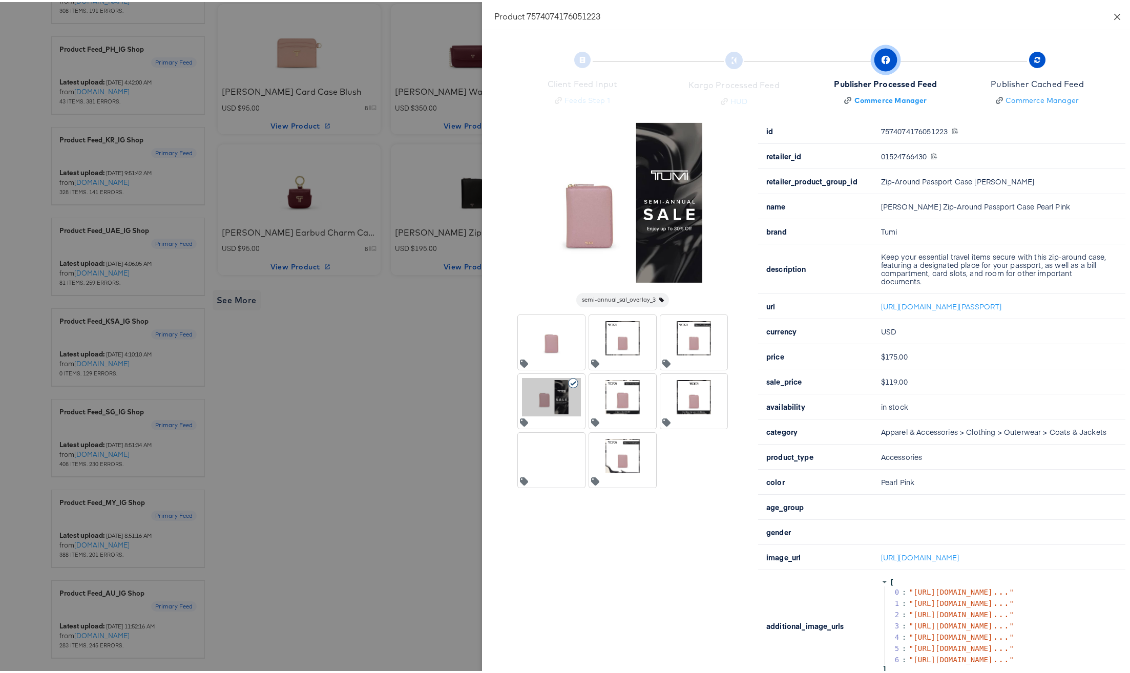
click at [1113, 14] on icon "close" at bounding box center [1117, 15] width 8 height 8
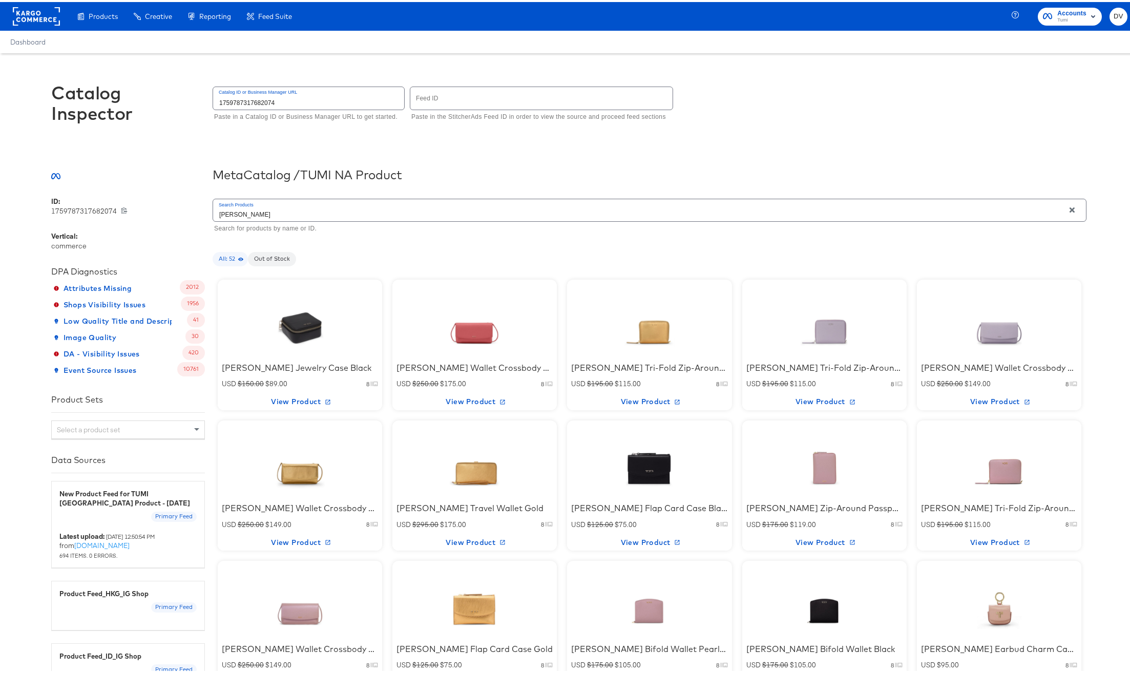
click at [648, 347] on div at bounding box center [649, 316] width 87 height 64
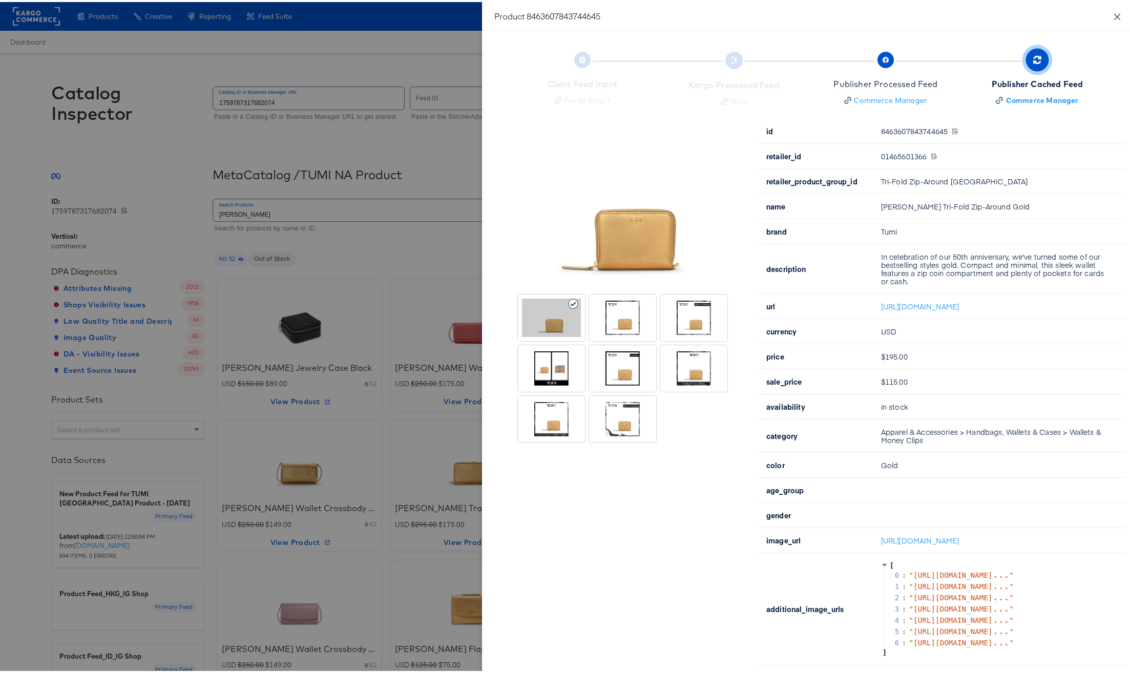
click at [1113, 18] on icon "close" at bounding box center [1117, 15] width 8 height 8
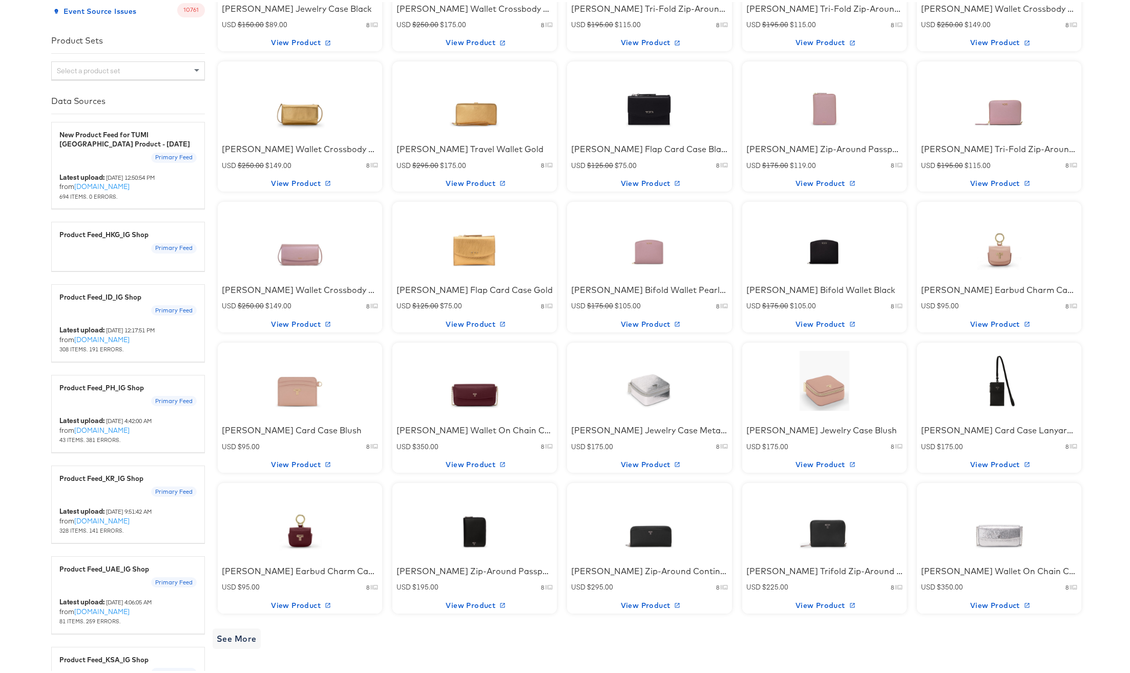
scroll to position [408, 0]
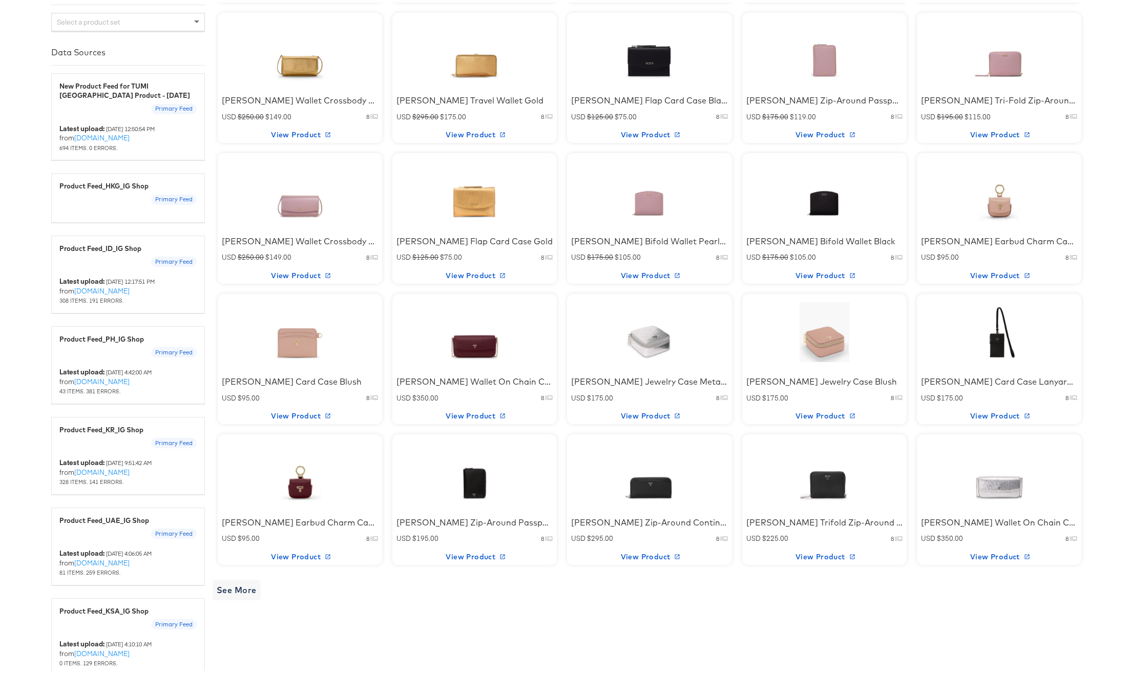
click at [284, 362] on div at bounding box center [299, 330] width 91 height 68
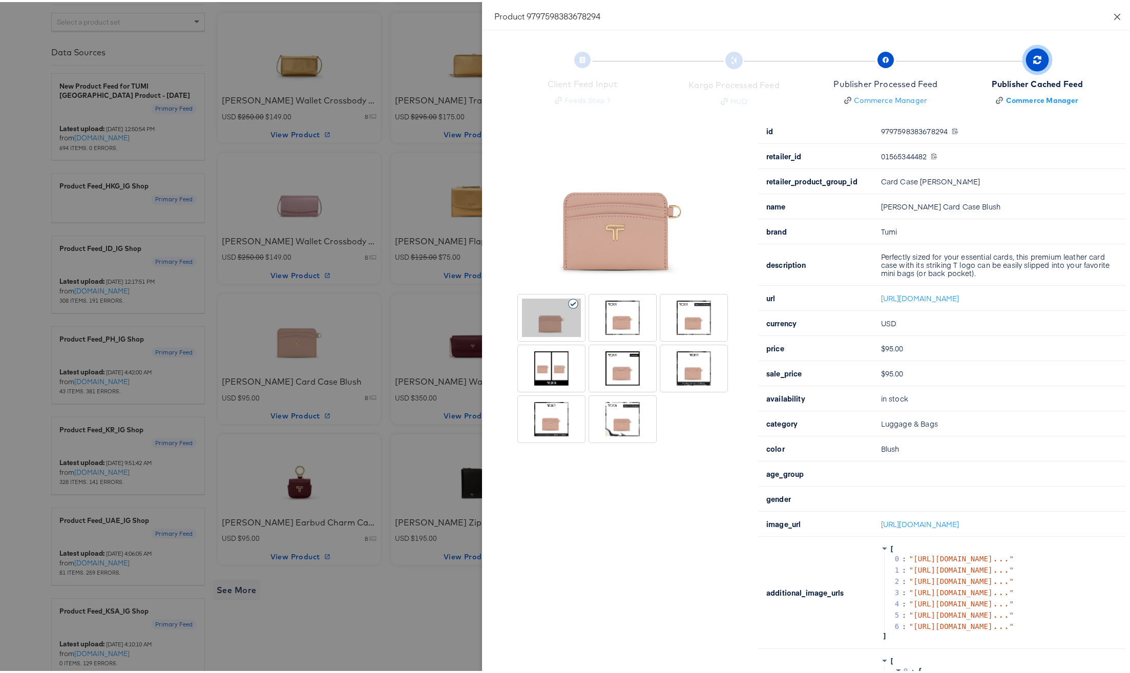
click at [1113, 15] on icon "close" at bounding box center [1117, 15] width 8 height 8
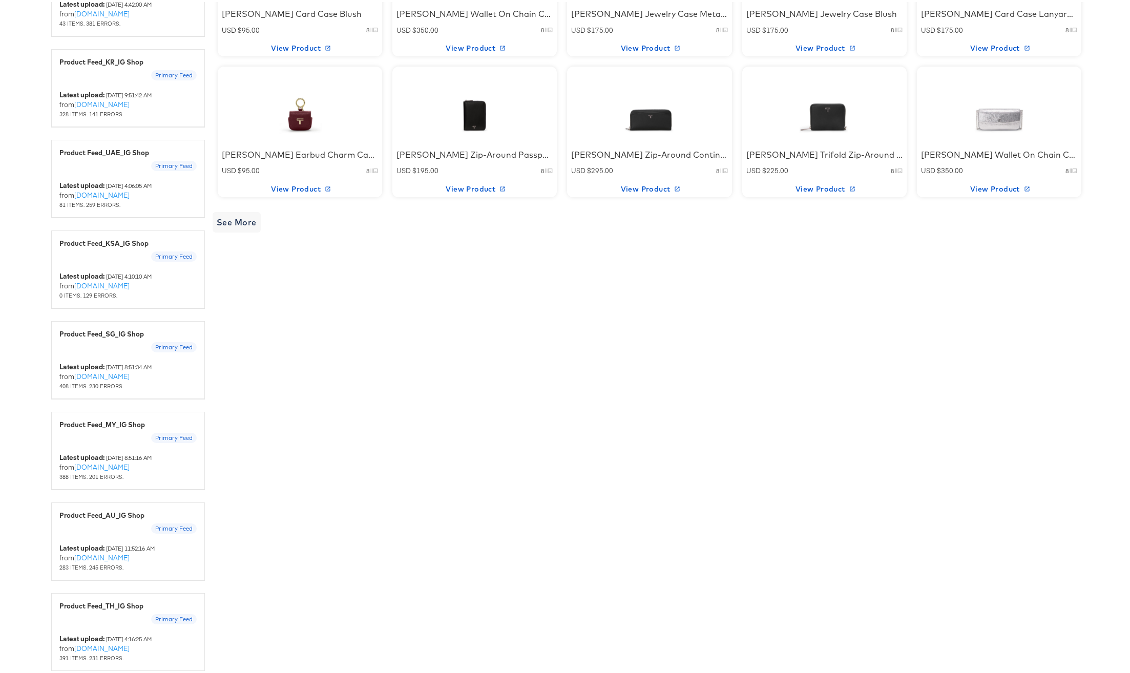
scroll to position [748, 0]
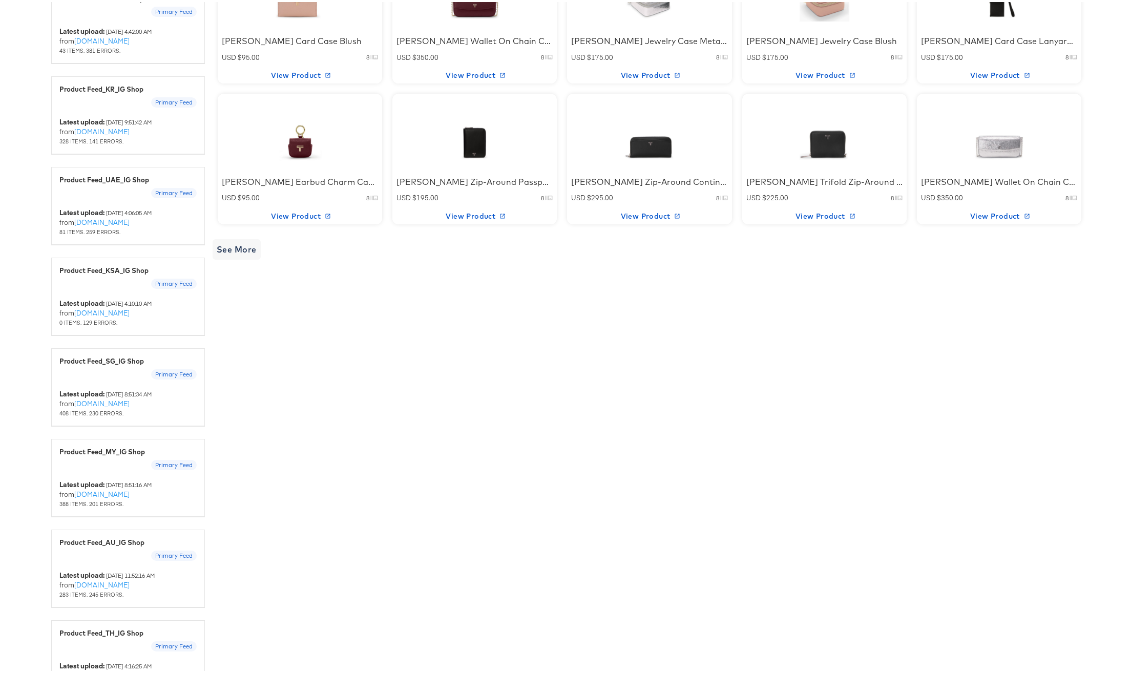
click at [954, 182] on div "Belden Wallet On Chain Crossbody Metallic Silver" at bounding box center [999, 180] width 156 height 12
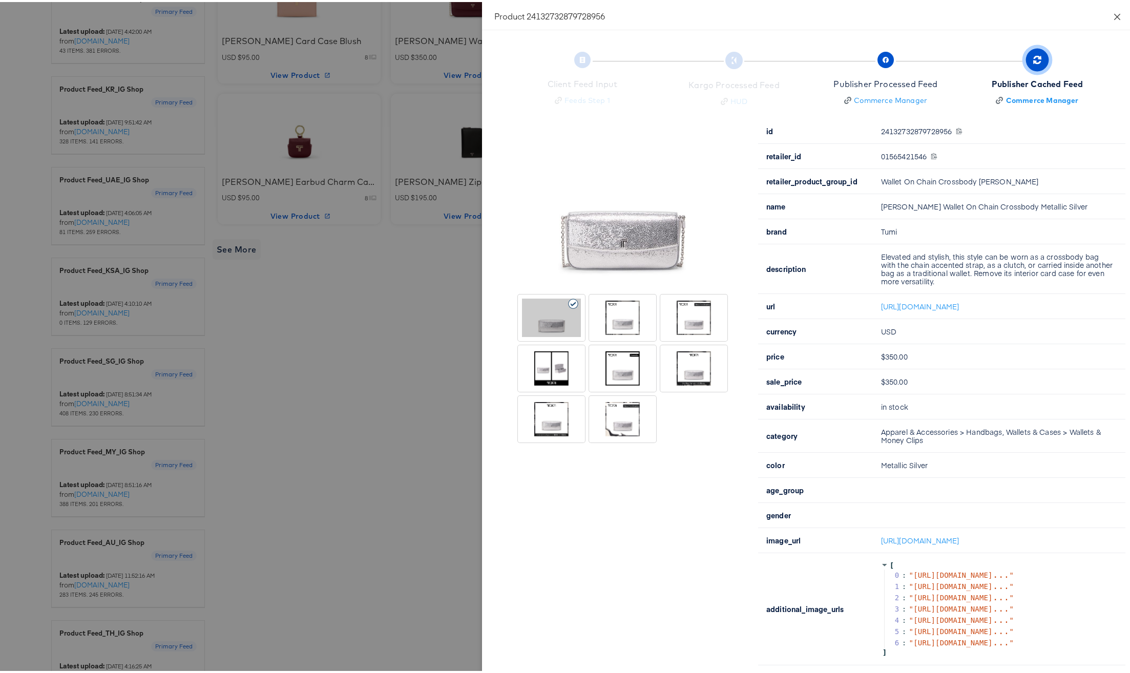
click at [1113, 15] on icon "close" at bounding box center [1117, 15] width 8 height 8
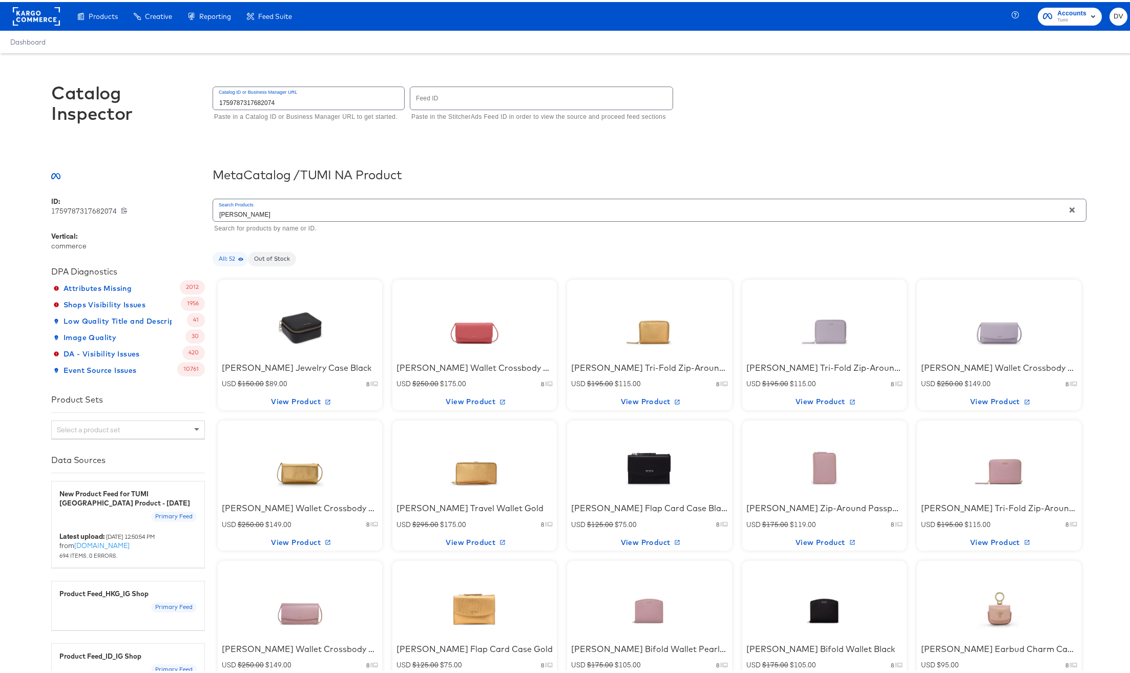
scroll to position [130, 0]
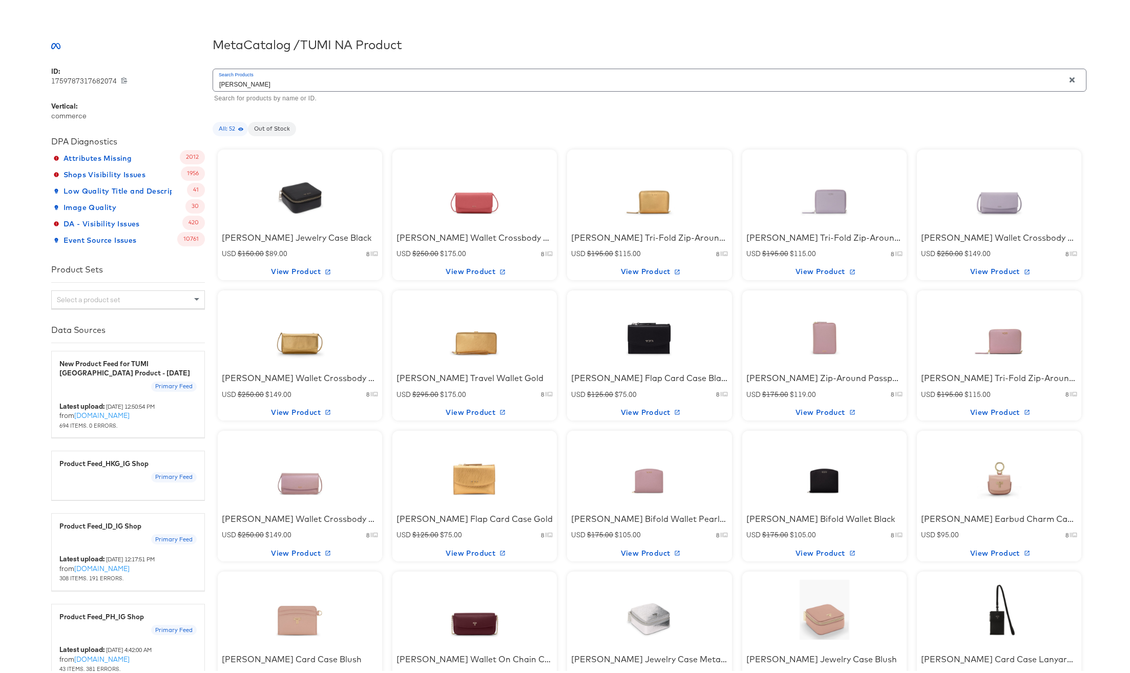
click at [815, 336] on div at bounding box center [823, 326] width 87 height 64
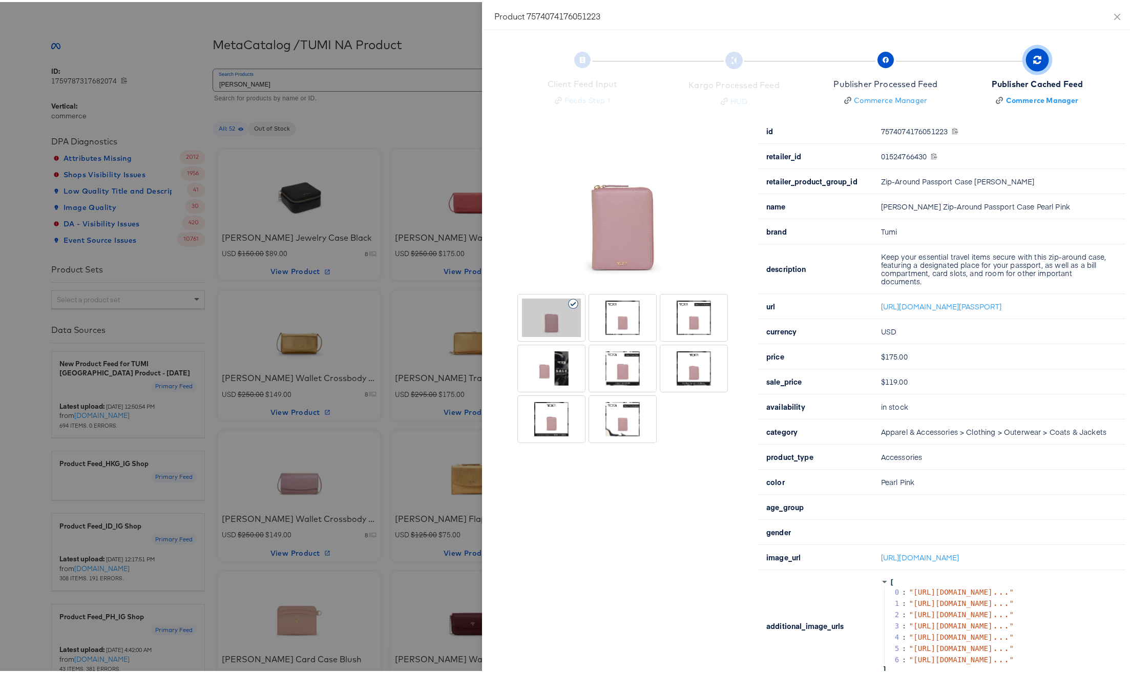
click at [555, 359] on div at bounding box center [551, 366] width 59 height 38
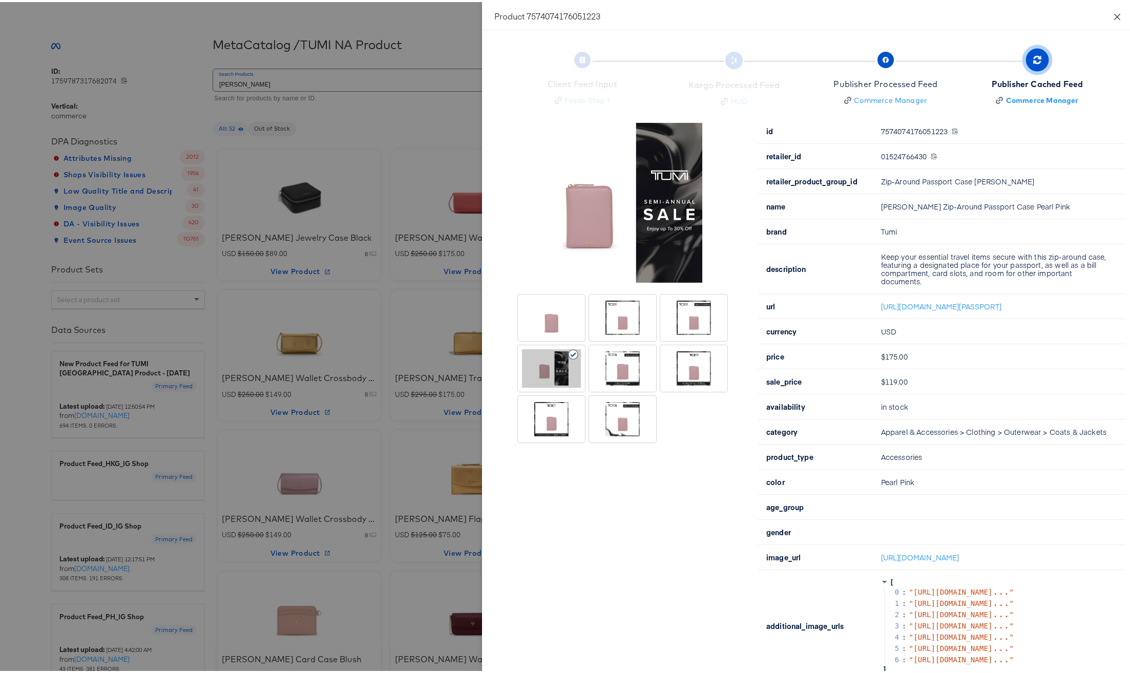
click at [1113, 11] on icon "close" at bounding box center [1117, 15] width 8 height 8
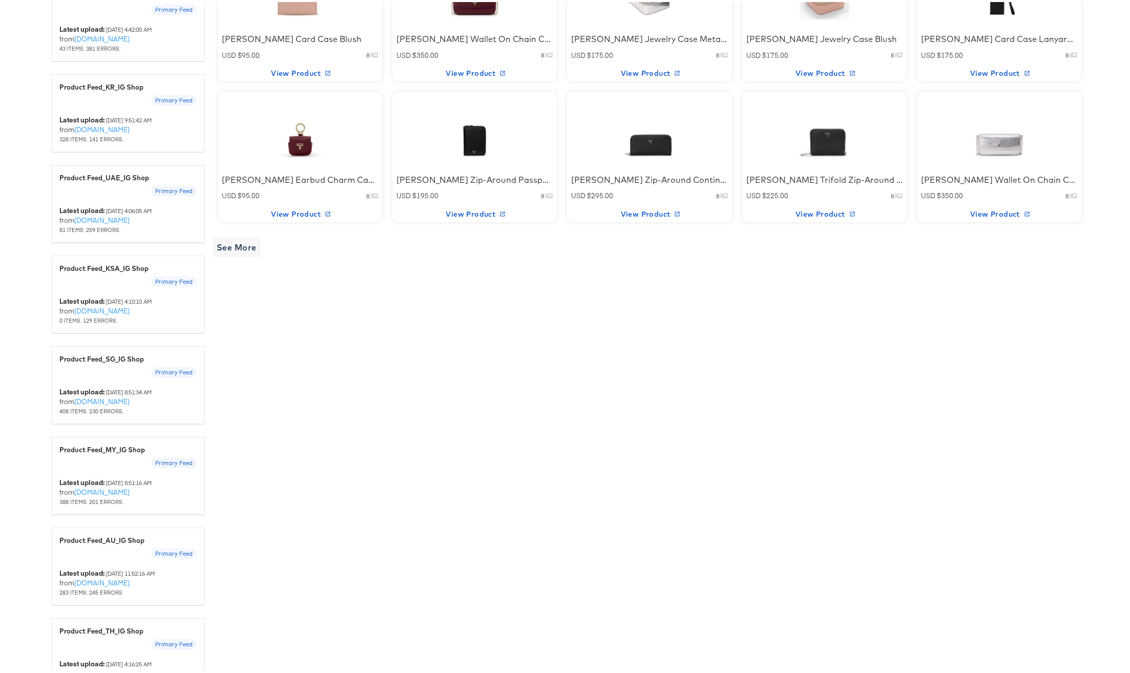
scroll to position [743, 0]
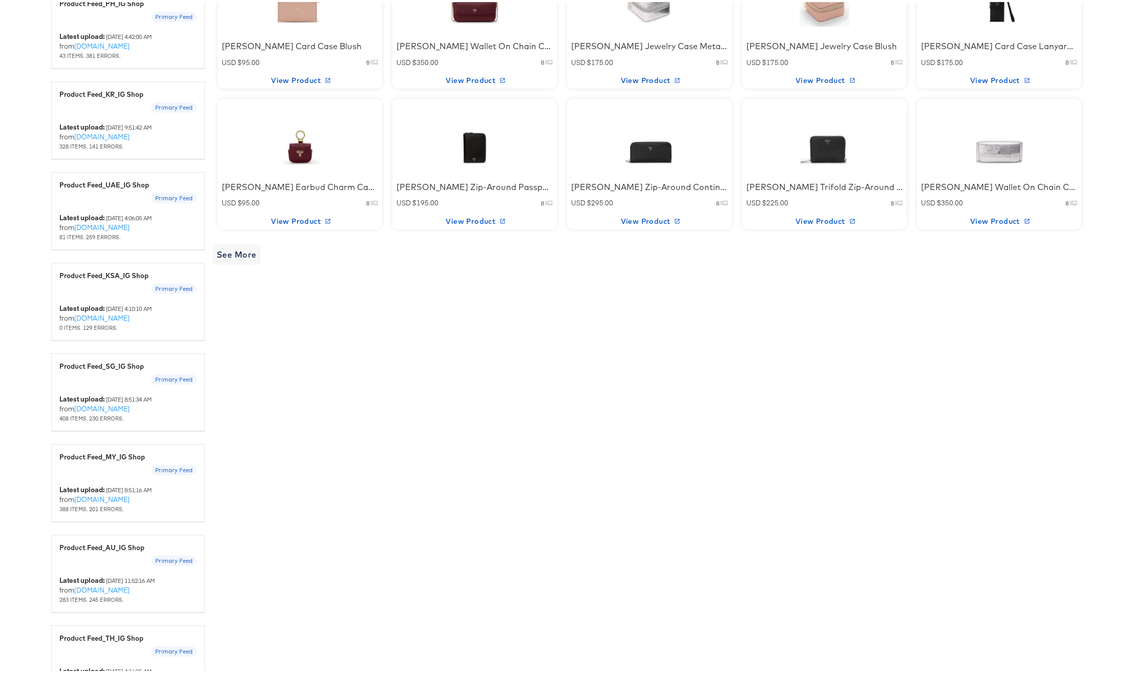
click at [829, 144] on div at bounding box center [823, 135] width 87 height 64
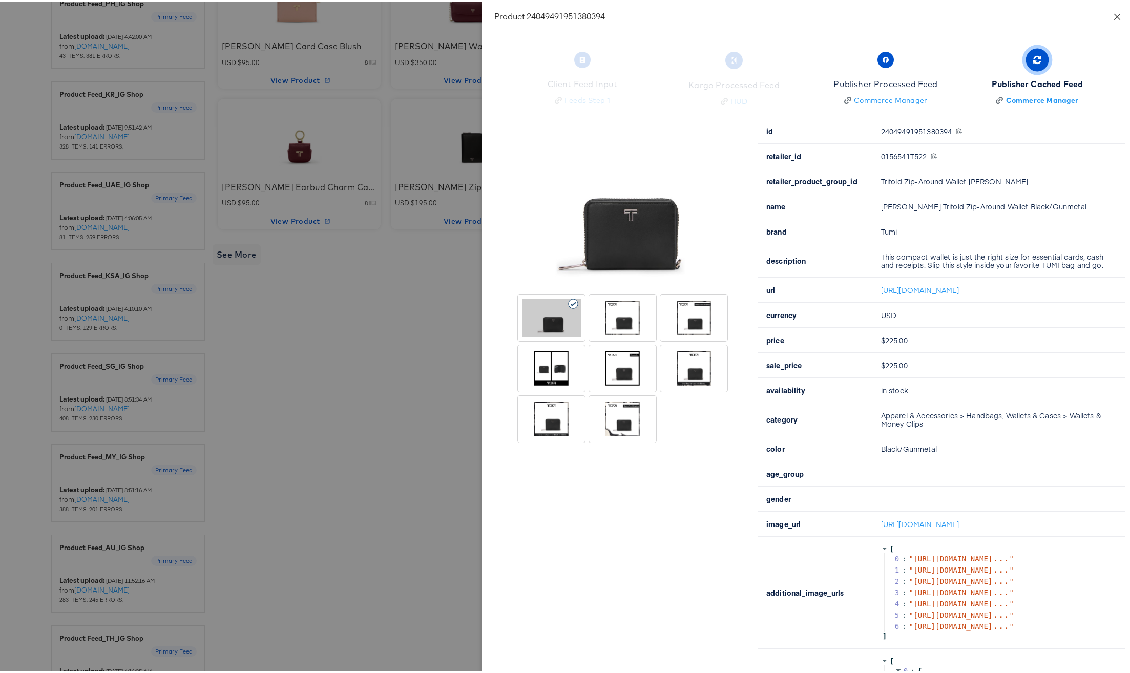
click at [1113, 12] on icon "close" at bounding box center [1117, 15] width 8 height 8
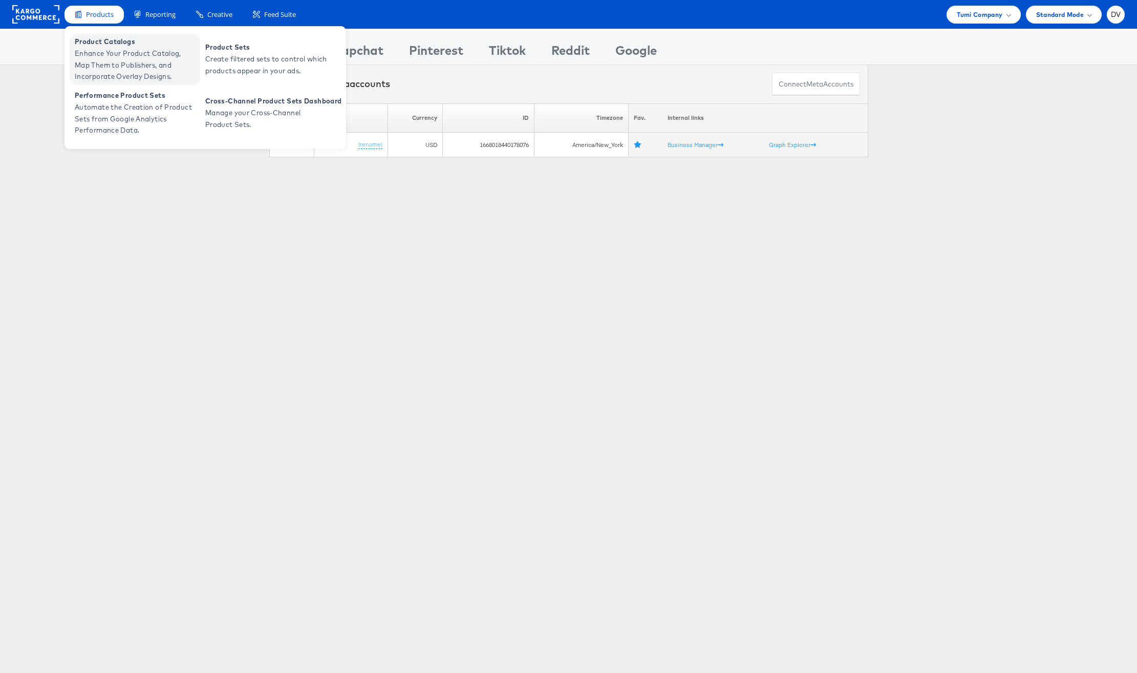
click at [101, 48] on span "Enhance Your Product Catalog, Map Them to Publishers, and Incorporate Overlay D…" at bounding box center [136, 65] width 123 height 35
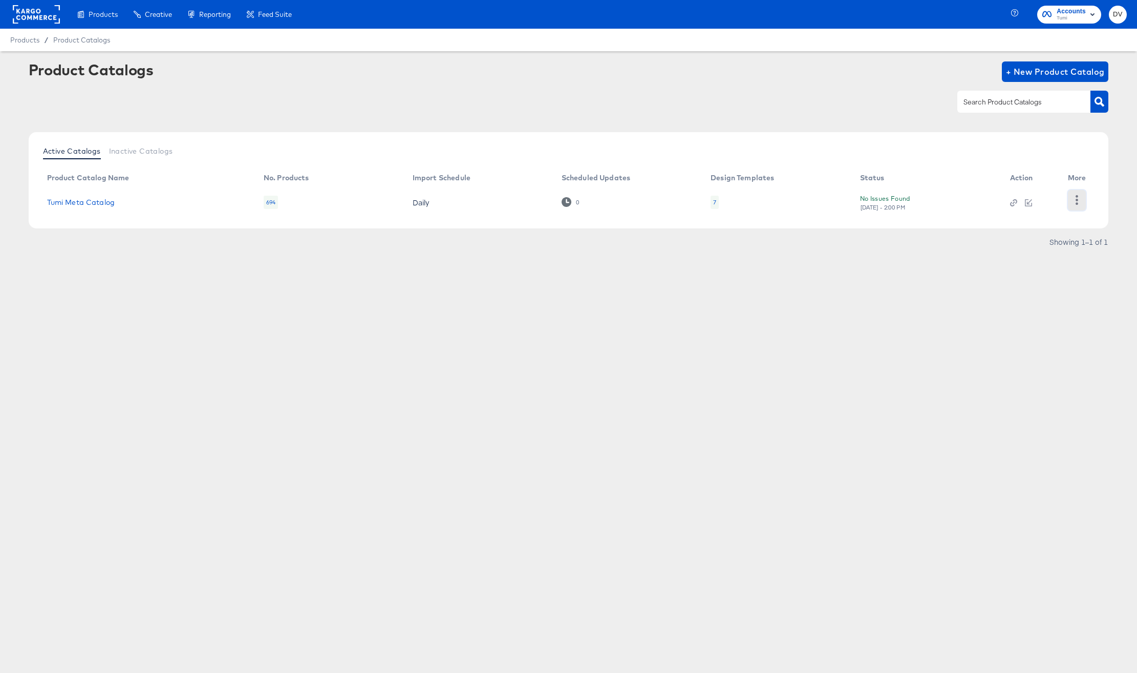
click at [1069, 200] on button "button" at bounding box center [1077, 200] width 18 height 20
click at [1020, 203] on div "HUD Checks (Internal)" at bounding box center [1035, 199] width 102 height 16
click at [683, 76] on div "Product Catalogs + New Product Catalog" at bounding box center [569, 71] width 1080 height 20
click at [1077, 202] on icon "button" at bounding box center [1077, 200] width 10 height 10
click at [1027, 205] on div "HUD Checks (Internal)" at bounding box center [1035, 199] width 102 height 16
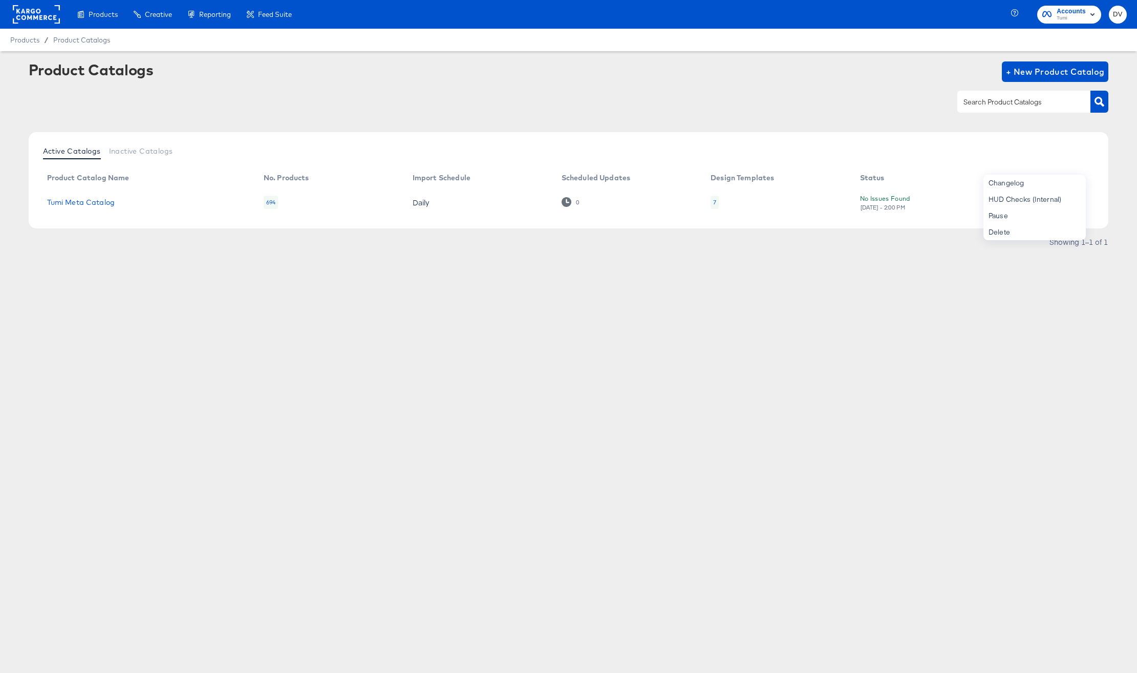
click at [480, 304] on div "Product Catalogs + New Product Catalog Active Catalogs Inactive Catalogs Produc…" at bounding box center [568, 179] width 1137 height 256
click at [109, 199] on link "Tumi Meta Catalog" at bounding box center [81, 202] width 68 height 8
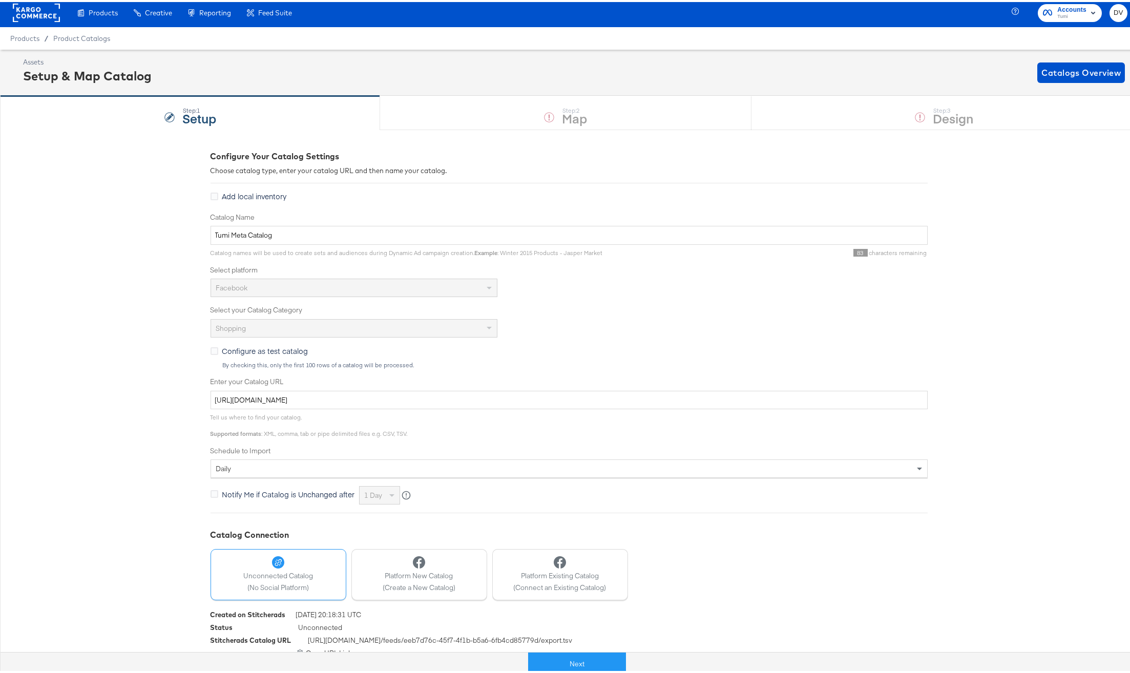
scroll to position [14, 0]
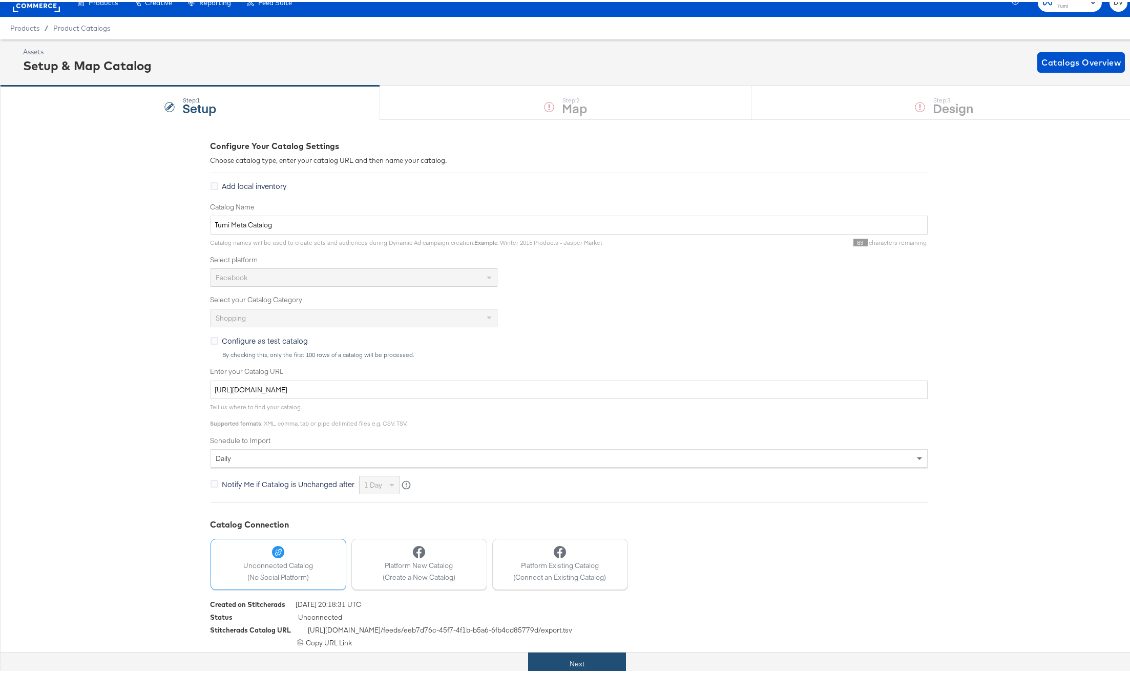
click at [585, 663] on button "Next" at bounding box center [577, 661] width 98 height 23
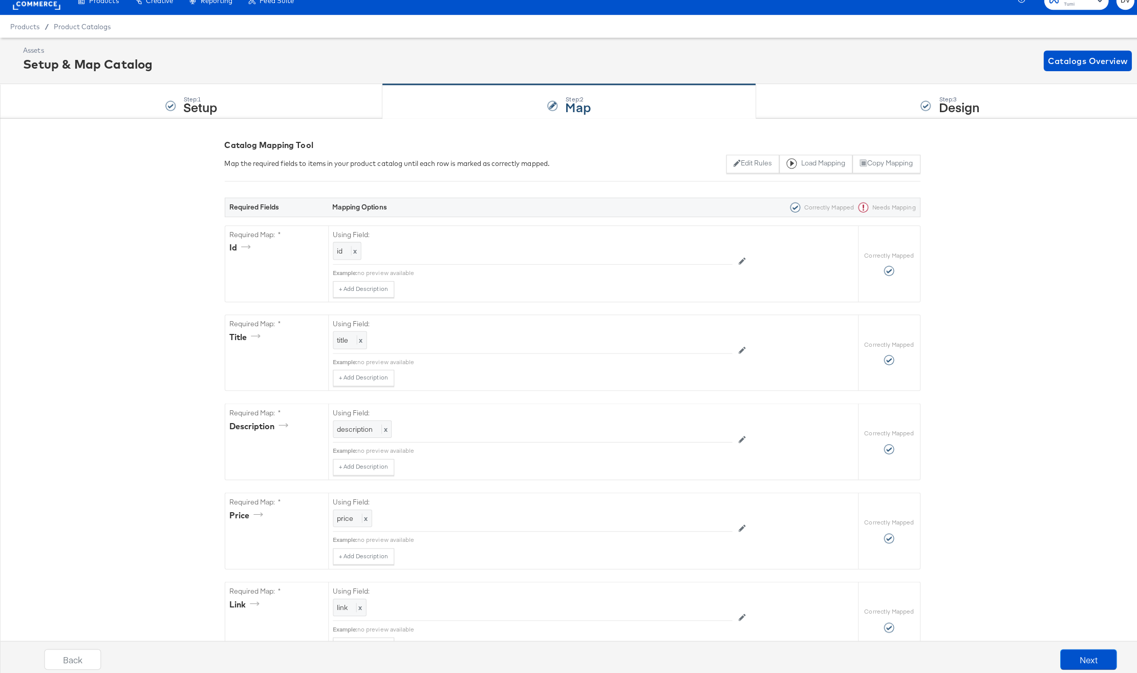
scroll to position [0, 0]
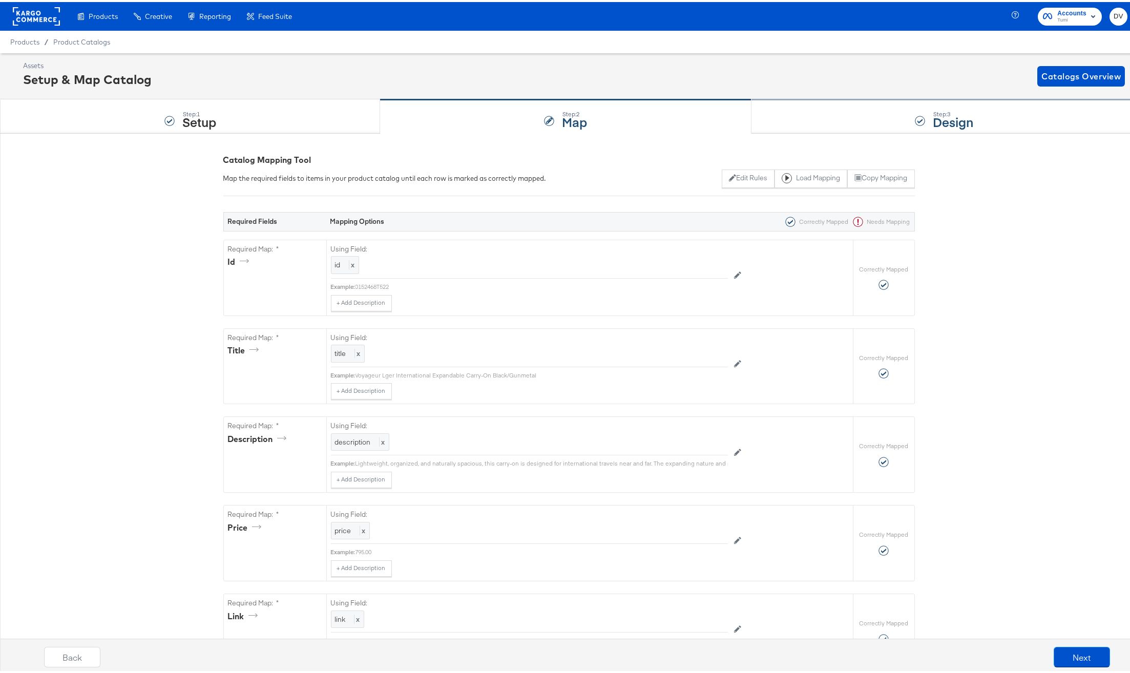
click at [791, 110] on div "Step: 3 Design" at bounding box center [944, 115] width 386 height 34
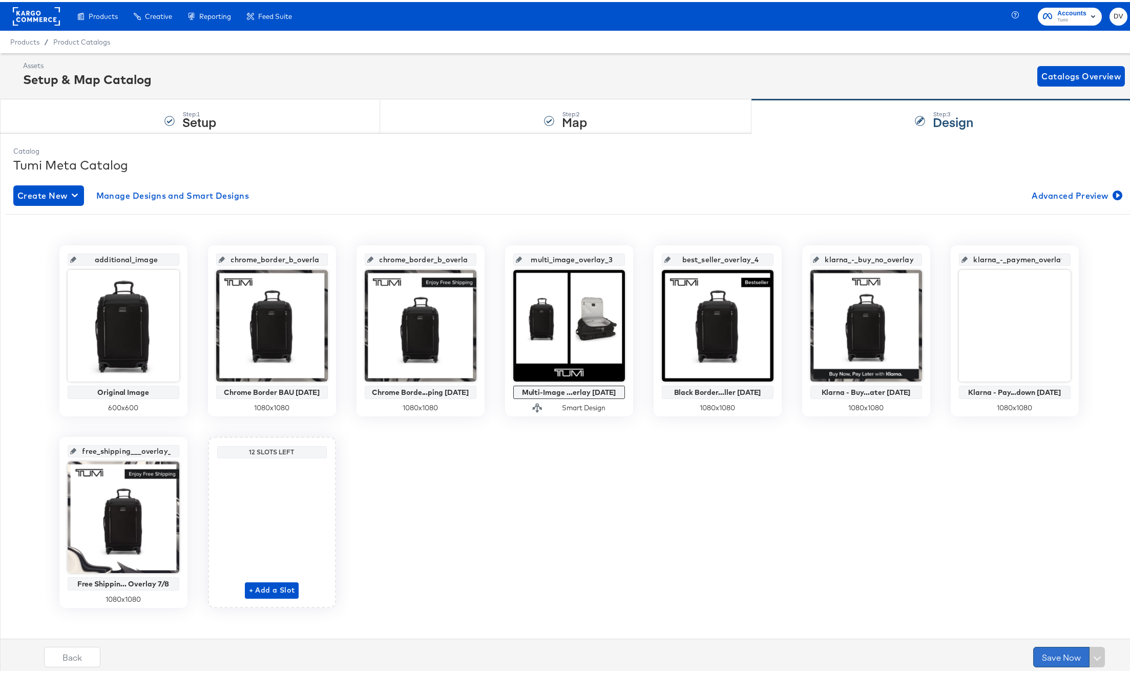
click at [1042, 656] on button "Save Now" at bounding box center [1061, 655] width 56 height 20
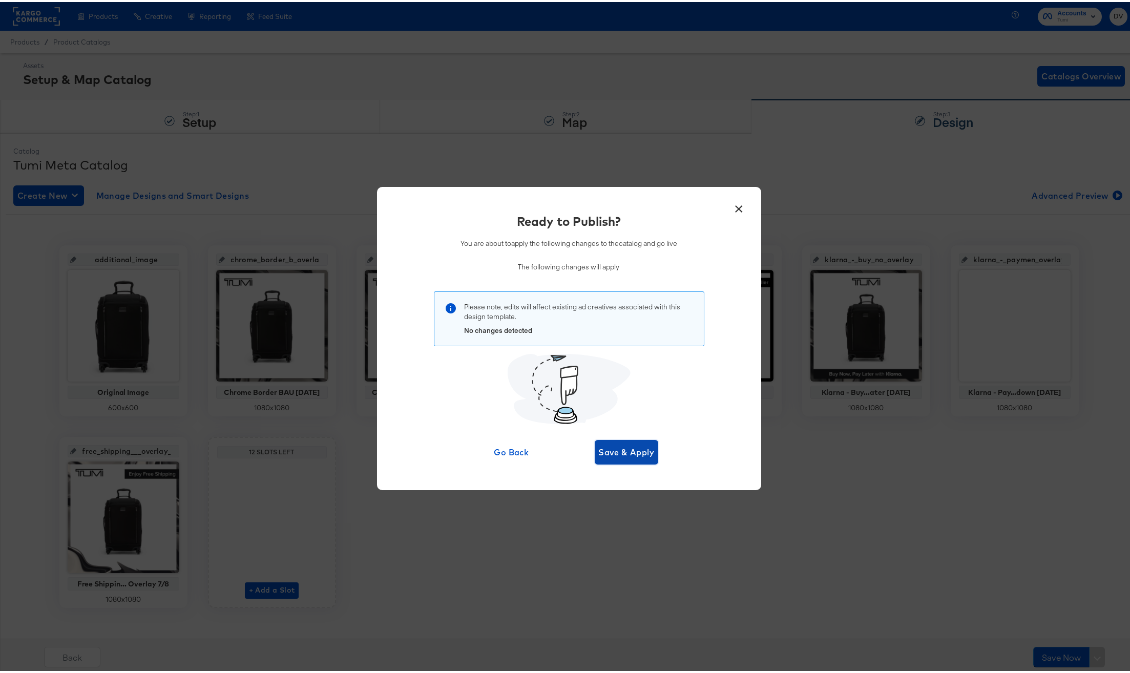
click at [644, 454] on span "Save & Apply" at bounding box center [627, 450] width 56 height 14
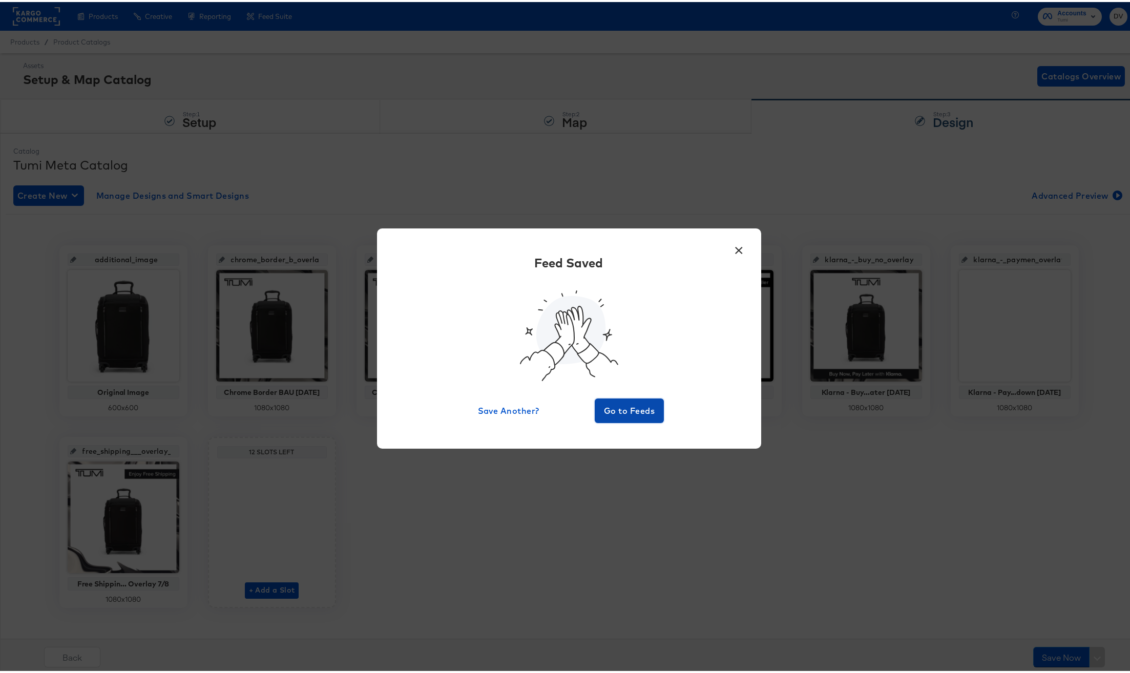
click at [632, 417] on button "Go to Feeds" at bounding box center [629, 408] width 70 height 25
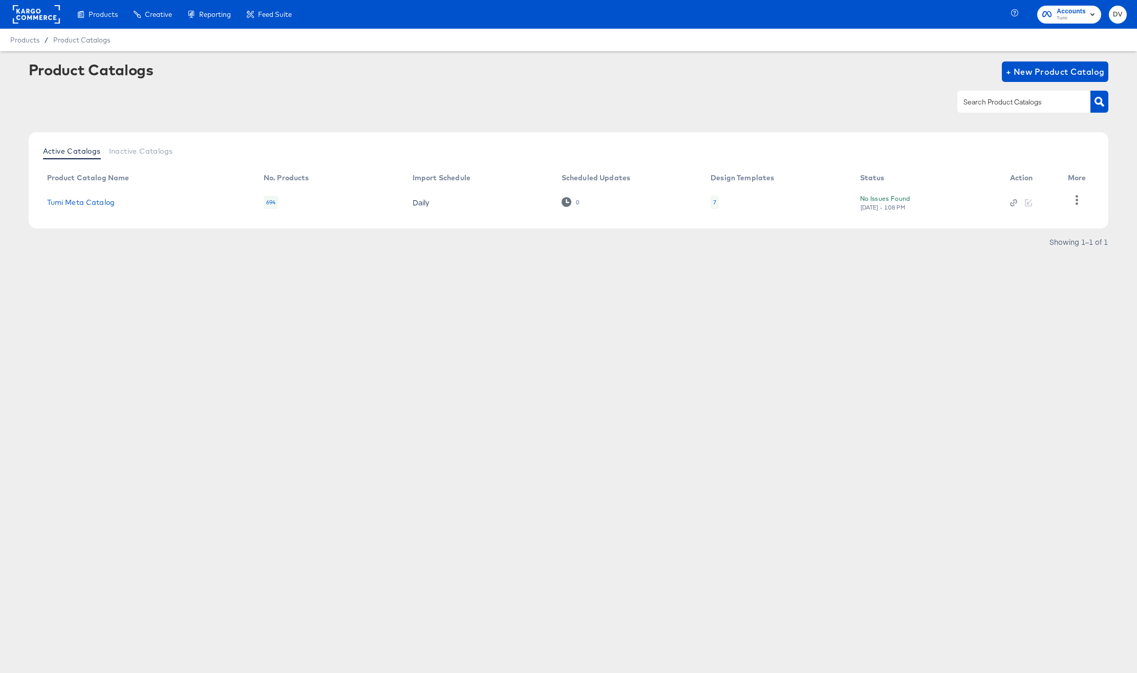
click at [839, 333] on div "Products Products Product Catalogs Enhance Your Product Catalog, Map Them to Pu…" at bounding box center [568, 336] width 1137 height 673
click at [19, 17] on rect at bounding box center [36, 14] width 47 height 18
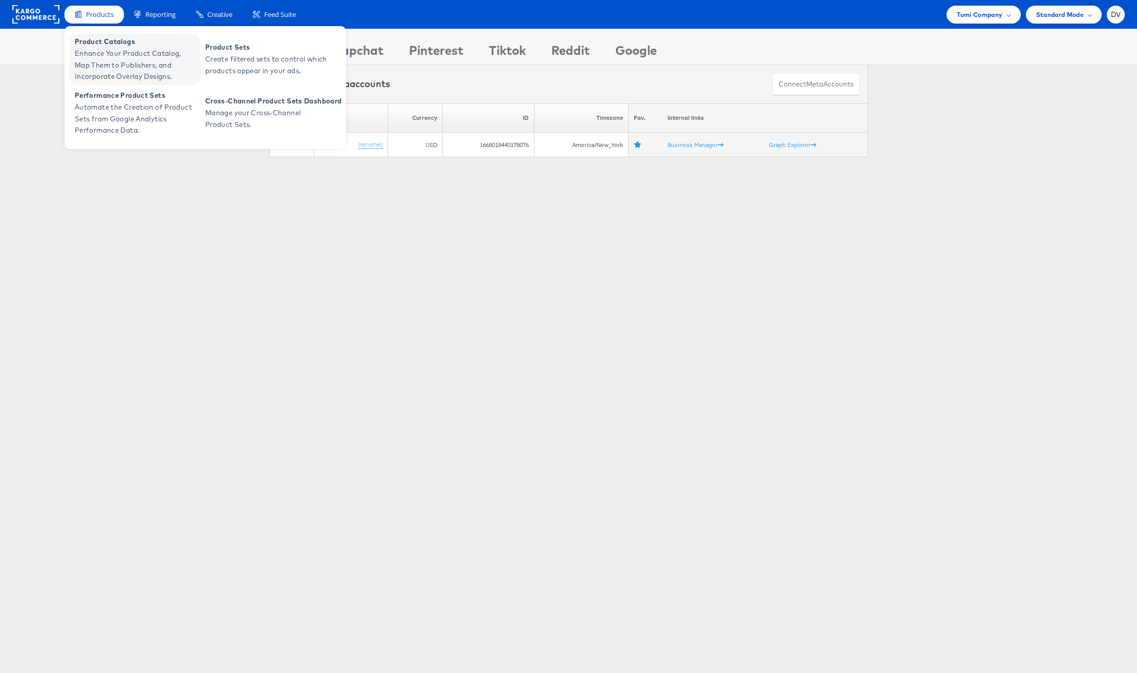
click at [98, 57] on span "Enhance Your Product Catalog, Map Them to Publishers, and Incorporate Overlay D…" at bounding box center [136, 65] width 123 height 35
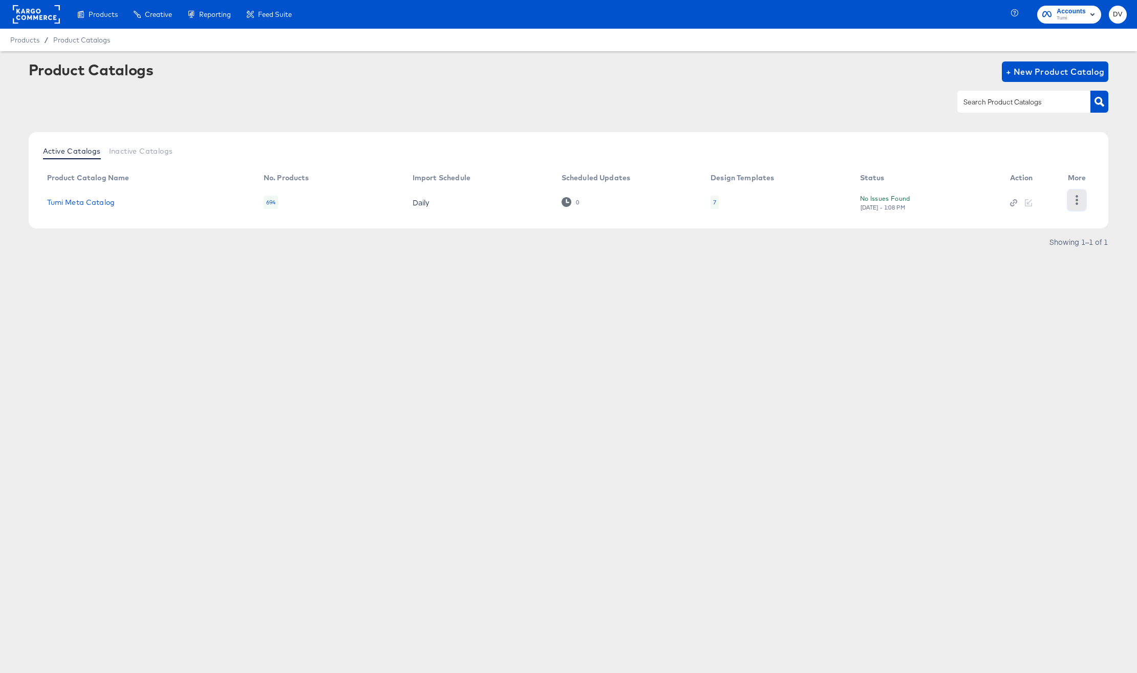
click at [1076, 207] on button "button" at bounding box center [1077, 200] width 18 height 20
click at [1036, 201] on div "HUD Checks (Internal)" at bounding box center [1035, 199] width 102 height 16
